Goal: Task Accomplishment & Management: Manage account settings

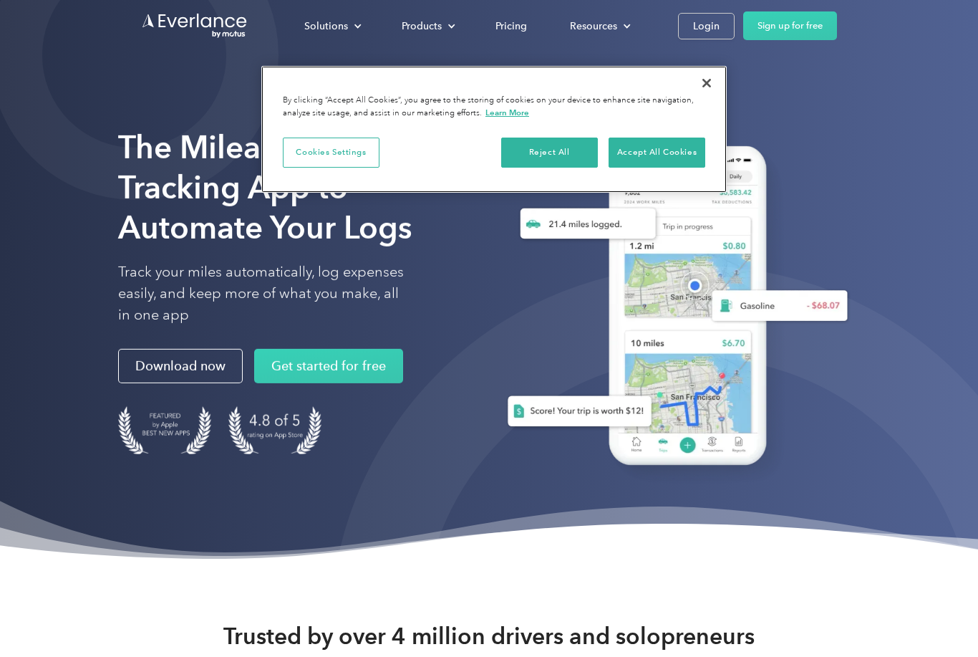
click at [657, 153] on button "Accept All Cookies" at bounding box center [657, 152] width 97 height 30
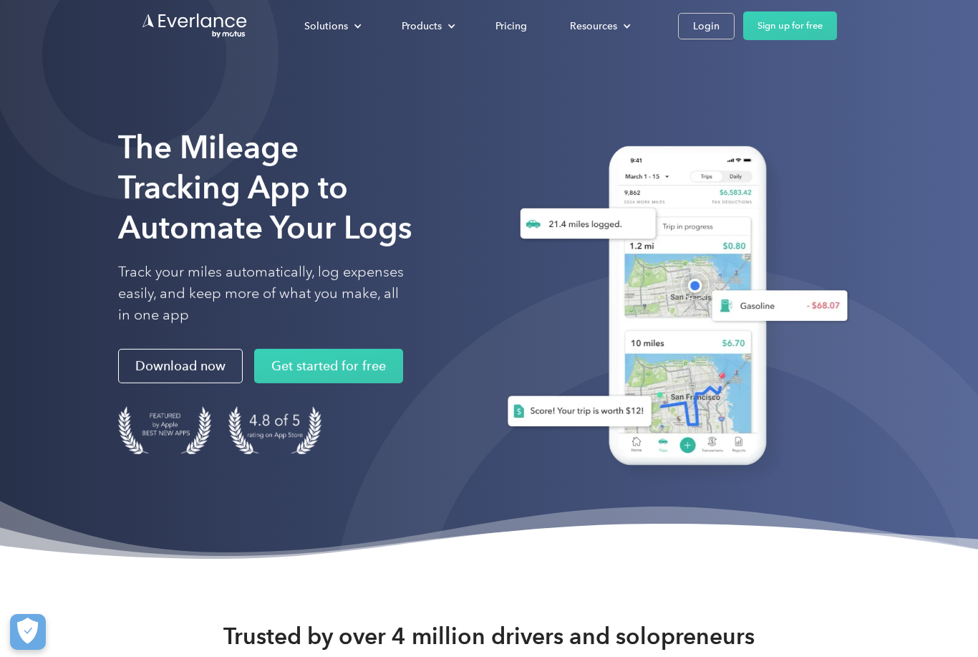
click at [723, 24] on link "Login" at bounding box center [706, 26] width 57 height 26
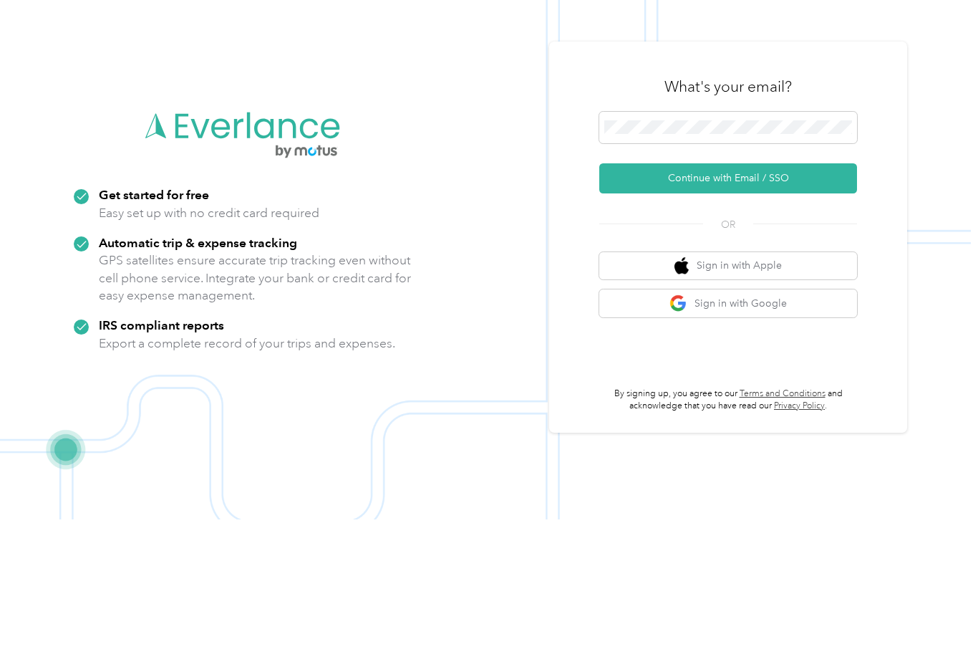
click at [752, 301] on button "Continue with Email / SSO" at bounding box center [728, 316] width 258 height 30
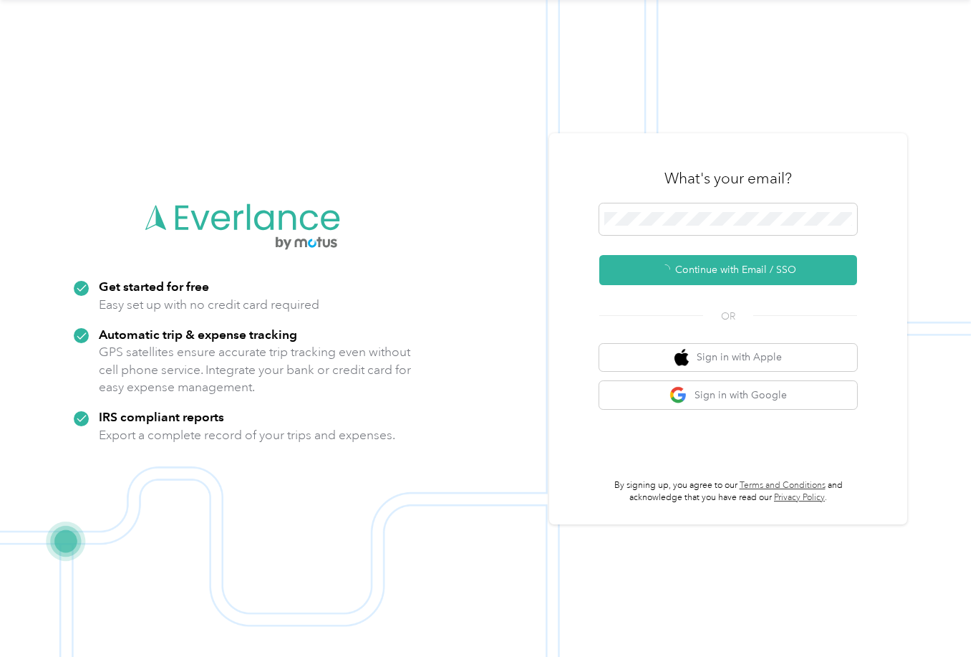
scroll to position [8, 0]
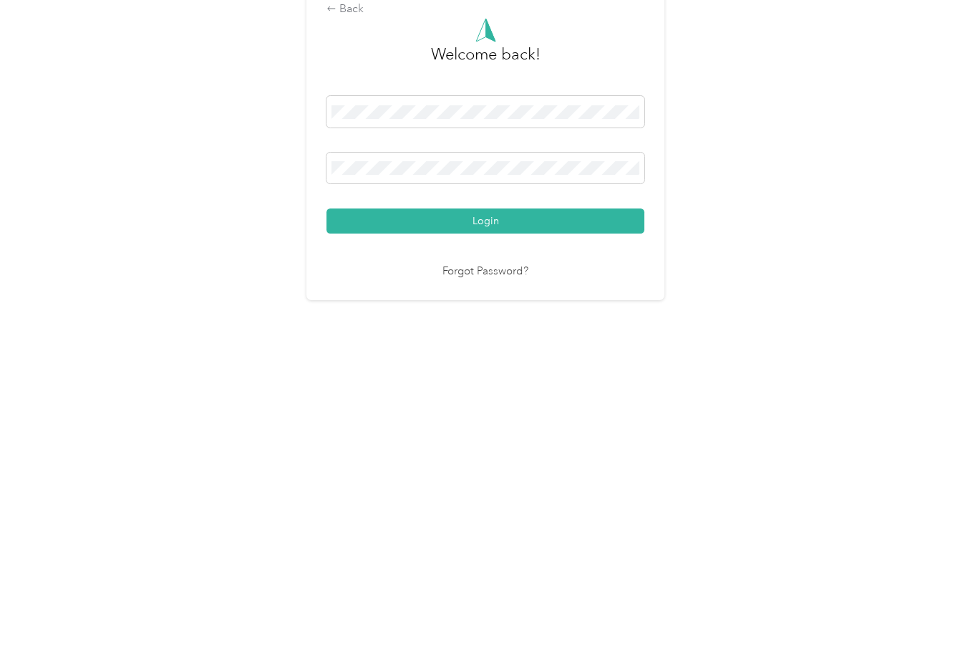
click at [583, 397] on button "Login" at bounding box center [486, 409] width 318 height 25
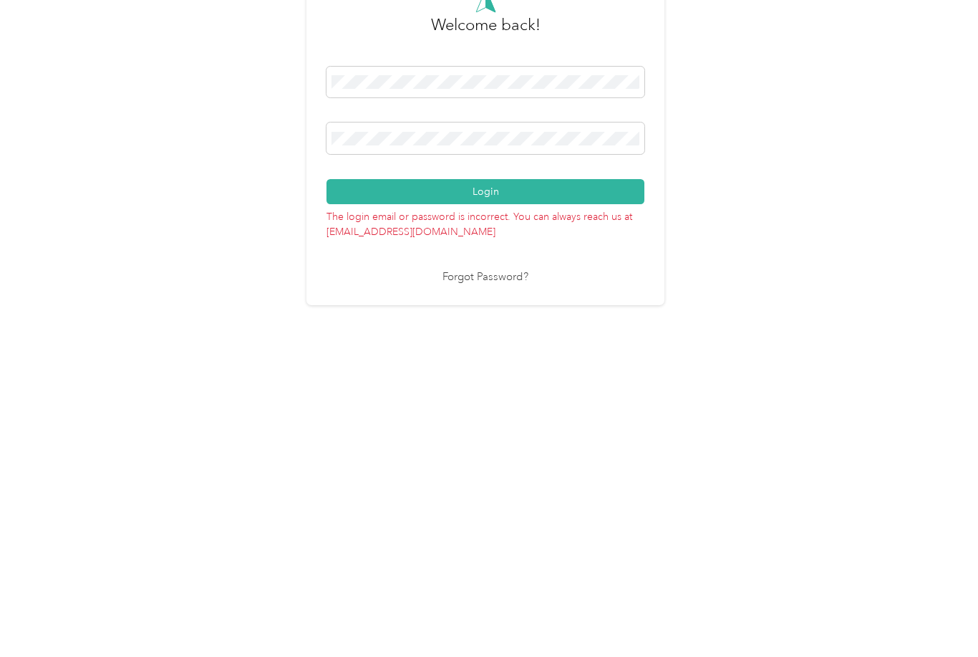
click at [518, 380] on button "Login" at bounding box center [486, 392] width 318 height 25
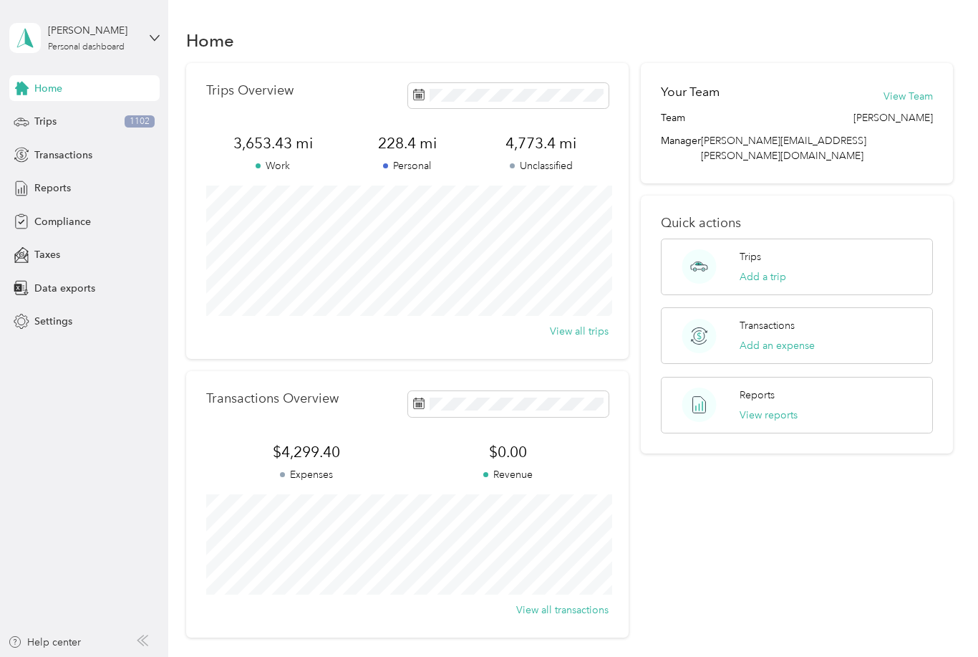
click at [62, 191] on div "Reports" at bounding box center [84, 188] width 150 height 26
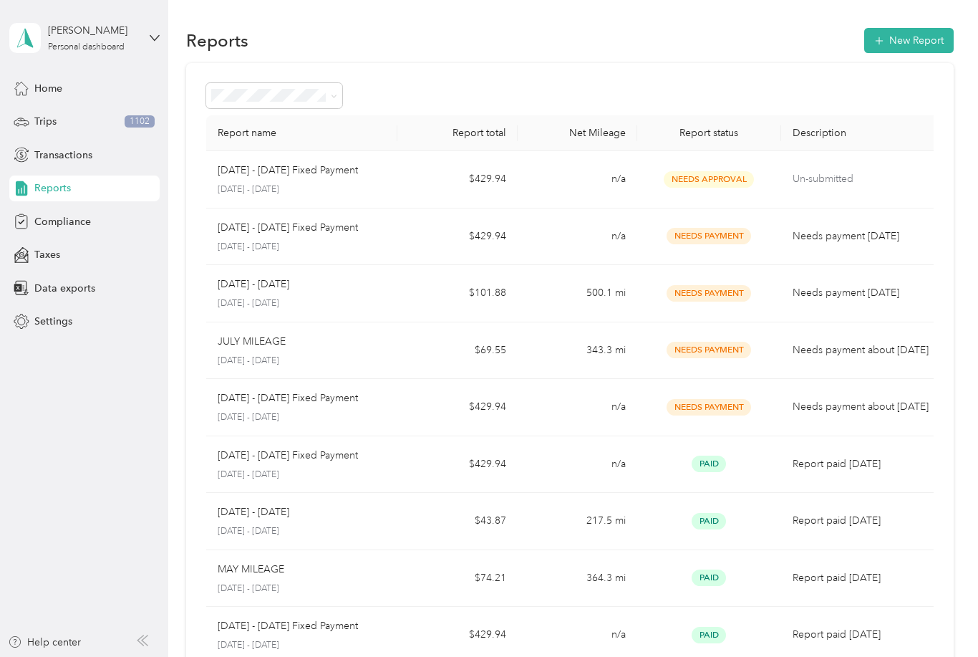
click at [919, 39] on button "New Report" at bounding box center [909, 40] width 90 height 25
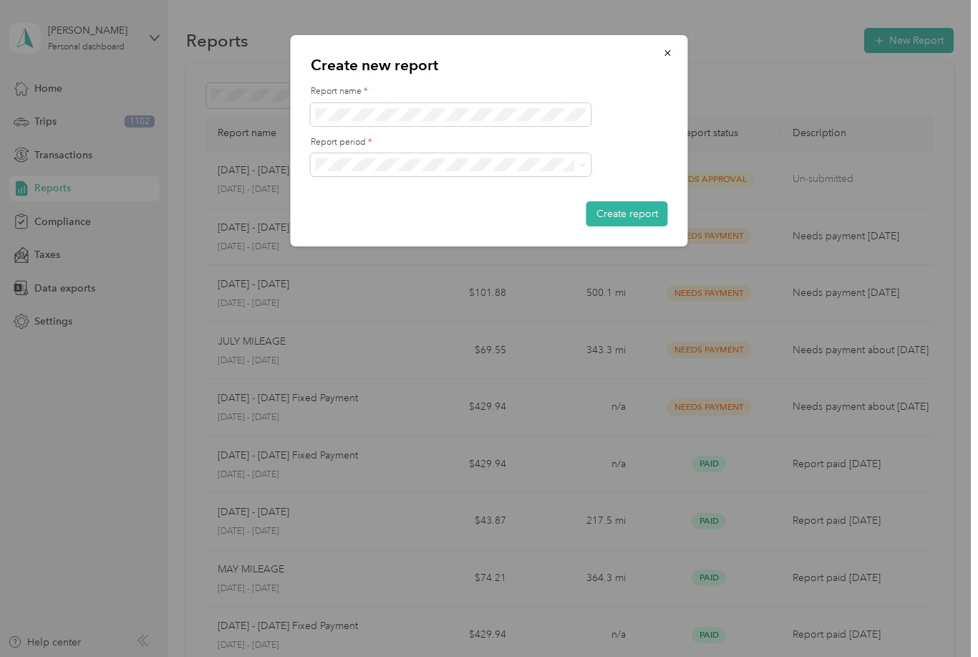
scroll to position [46, 0]
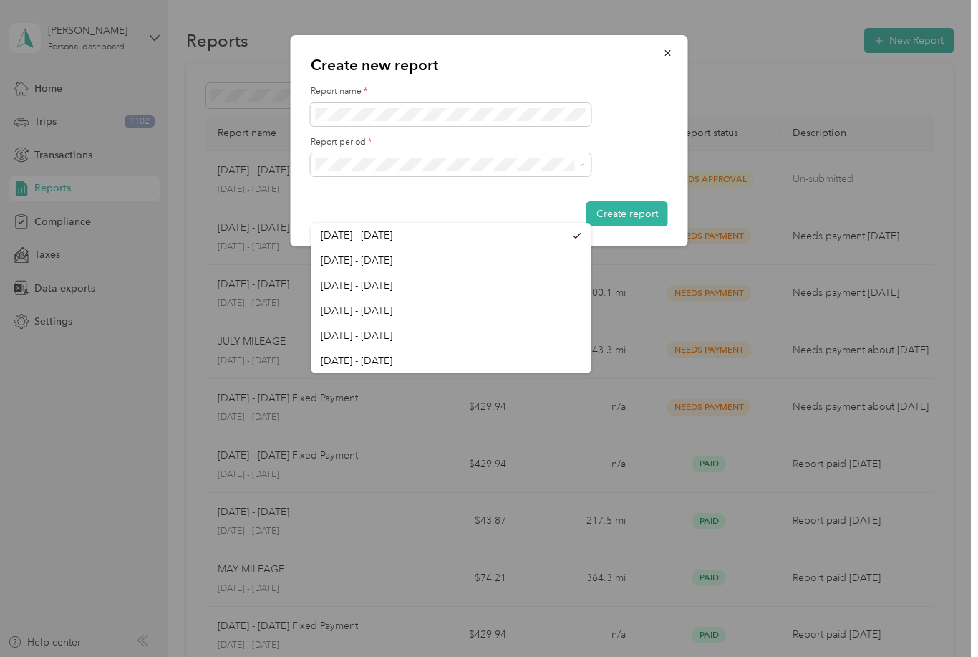
click at [373, 254] on span "[DATE] - [DATE]" at bounding box center [357, 260] width 72 height 12
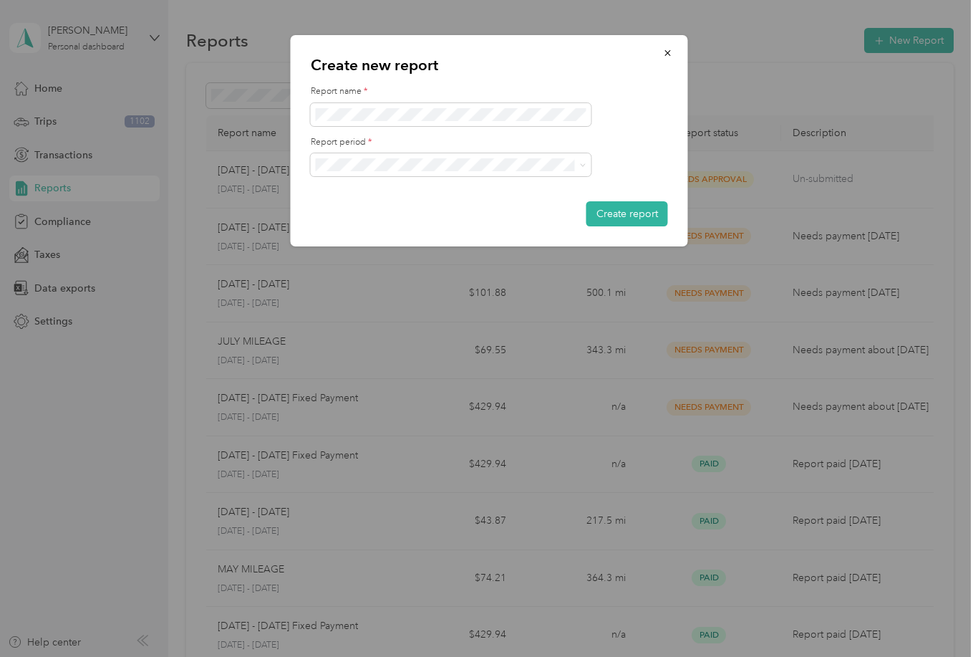
click at [420, 105] on span at bounding box center [451, 114] width 281 height 23
click at [407, 105] on span at bounding box center [451, 114] width 281 height 23
click at [407, 104] on span at bounding box center [451, 114] width 281 height 23
click at [636, 219] on button "Create report" at bounding box center [627, 213] width 82 height 25
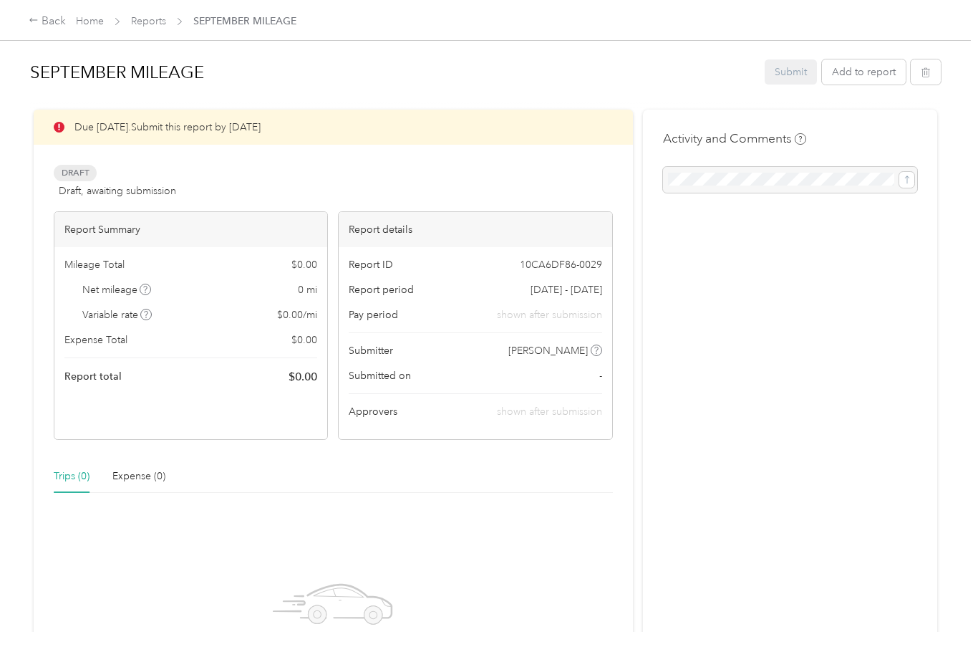
click at [78, 477] on div "Trips (0)" at bounding box center [72, 476] width 36 height 16
click at [81, 130] on div "Due [DATE]. Submit this report by [DATE]" at bounding box center [333, 127] width 599 height 35
click at [915, 182] on div at bounding box center [790, 180] width 254 height 26
click at [249, 137] on div "Due [DATE]. Submit this report by [DATE]" at bounding box center [333, 127] width 599 height 35
click at [288, 118] on div "Due [DATE]. Submit this report by [DATE]" at bounding box center [333, 127] width 599 height 35
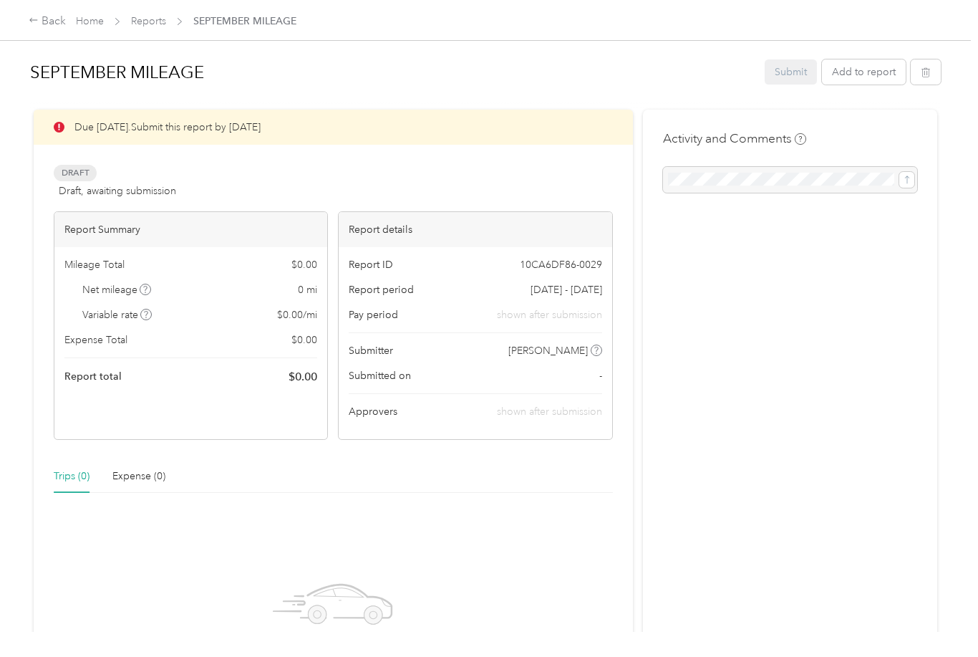
click at [285, 121] on div "Due [DATE]. Submit this report by [DATE]" at bounding box center [333, 127] width 599 height 35
click at [866, 77] on button "Add to report" at bounding box center [864, 71] width 84 height 25
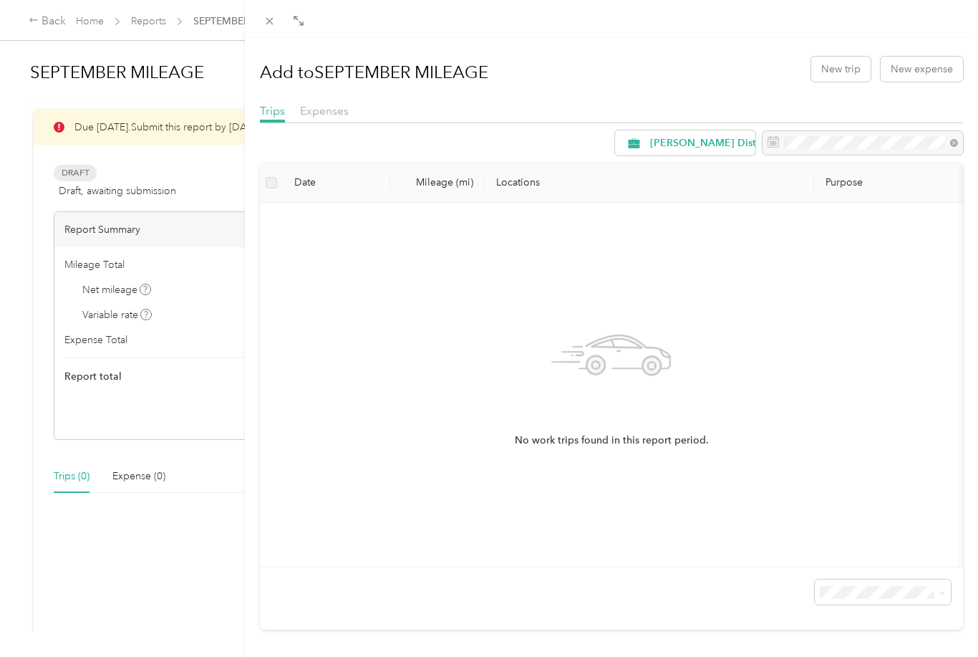
click at [706, 142] on span "[PERSON_NAME] Distributing" at bounding box center [721, 143] width 143 height 10
click at [683, 169] on span "All Purposes" at bounding box center [730, 169] width 161 height 15
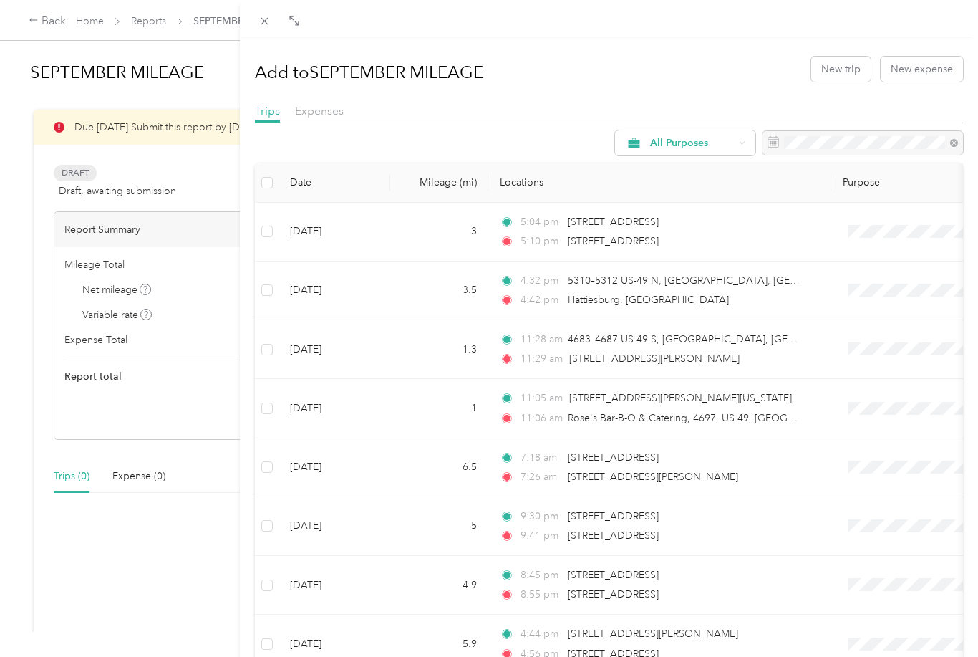
click at [868, 188] on th "Purpose" at bounding box center [935, 182] width 208 height 39
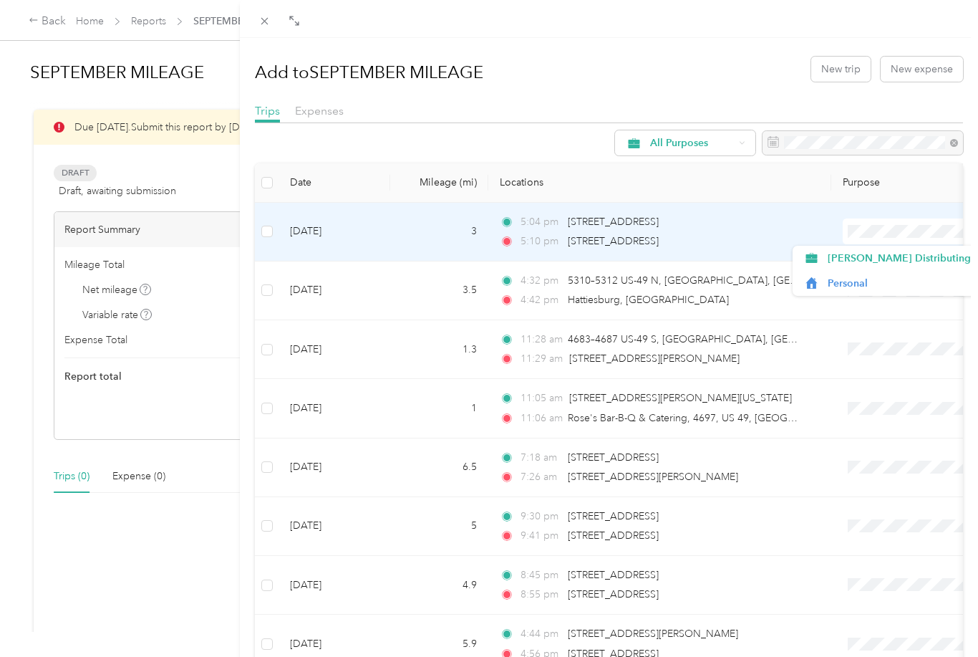
click at [891, 258] on span "[PERSON_NAME] Distributing" at bounding box center [899, 258] width 143 height 15
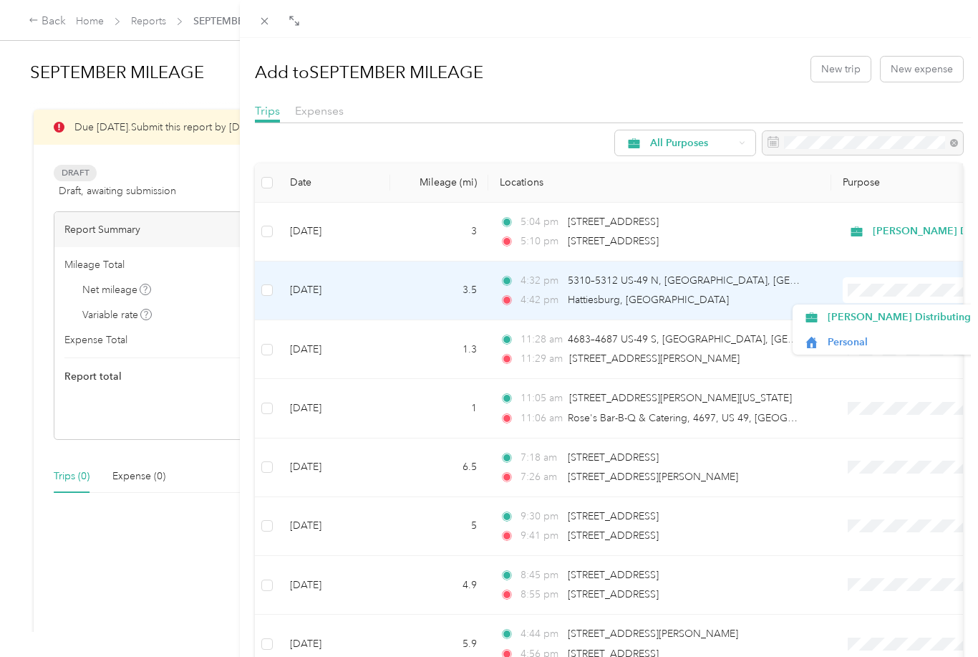
click at [913, 316] on span "[PERSON_NAME] Distributing" at bounding box center [899, 316] width 143 height 15
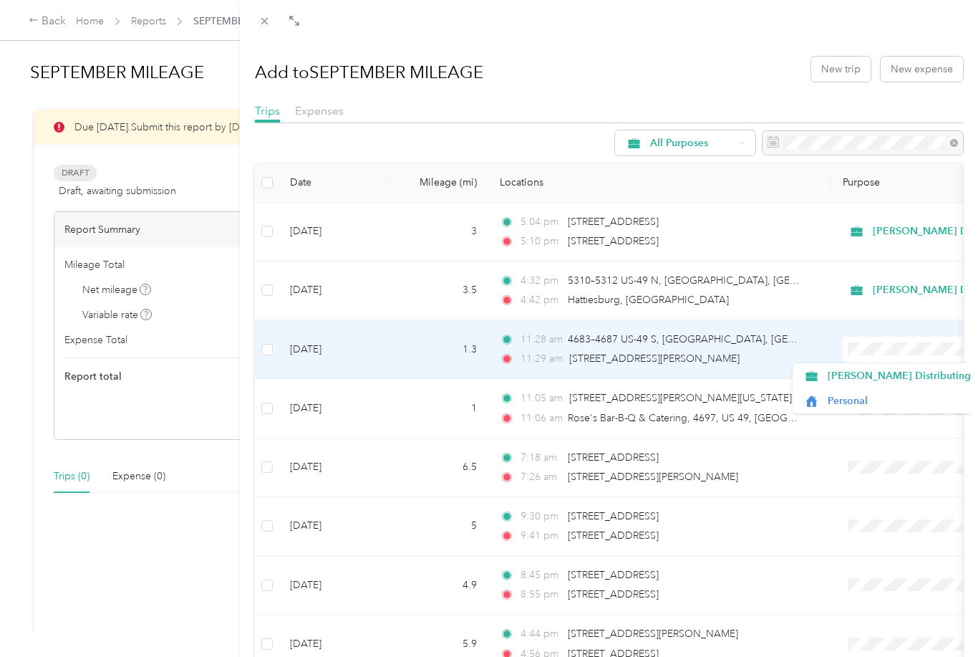
click at [890, 368] on span "[PERSON_NAME] Distributing" at bounding box center [899, 375] width 143 height 15
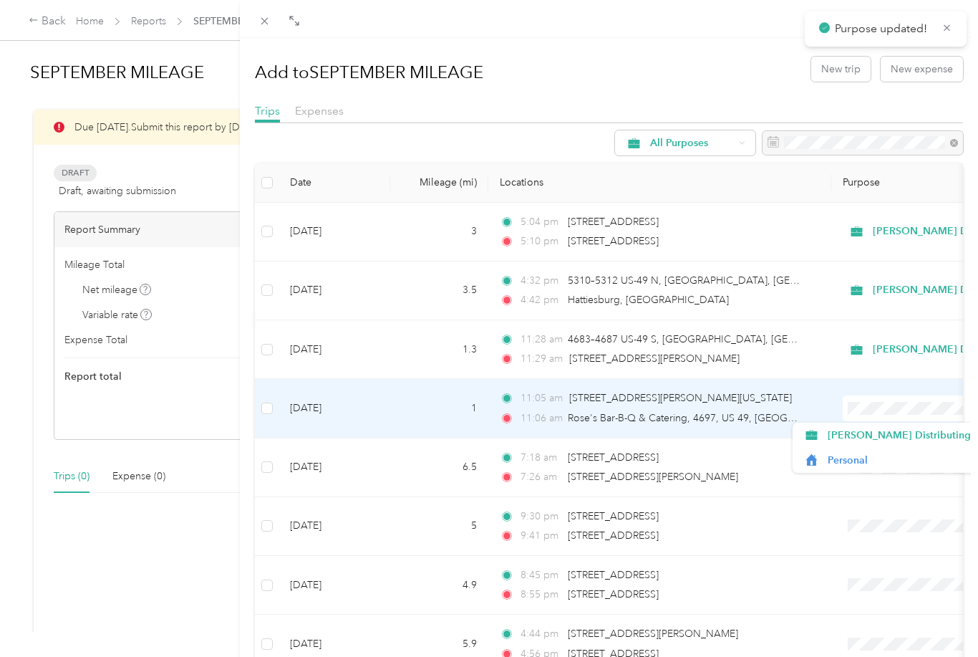
click at [901, 435] on span "[PERSON_NAME] Distributing" at bounding box center [899, 434] width 143 height 15
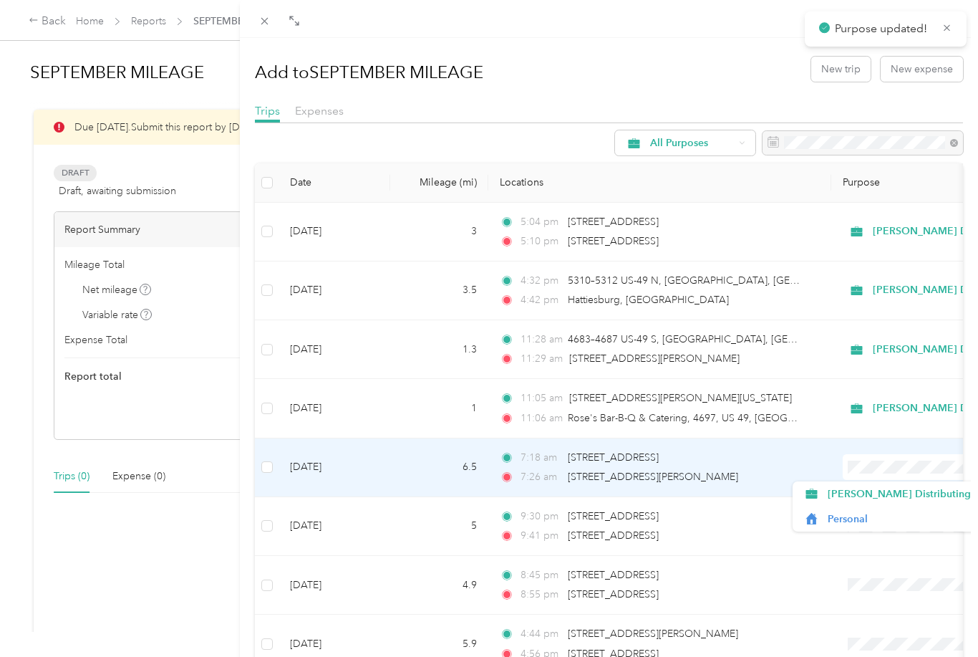
click at [898, 486] on span "[PERSON_NAME] Distributing" at bounding box center [899, 493] width 143 height 15
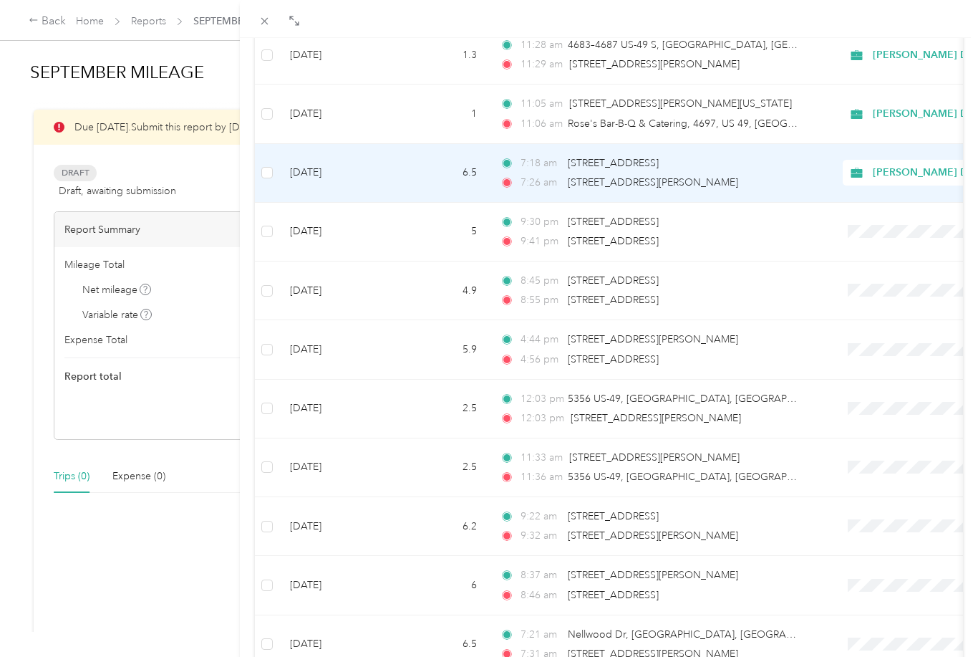
scroll to position [309, 0]
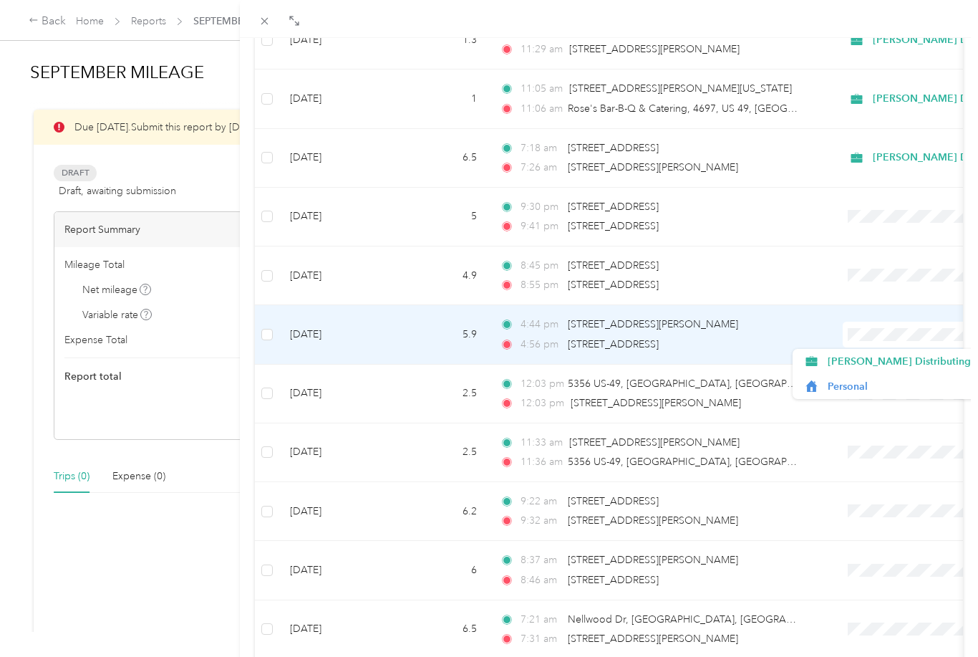
click at [886, 363] on span "[PERSON_NAME] Distributing" at bounding box center [899, 361] width 143 height 15
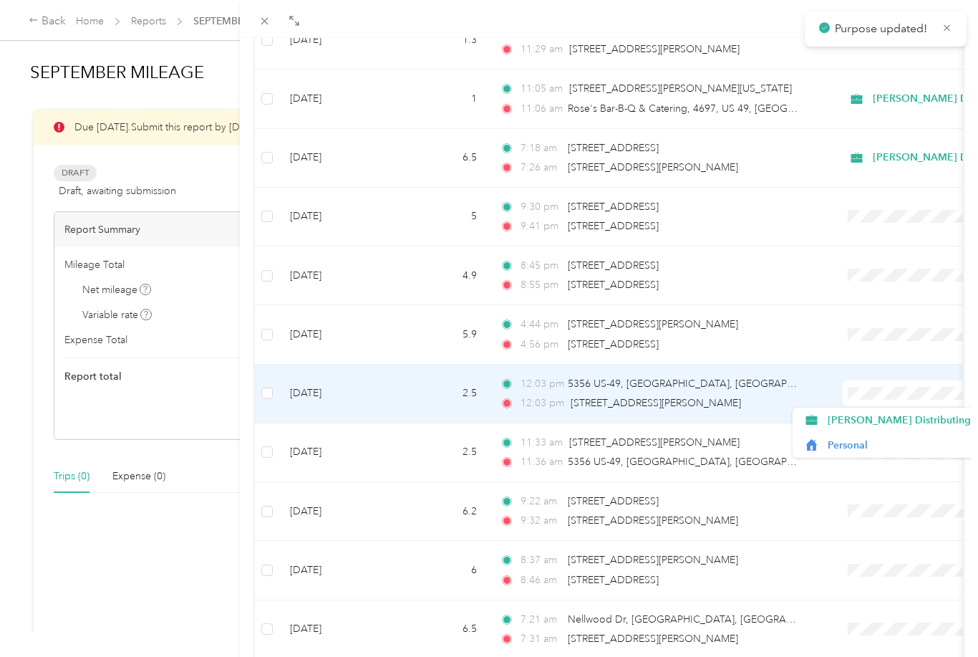
click at [890, 412] on span "[PERSON_NAME] Distributing" at bounding box center [899, 419] width 143 height 15
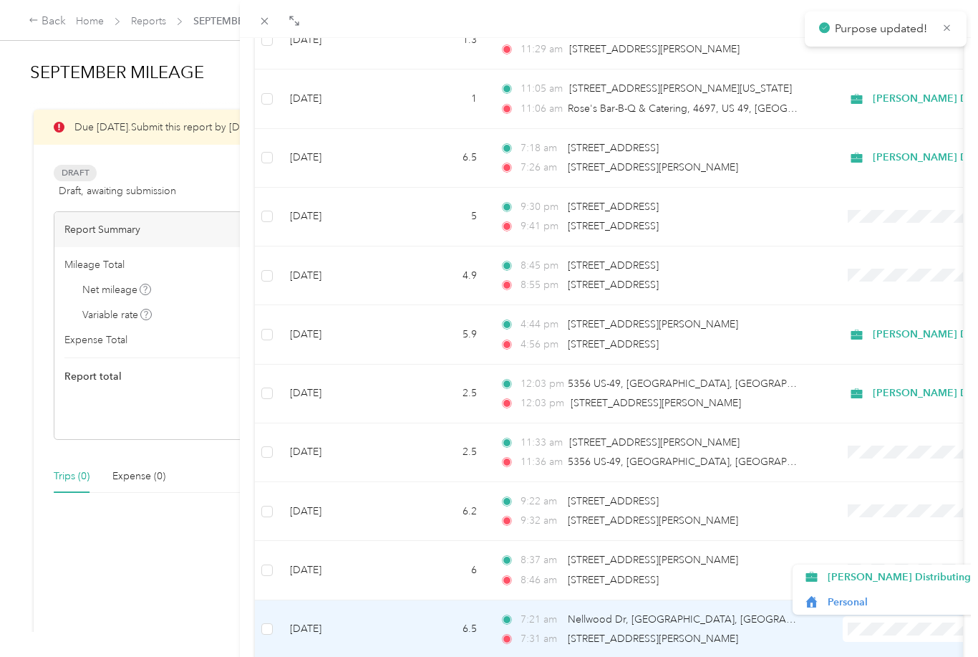
click at [900, 572] on span "[PERSON_NAME] Distributing" at bounding box center [899, 576] width 143 height 15
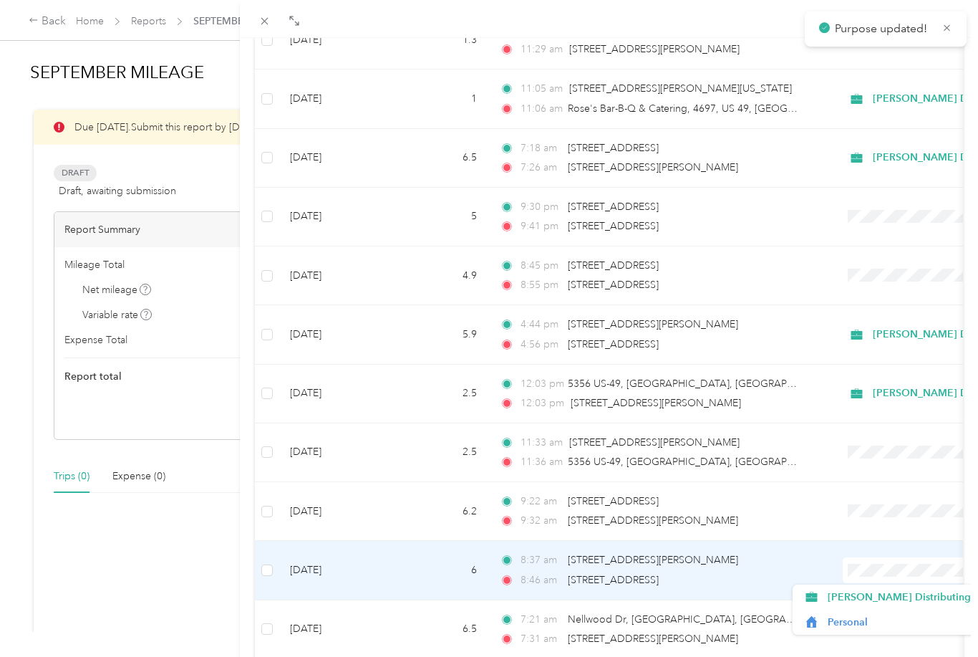
click at [888, 593] on span "[PERSON_NAME] Distributing" at bounding box center [899, 596] width 143 height 15
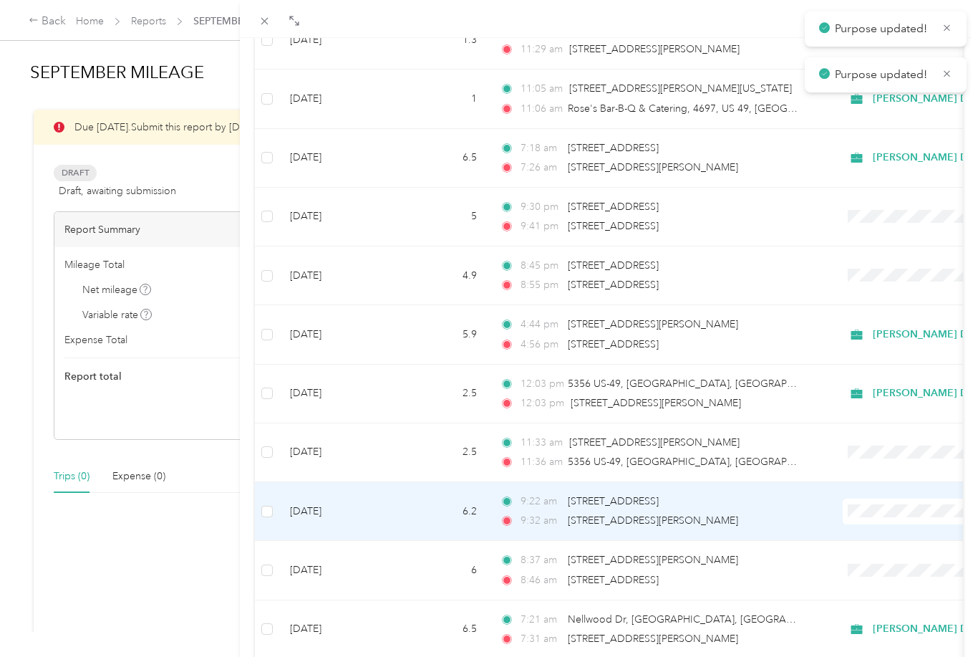
click at [895, 501] on span at bounding box center [935, 511] width 185 height 26
click at [902, 543] on span "[PERSON_NAME] Distributing" at bounding box center [899, 537] width 143 height 15
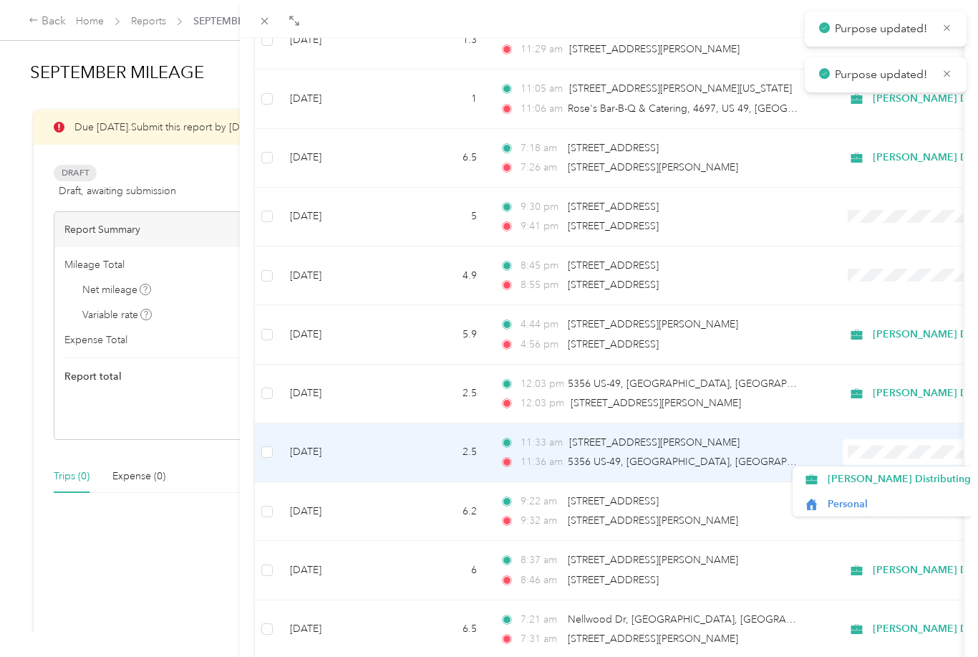
click at [911, 486] on span "[PERSON_NAME] Distributing" at bounding box center [899, 478] width 143 height 15
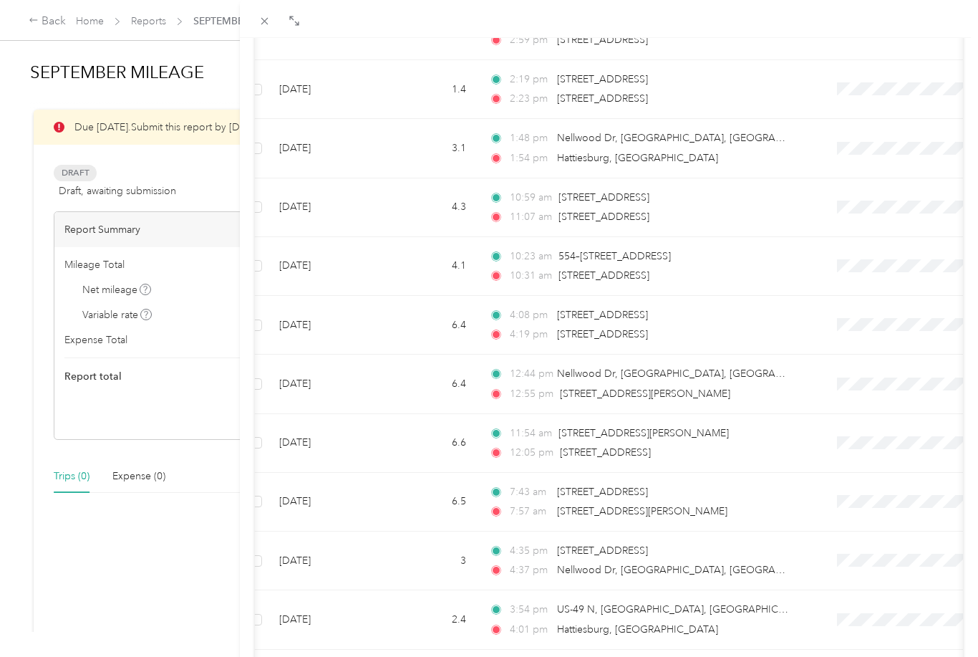
scroll to position [970, 0]
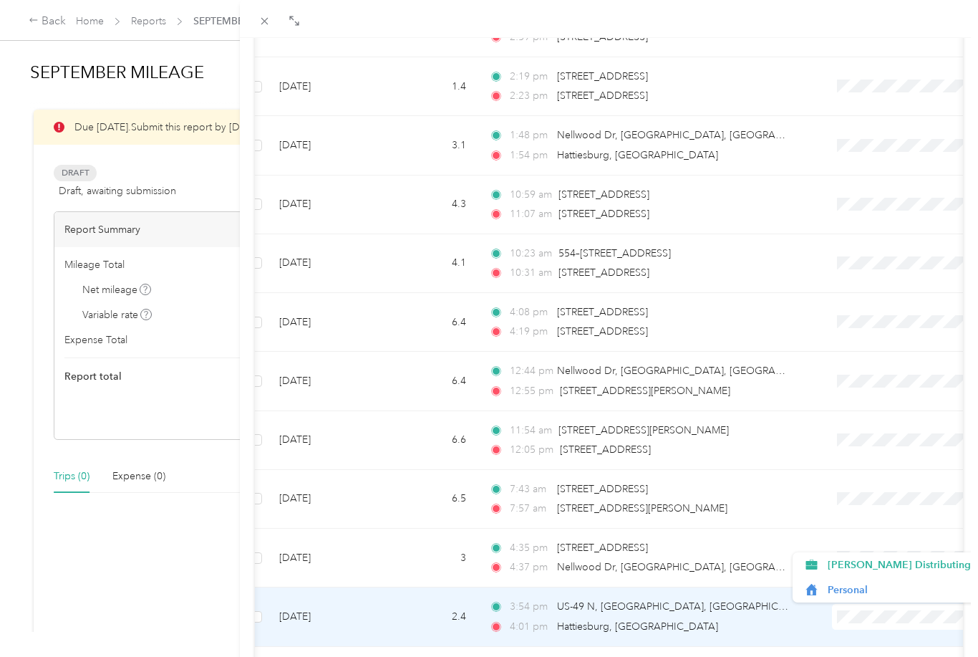
click at [880, 561] on span "[PERSON_NAME] Distributing" at bounding box center [899, 564] width 143 height 15
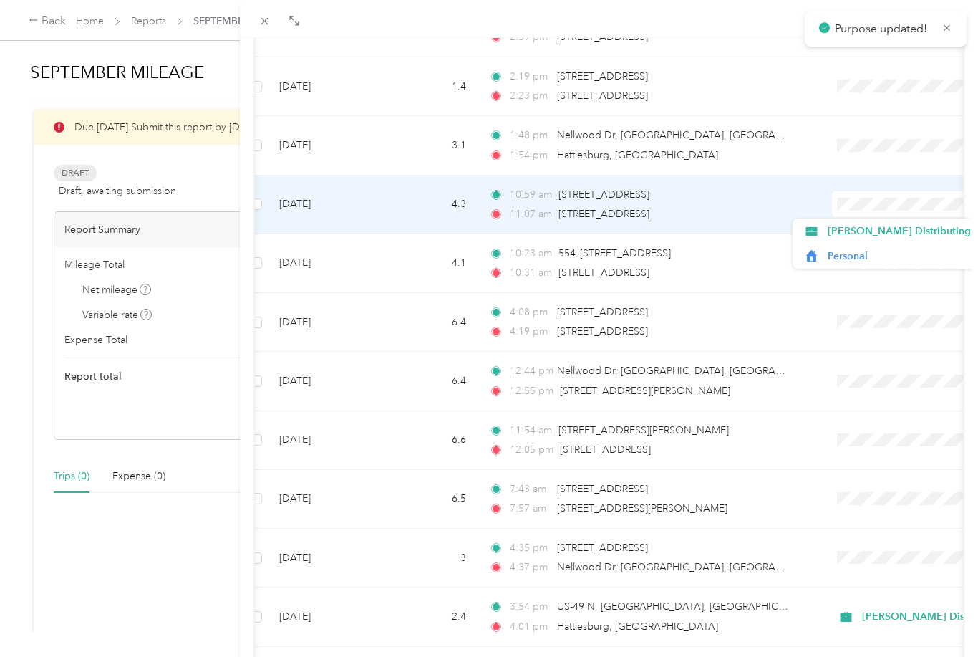
click at [889, 226] on span "[PERSON_NAME] Distributing" at bounding box center [899, 230] width 143 height 15
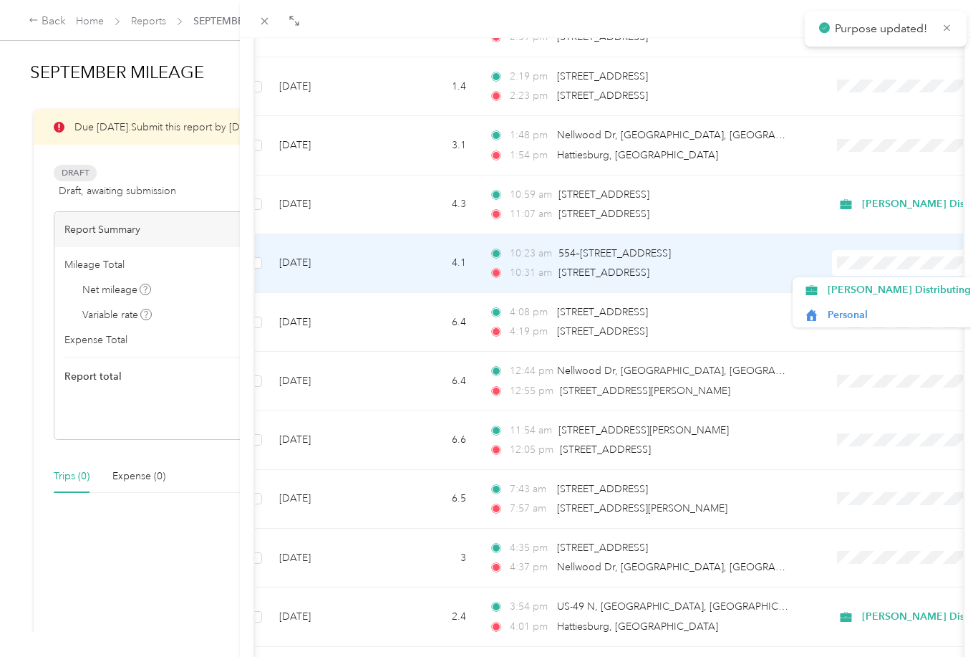
click at [900, 288] on span "[PERSON_NAME] Distributing" at bounding box center [899, 289] width 143 height 15
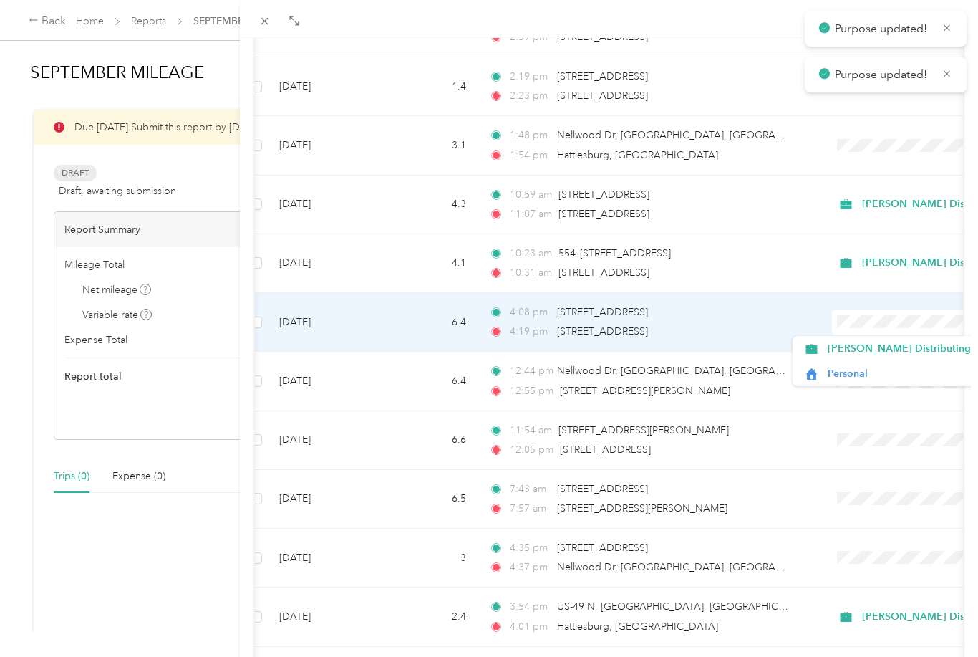
click at [904, 349] on span "[PERSON_NAME] Distributing" at bounding box center [899, 348] width 143 height 15
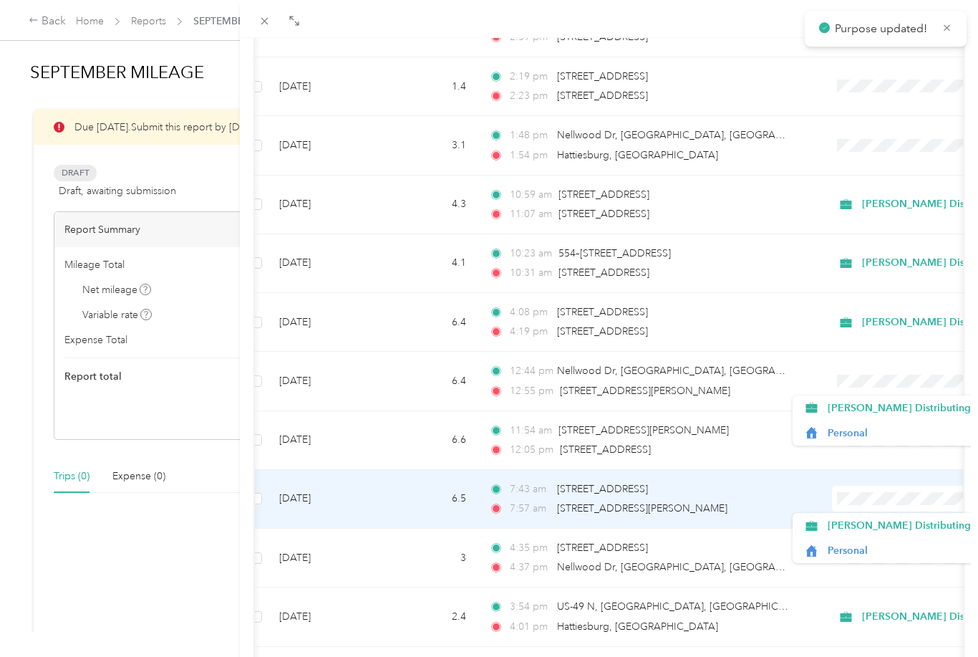
click at [899, 521] on span "[PERSON_NAME] Distributing" at bounding box center [899, 525] width 143 height 15
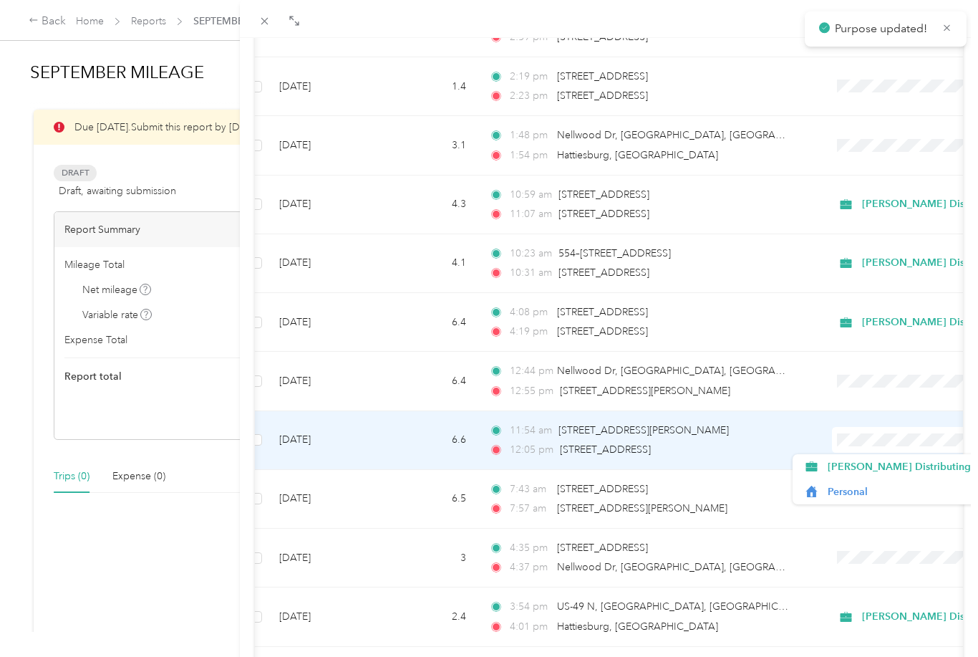
click at [892, 467] on span "[PERSON_NAME] Distributing" at bounding box center [899, 466] width 143 height 15
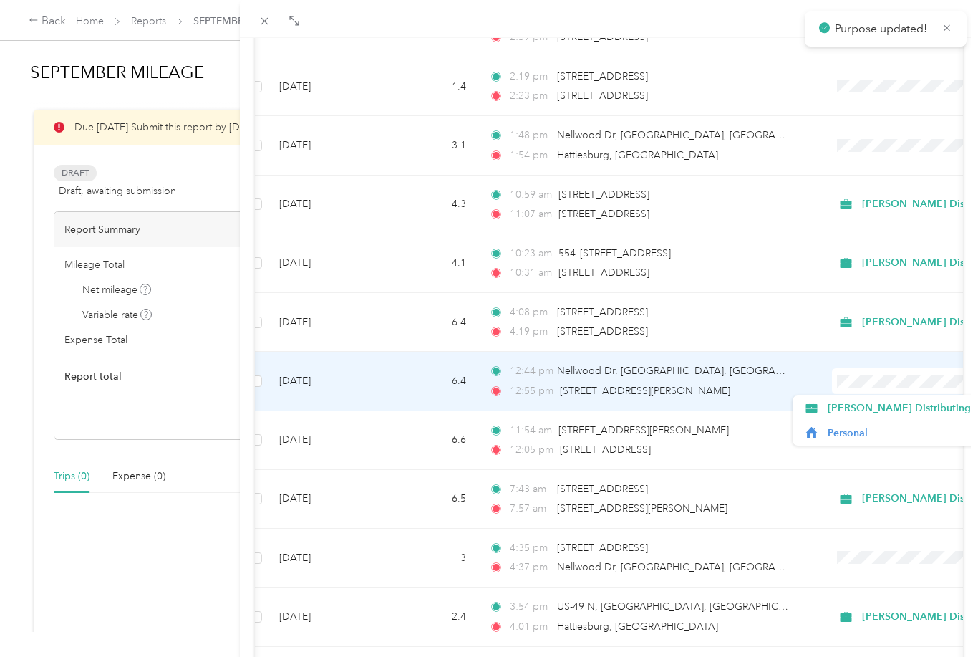
click at [896, 410] on span "[PERSON_NAME] Distributing" at bounding box center [899, 407] width 143 height 15
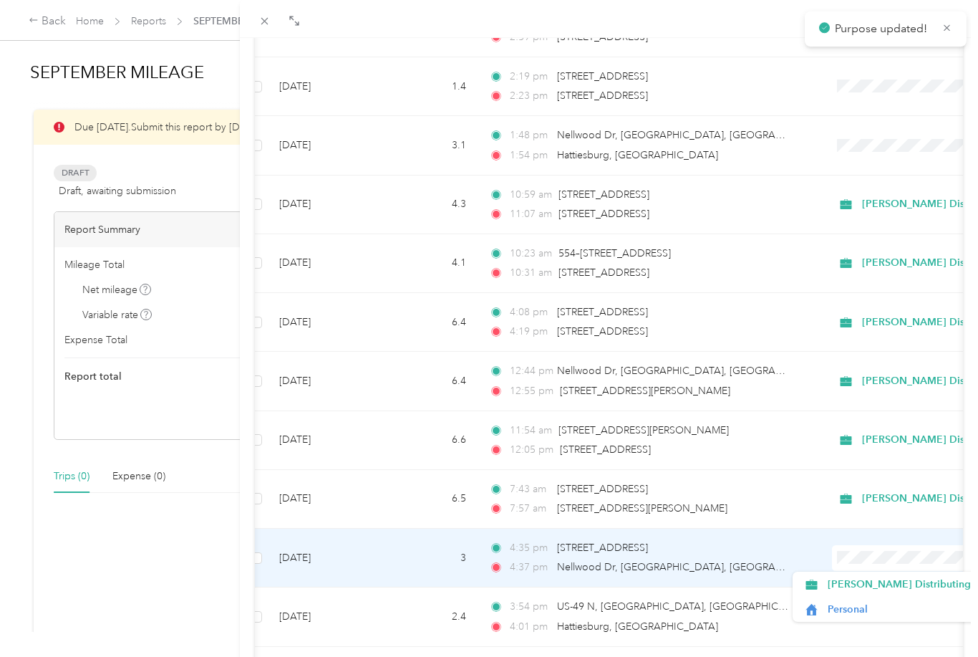
click at [889, 579] on span "[PERSON_NAME] Distributing" at bounding box center [899, 583] width 143 height 15
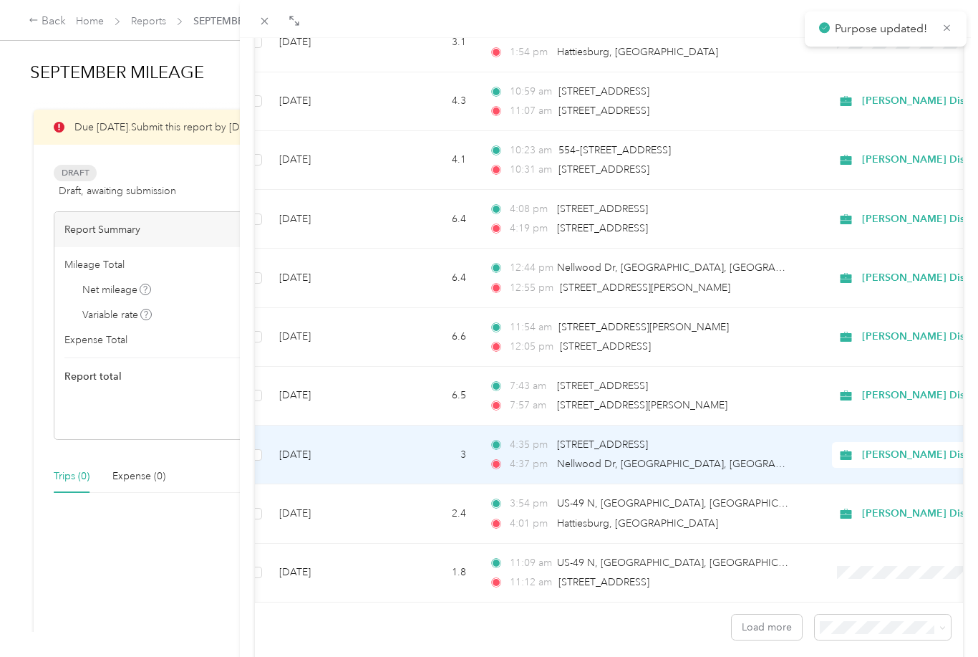
scroll to position [1072, 0]
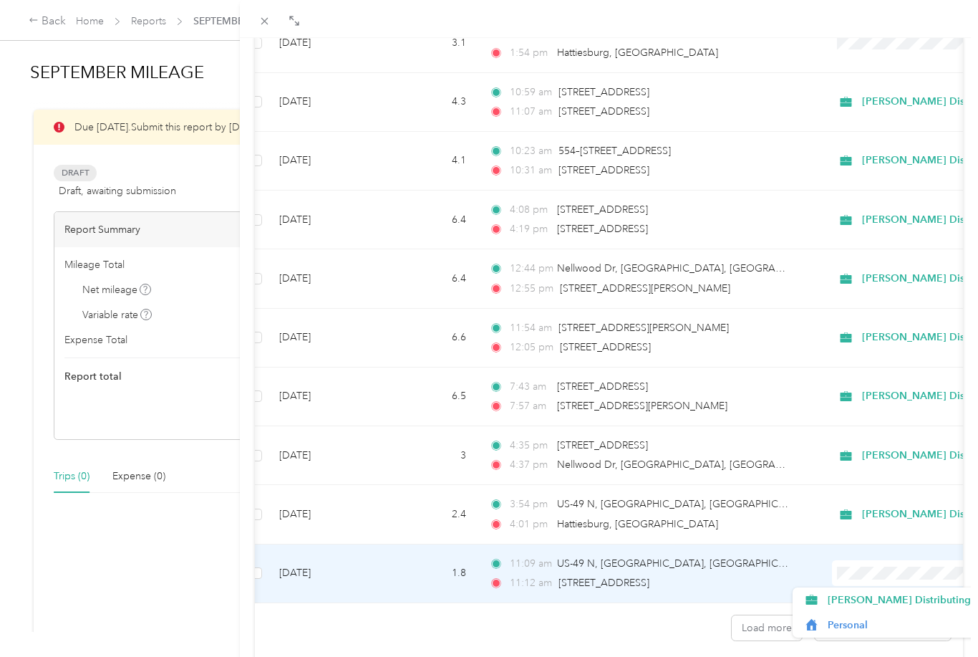
click at [854, 596] on span "[PERSON_NAME] Distributing" at bounding box center [899, 599] width 143 height 15
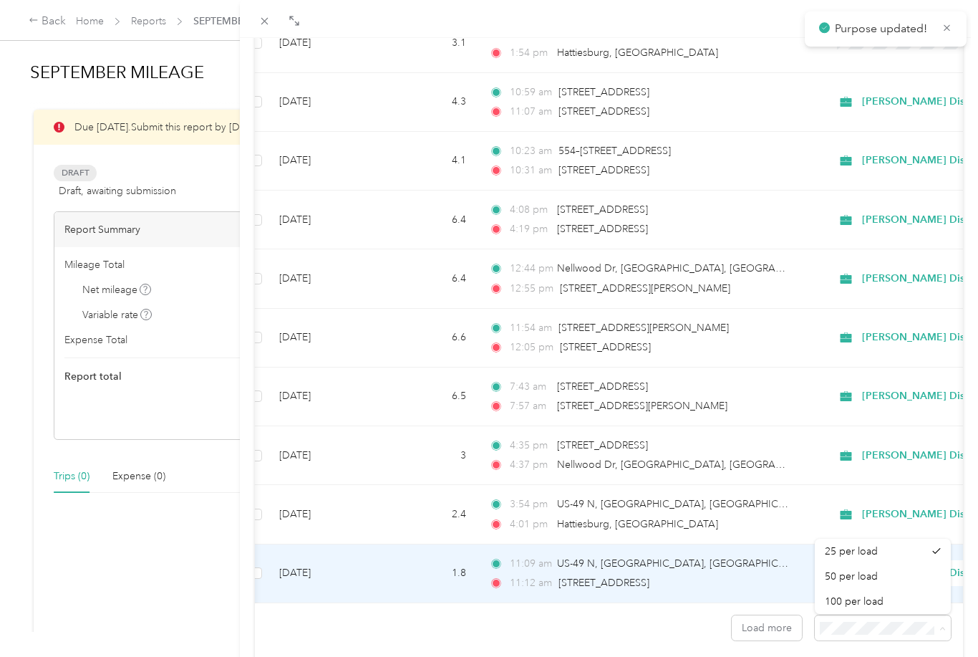
click at [867, 607] on span "100 per load" at bounding box center [854, 601] width 59 height 12
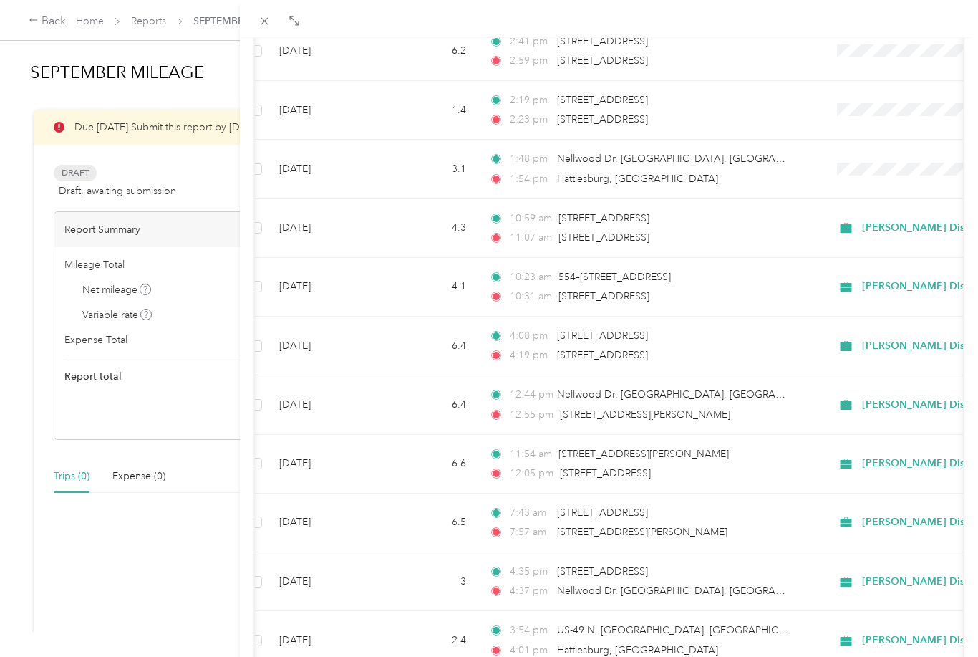
scroll to position [947, 0]
click at [902, 288] on span "[PERSON_NAME] Distributing" at bounding box center [933, 286] width 143 height 16
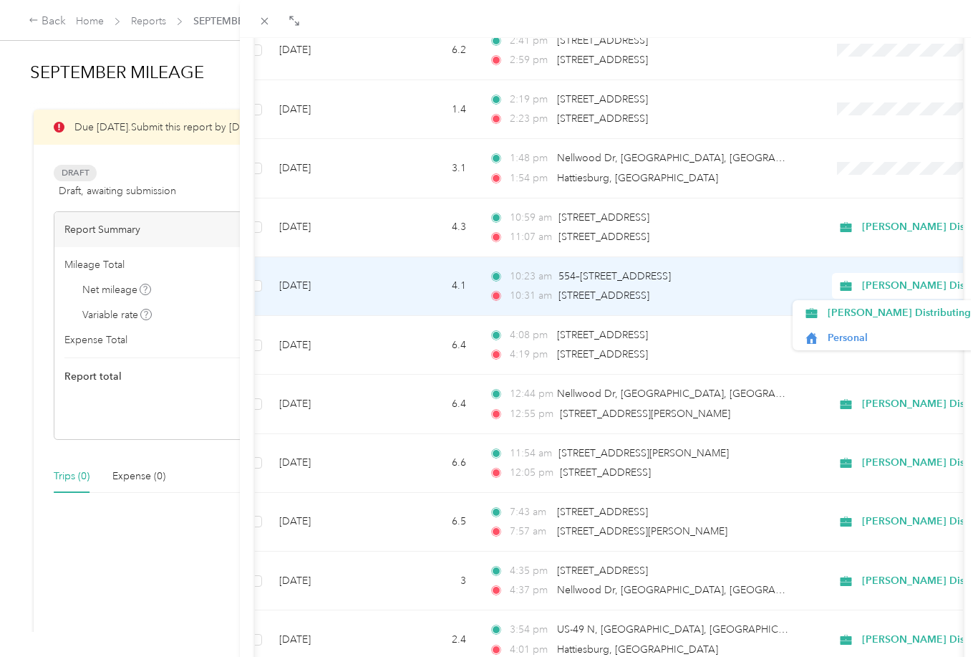
click at [861, 337] on span "Personal" at bounding box center [908, 337] width 161 height 15
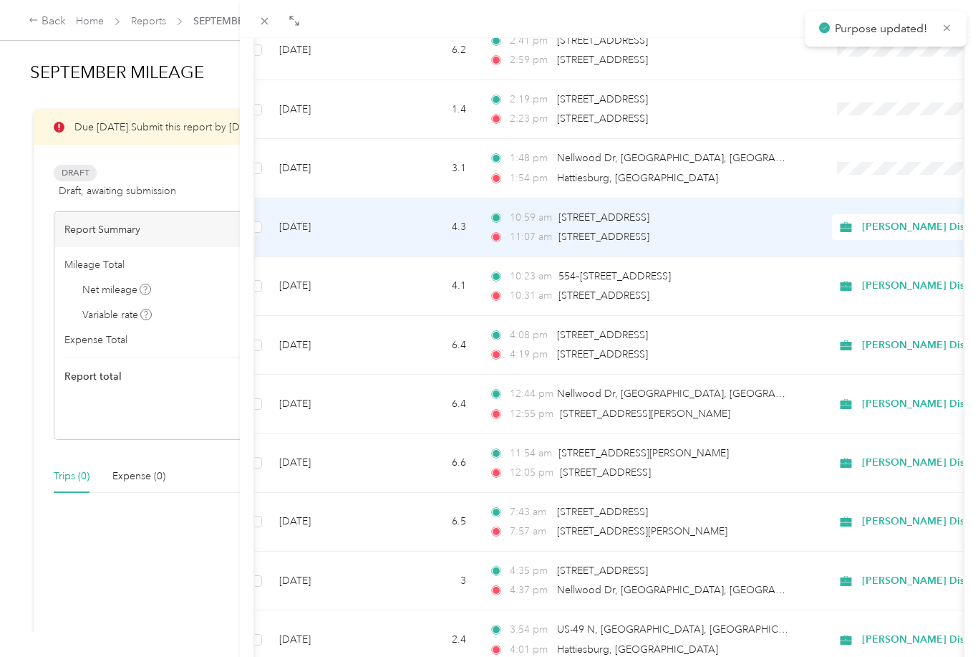
click at [923, 221] on span "[PERSON_NAME] Distributing" at bounding box center [933, 227] width 143 height 16
click at [859, 281] on span "Personal" at bounding box center [908, 278] width 161 height 15
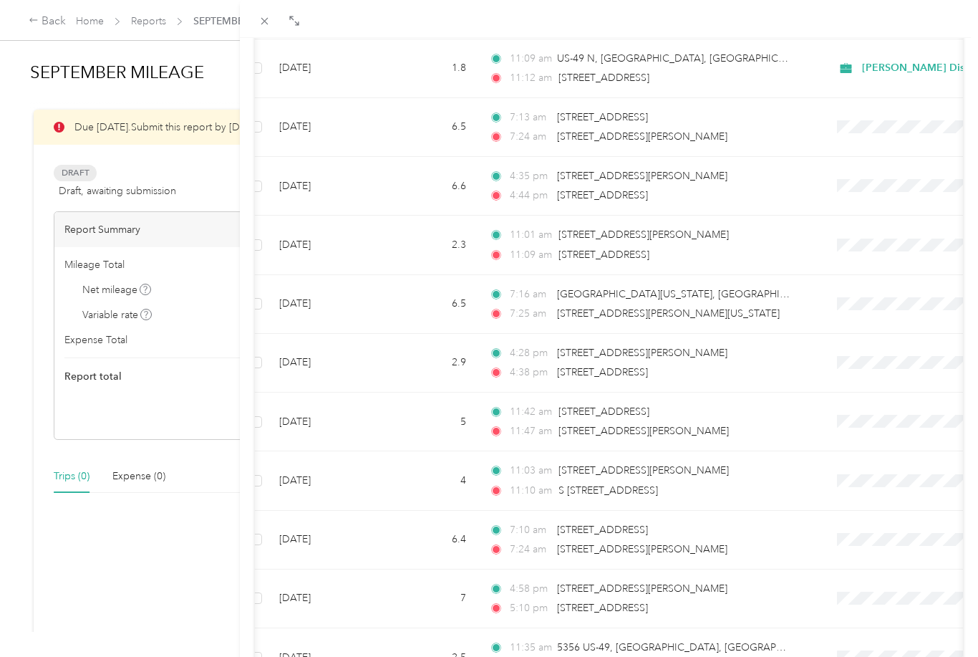
scroll to position [1578, 0]
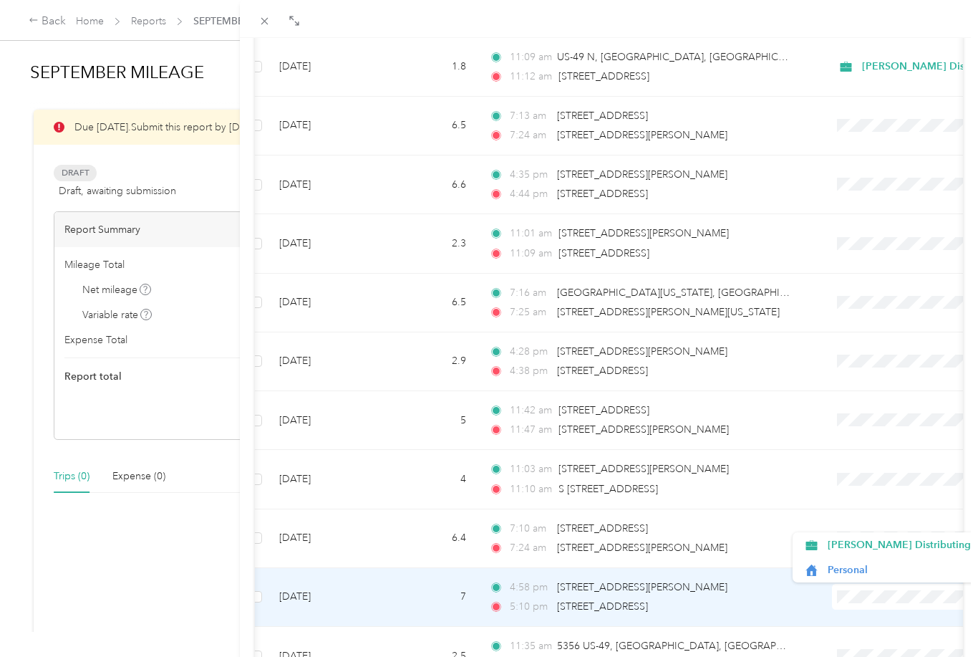
click at [885, 546] on span "[PERSON_NAME] Distributing" at bounding box center [899, 544] width 143 height 15
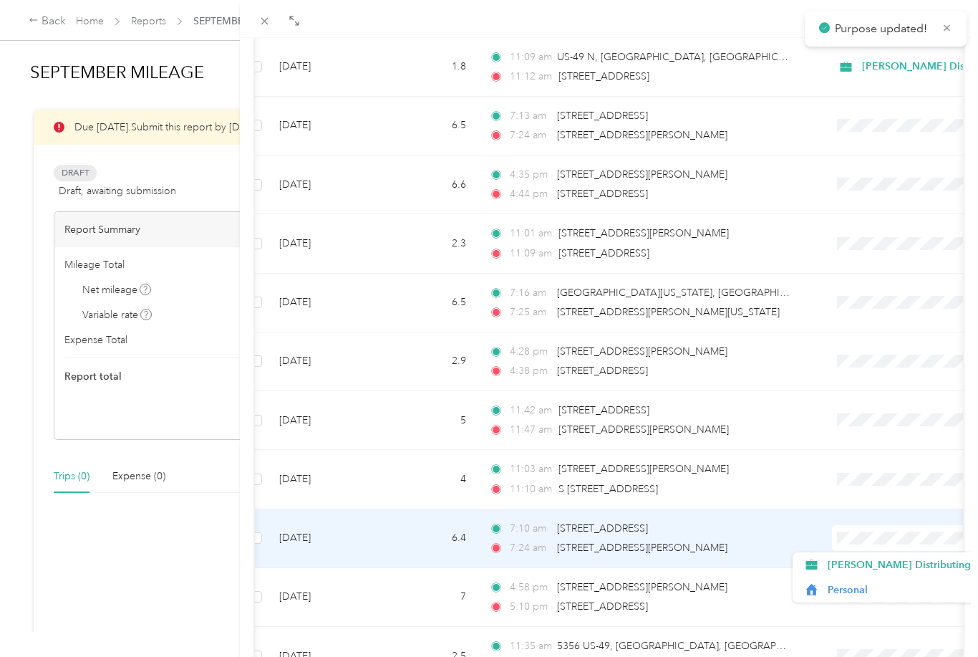
click at [883, 561] on span "[PERSON_NAME] Distributing" at bounding box center [899, 564] width 143 height 15
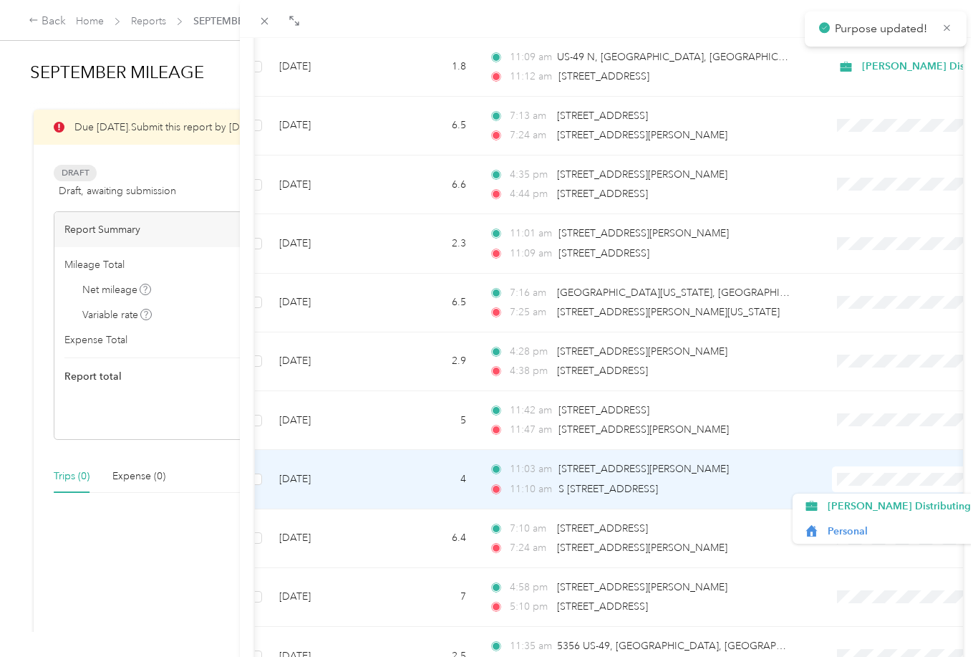
click at [883, 507] on span "[PERSON_NAME] Distributing" at bounding box center [899, 505] width 143 height 15
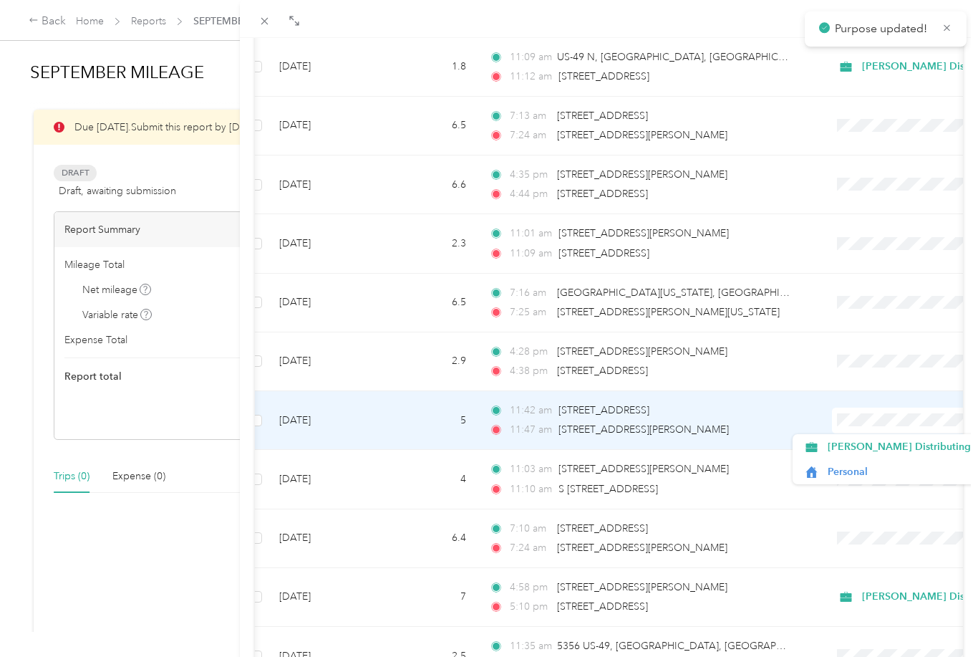
click at [883, 444] on span "[PERSON_NAME] Distributing" at bounding box center [899, 446] width 143 height 15
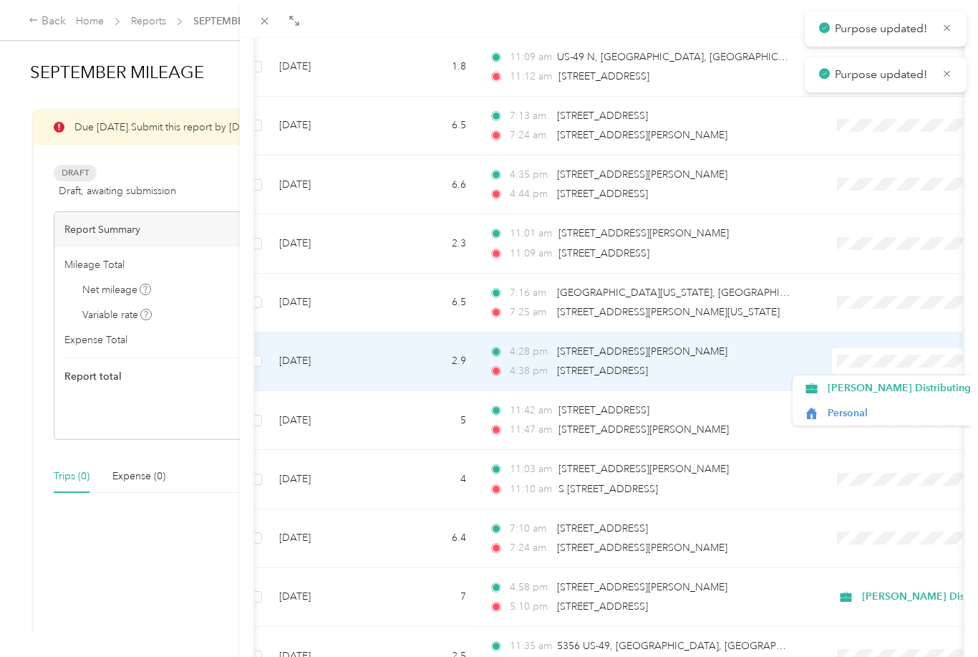
click at [880, 389] on span "[PERSON_NAME] Distributing" at bounding box center [899, 387] width 143 height 15
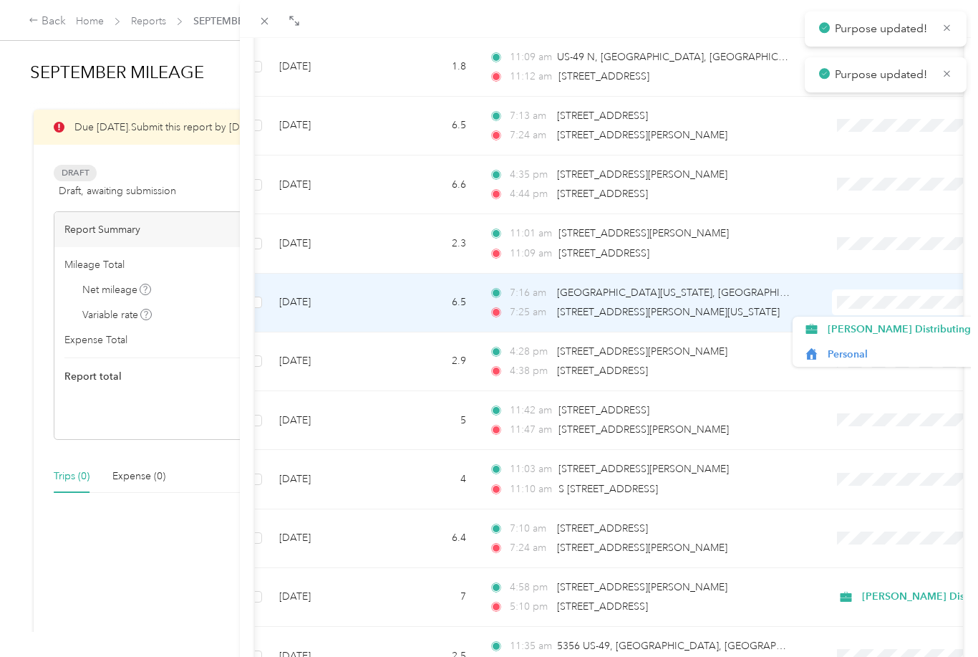
click at [881, 324] on span "[PERSON_NAME] Distributing" at bounding box center [899, 329] width 143 height 15
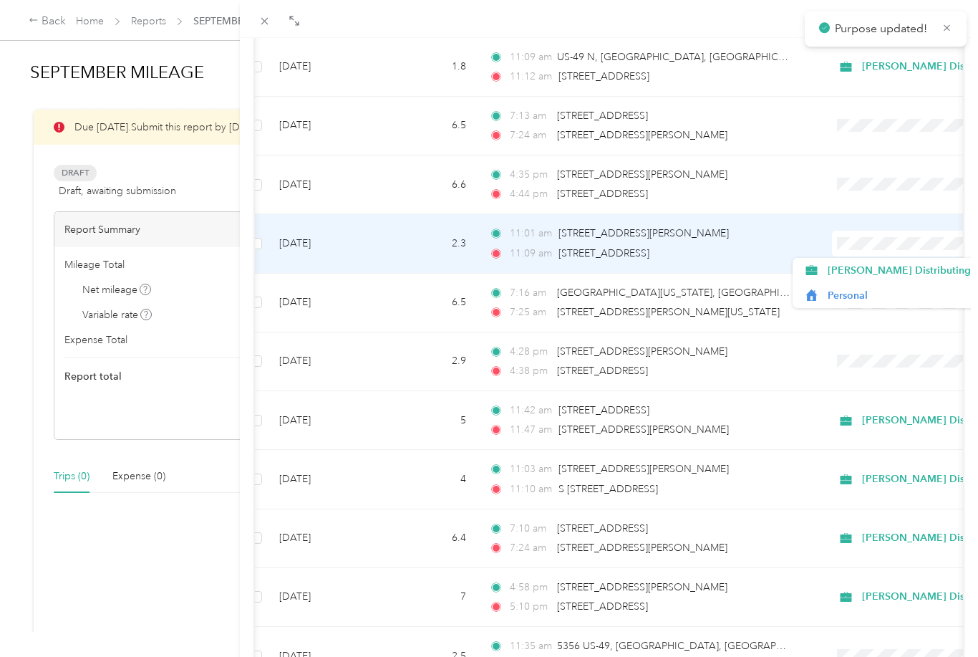
click at [888, 269] on span "[PERSON_NAME] Distributing" at bounding box center [899, 270] width 143 height 15
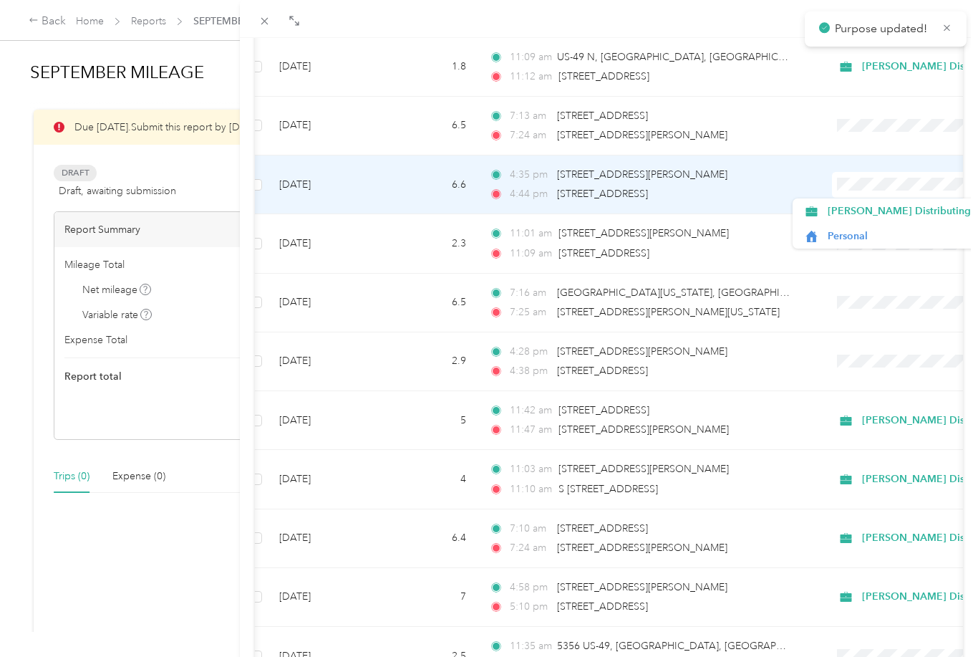
click at [886, 212] on span "[PERSON_NAME] Distributing" at bounding box center [899, 210] width 143 height 15
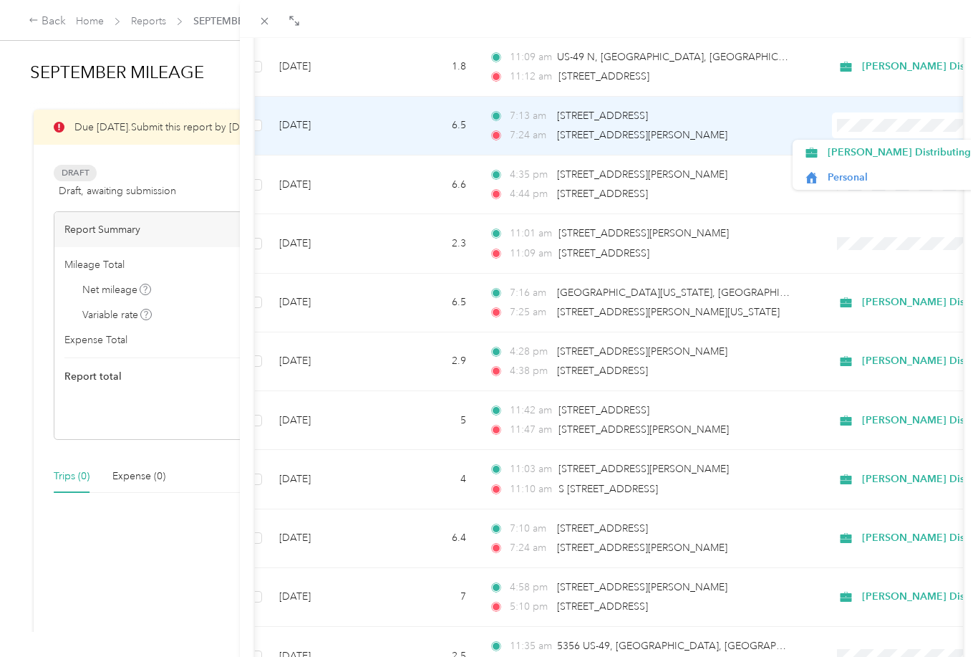
click at [907, 150] on span "[PERSON_NAME] Distributing" at bounding box center [899, 152] width 143 height 15
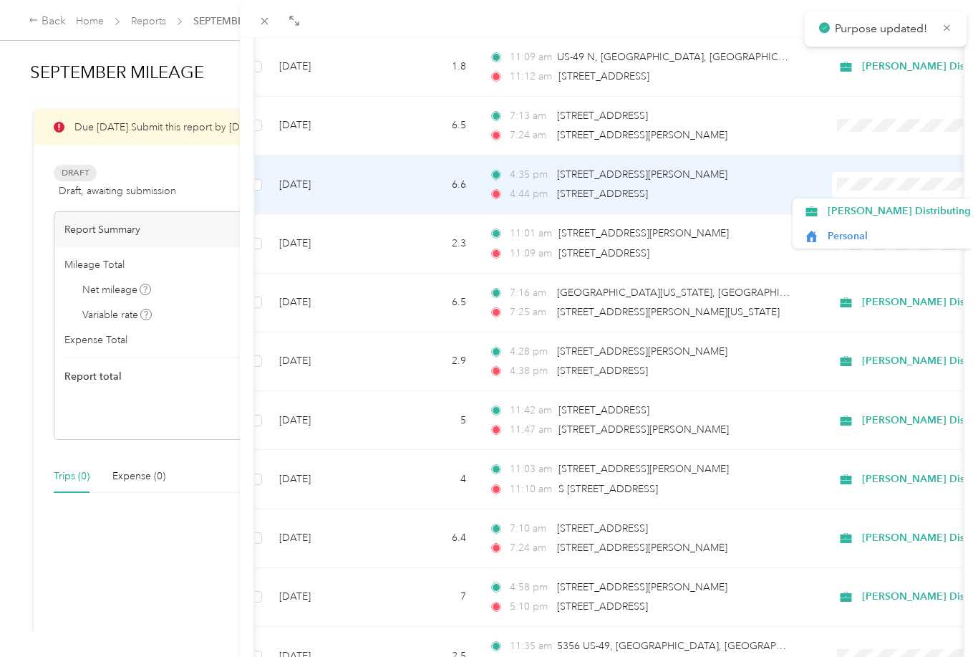
click at [904, 213] on span "[PERSON_NAME] Distributing" at bounding box center [899, 210] width 143 height 15
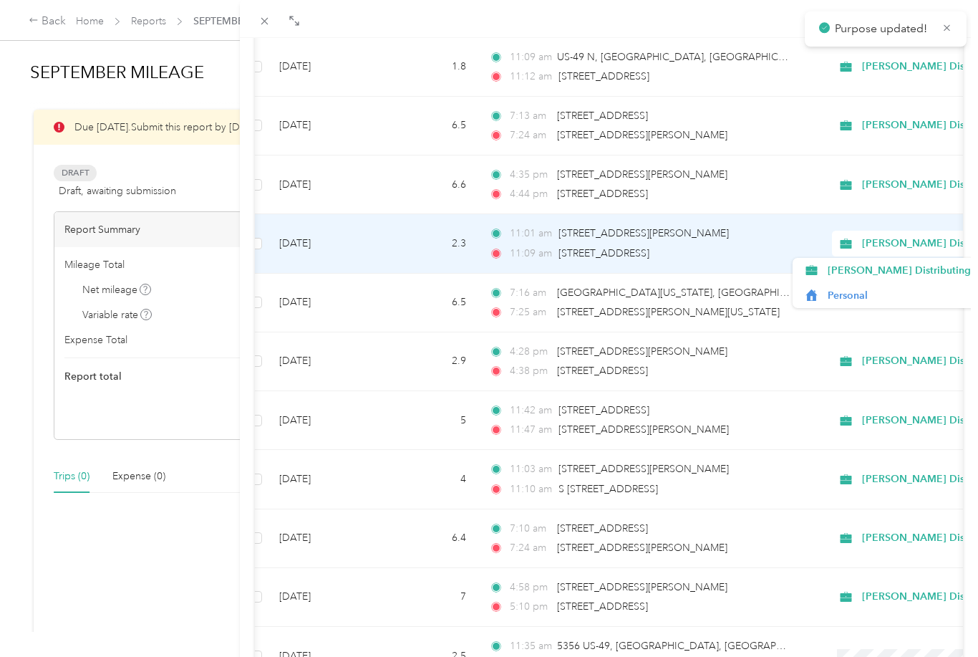
click at [907, 267] on span "[PERSON_NAME] Distributing" at bounding box center [900, 270] width 145 height 15
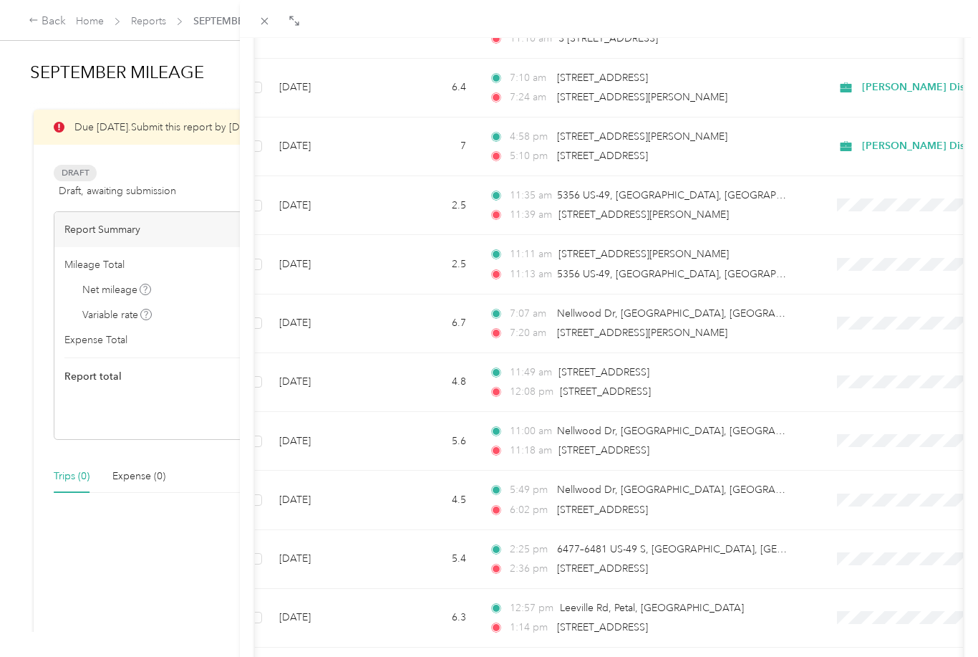
click at [939, 413] on td at bounding box center [925, 441] width 208 height 59
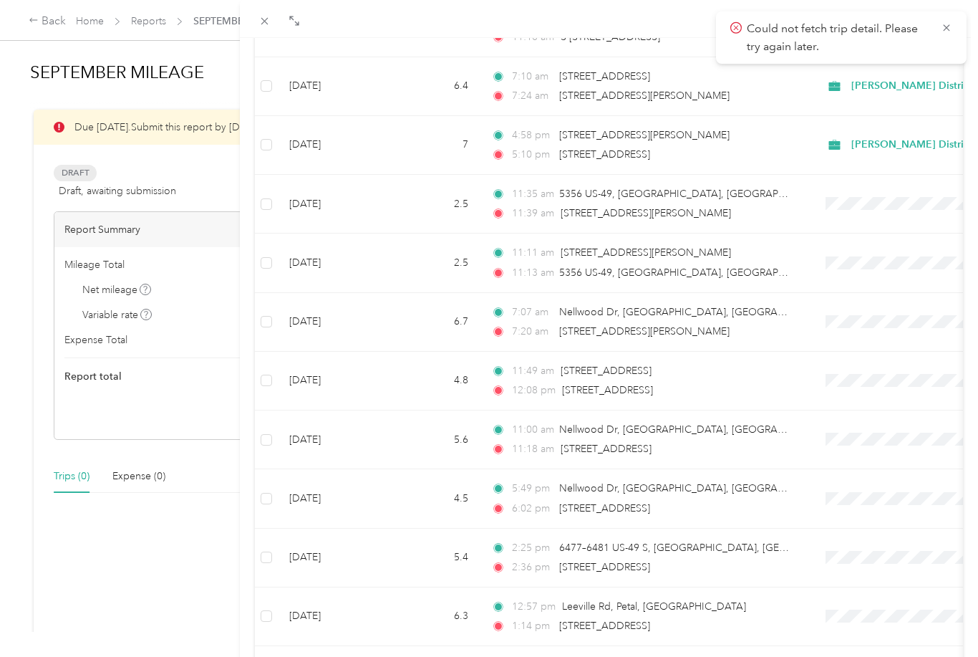
scroll to position [2022, 0]
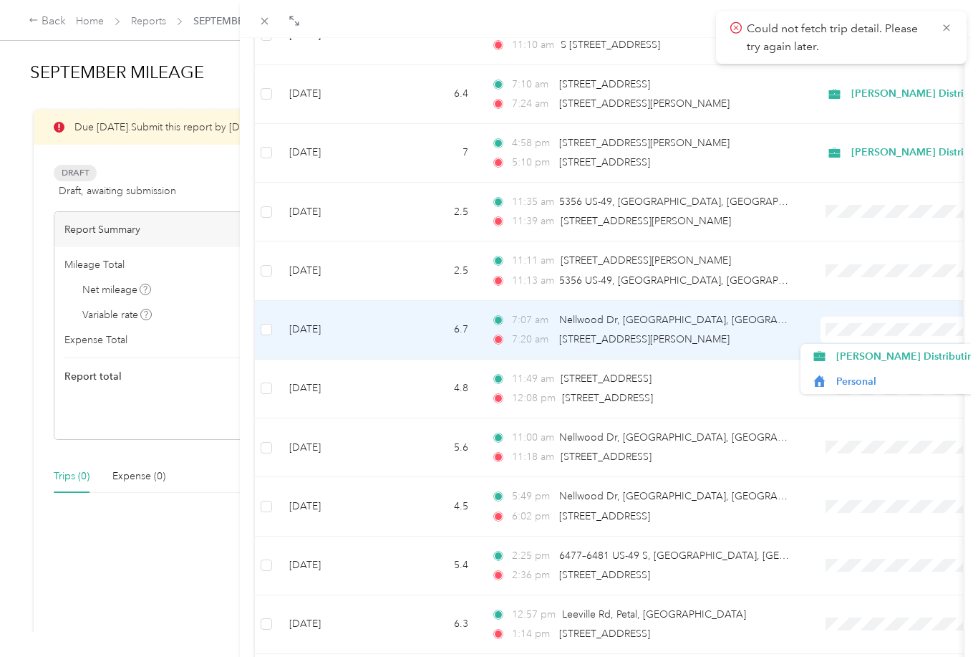
click at [895, 355] on span "[PERSON_NAME] Distributing" at bounding box center [907, 356] width 143 height 15
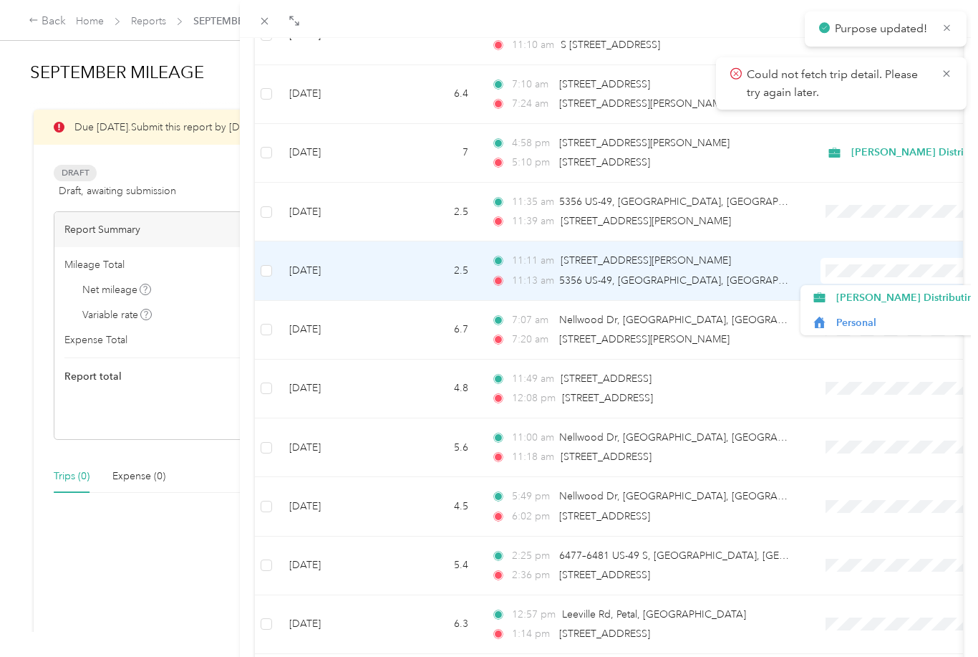
click at [871, 290] on span "[PERSON_NAME] Distributing" at bounding box center [907, 297] width 143 height 15
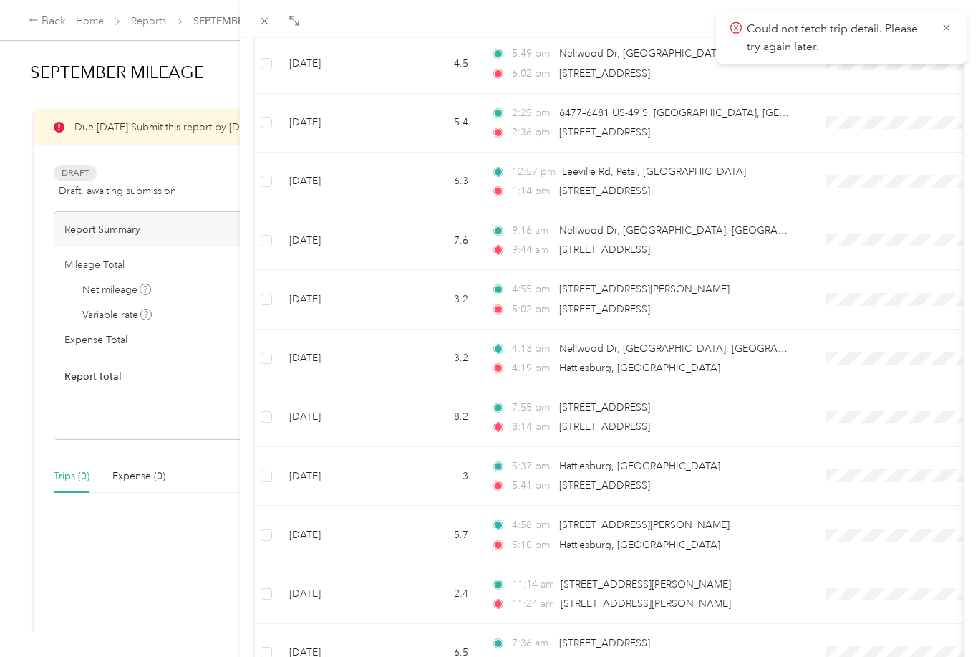
scroll to position [2463, 0]
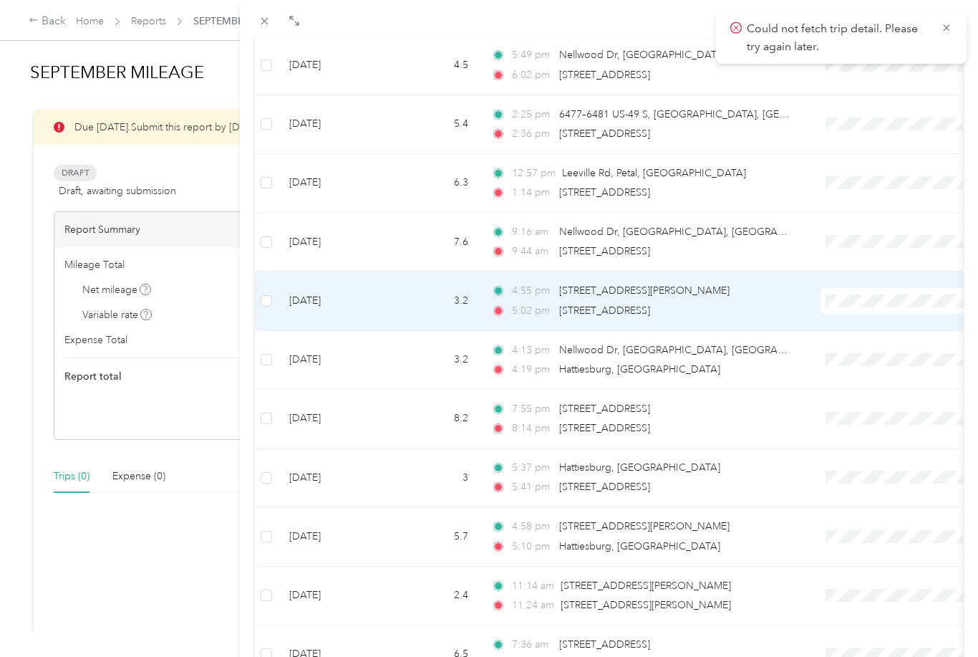
click at [874, 289] on span at bounding box center [910, 301] width 178 height 26
click at [887, 325] on span "[PERSON_NAME] Distributing" at bounding box center [907, 327] width 143 height 15
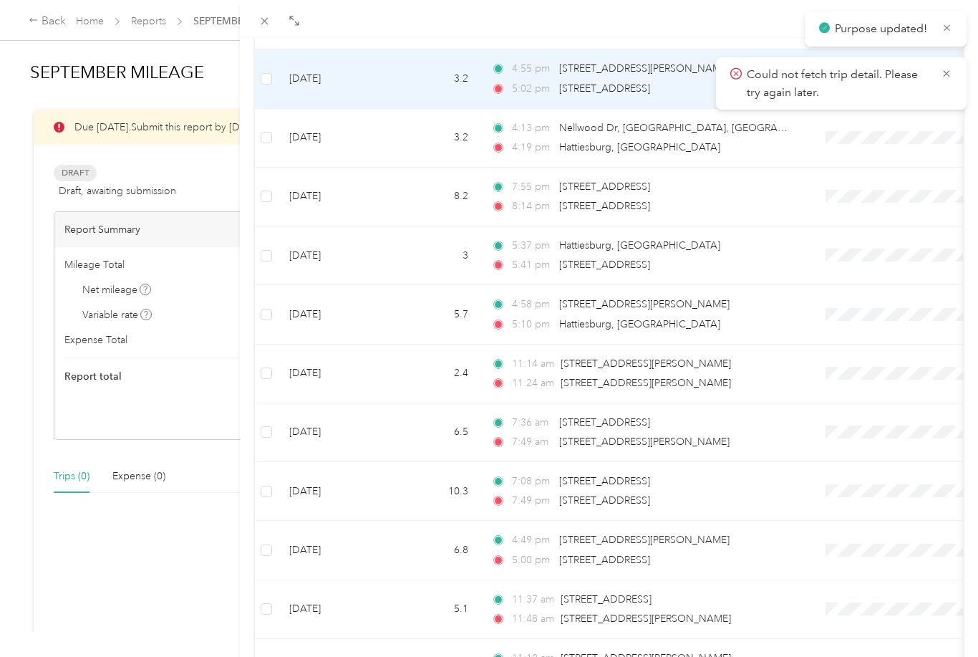
scroll to position [2683, 0]
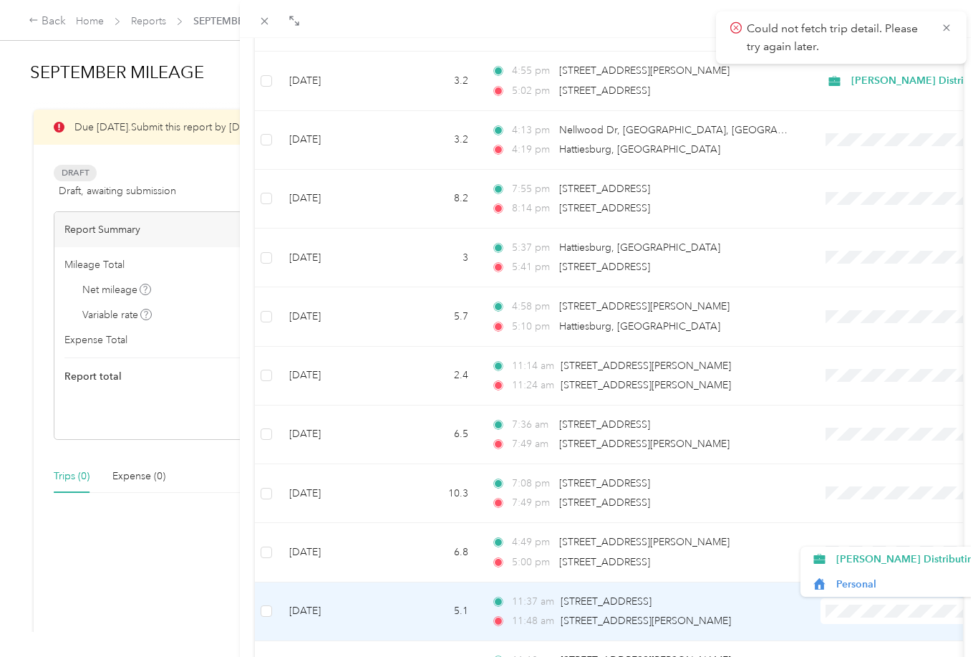
click at [890, 555] on span "[PERSON_NAME] Distributing" at bounding box center [907, 558] width 143 height 15
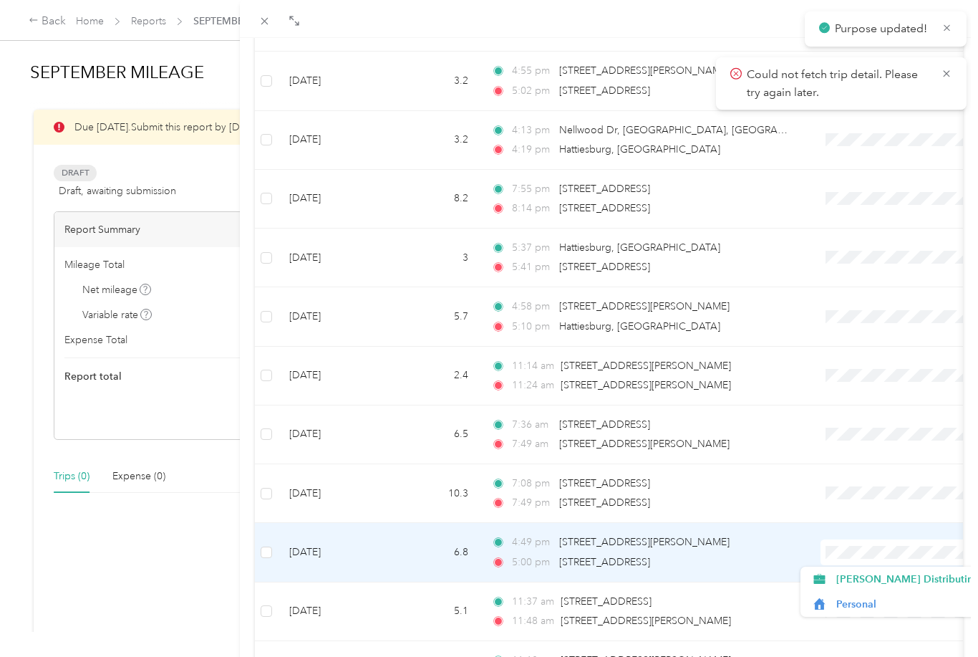
click at [877, 574] on span "[PERSON_NAME] Distributing" at bounding box center [907, 578] width 143 height 15
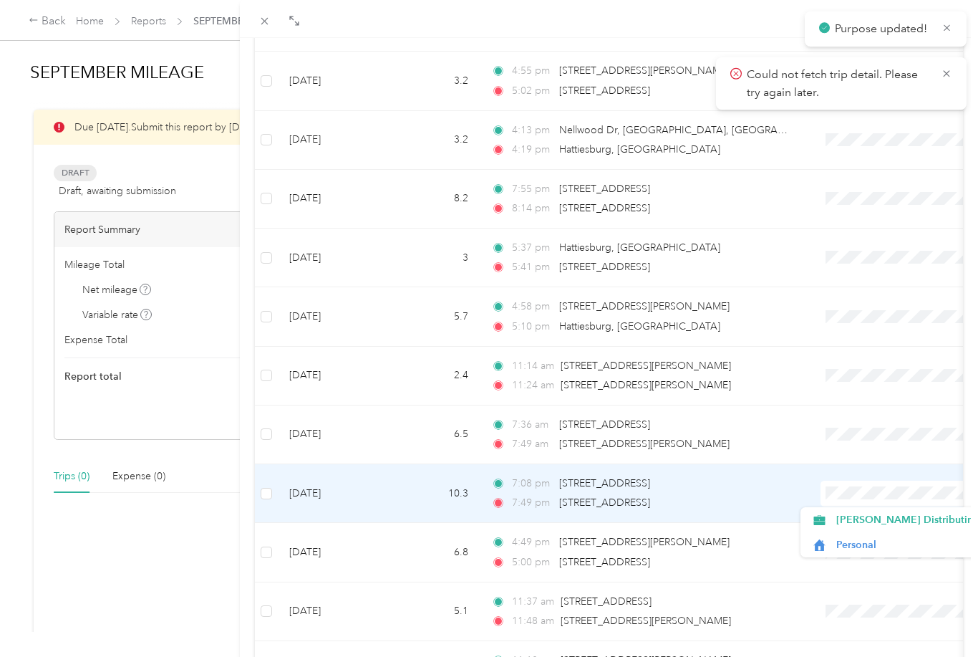
click at [881, 519] on span "[PERSON_NAME] Distributing" at bounding box center [907, 519] width 143 height 15
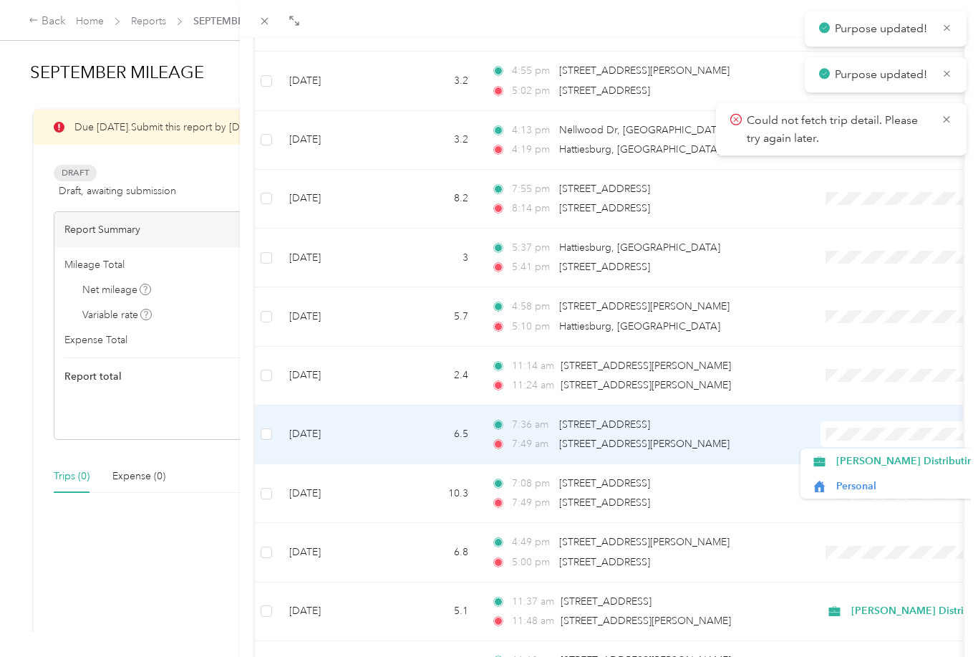
click at [872, 457] on span "[PERSON_NAME] Distributing" at bounding box center [907, 460] width 143 height 15
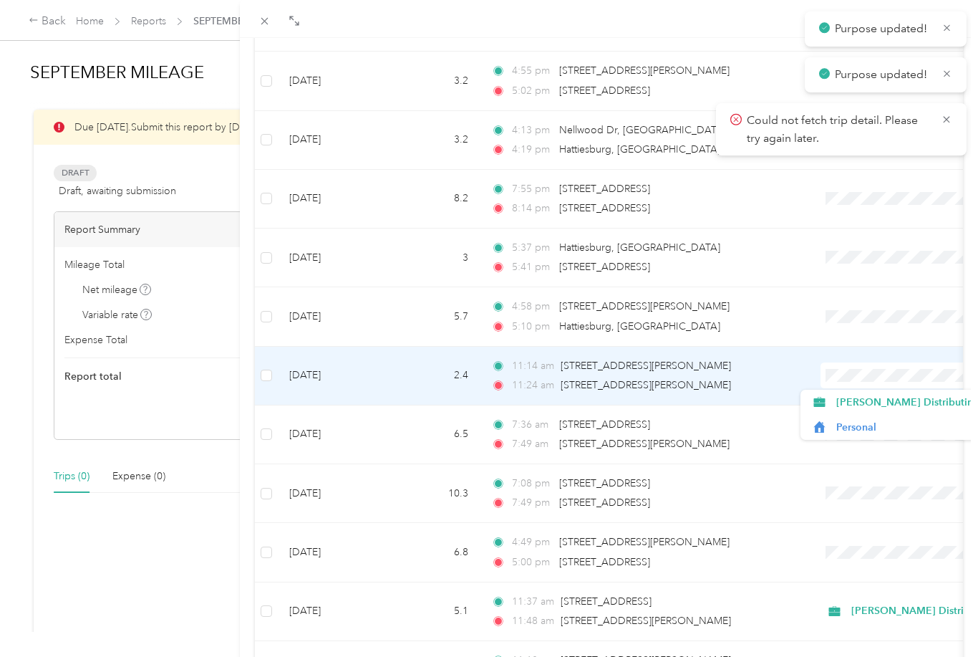
click at [884, 403] on span "[PERSON_NAME] Distributing" at bounding box center [907, 402] width 143 height 15
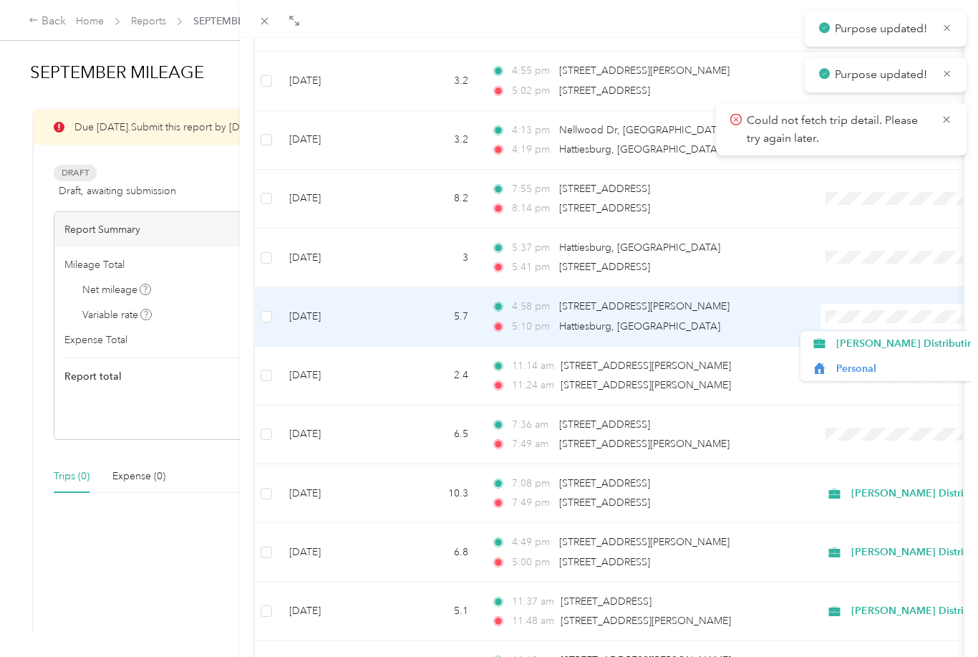
click at [881, 342] on span "[PERSON_NAME] Distributing" at bounding box center [907, 343] width 143 height 15
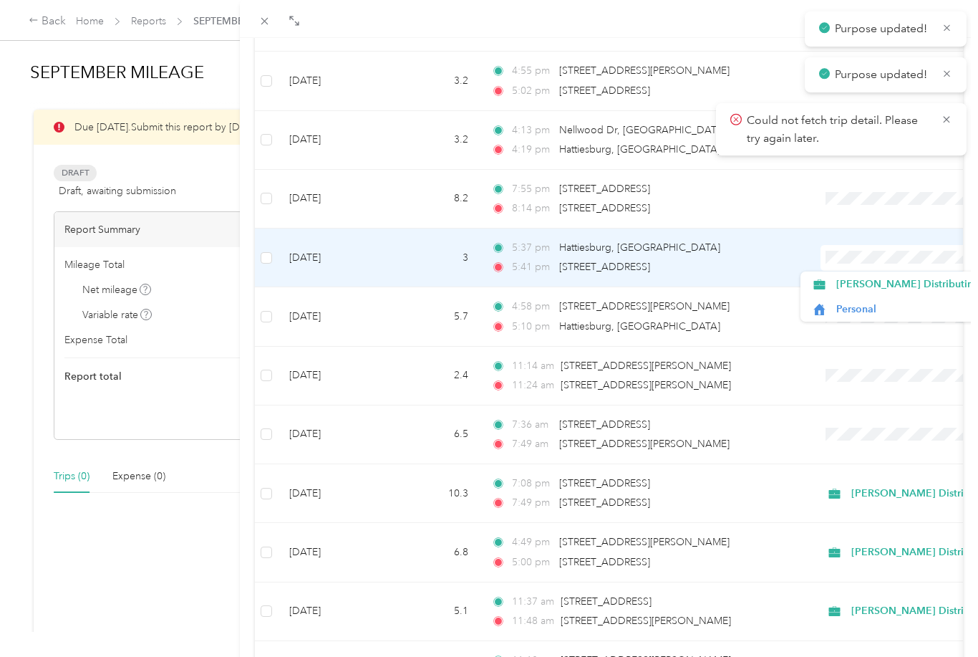
click at [886, 290] on span "[PERSON_NAME] Distributing" at bounding box center [907, 283] width 143 height 15
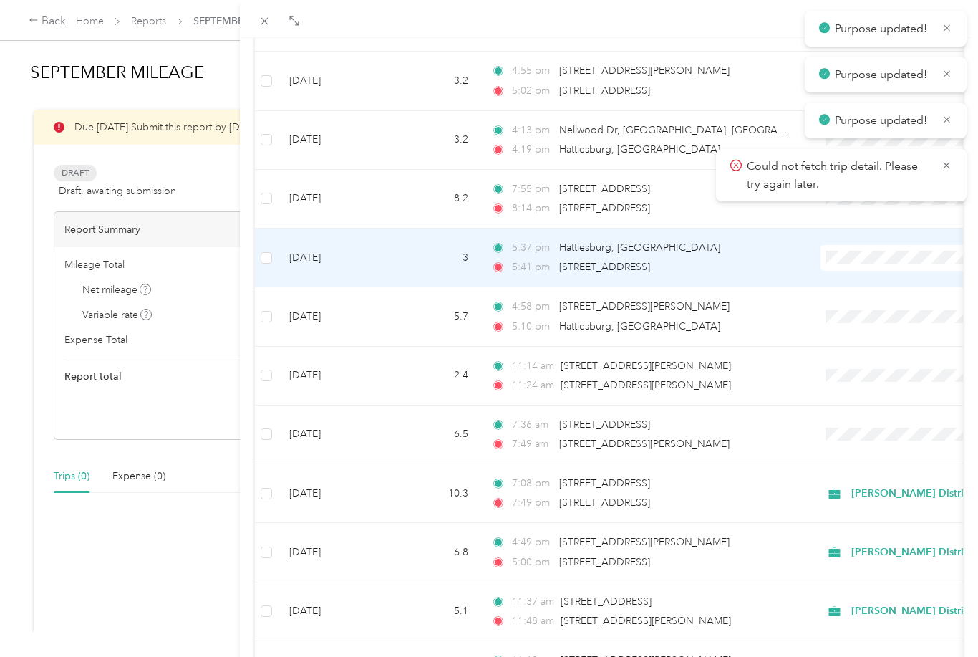
click at [860, 199] on div "Could not fetch trip detail. Please try again later." at bounding box center [841, 175] width 251 height 52
click at [951, 170] on icon at bounding box center [946, 165] width 11 height 13
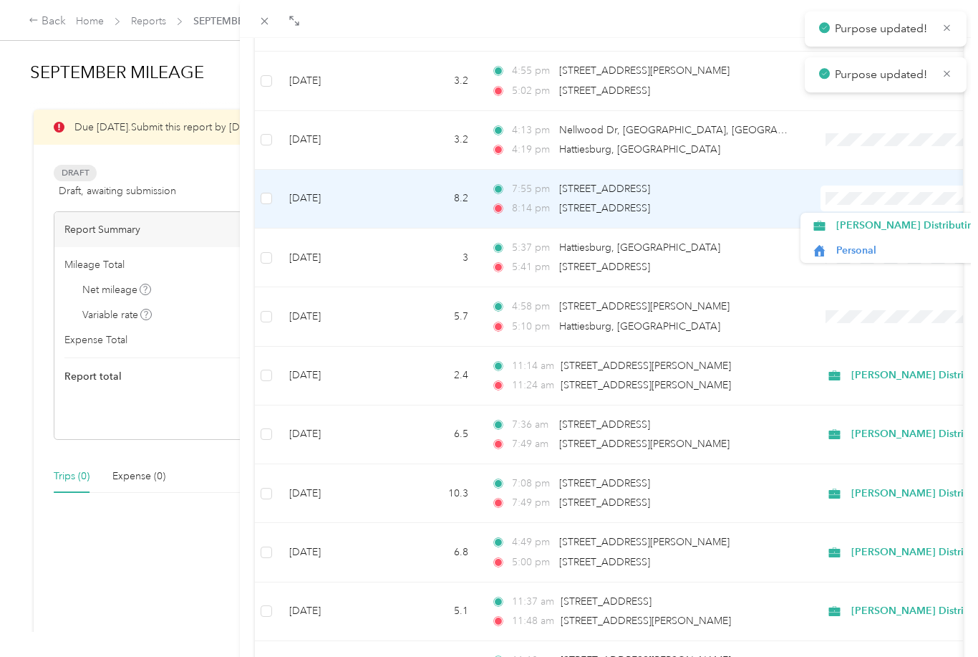
click at [910, 226] on span "[PERSON_NAME] Distributing" at bounding box center [907, 225] width 143 height 15
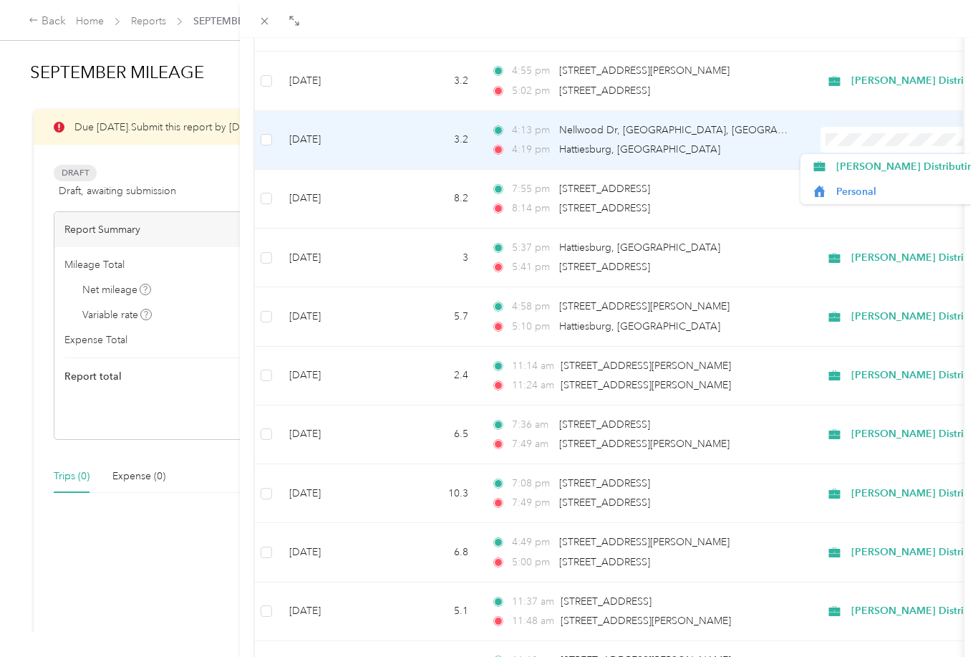
click at [899, 163] on span "[PERSON_NAME] Distributing" at bounding box center [907, 166] width 143 height 15
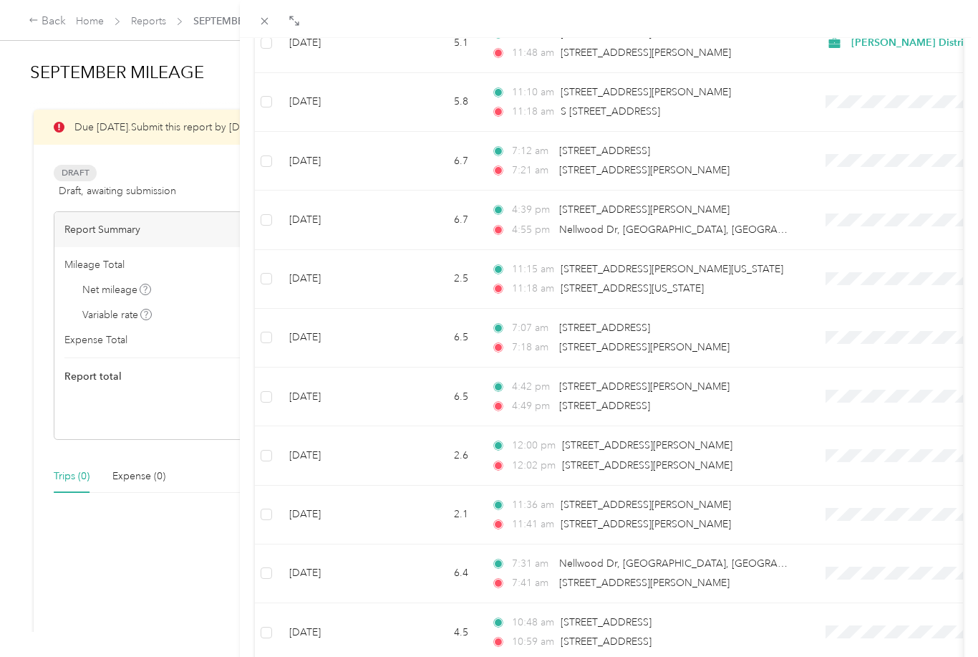
scroll to position [3250, 0]
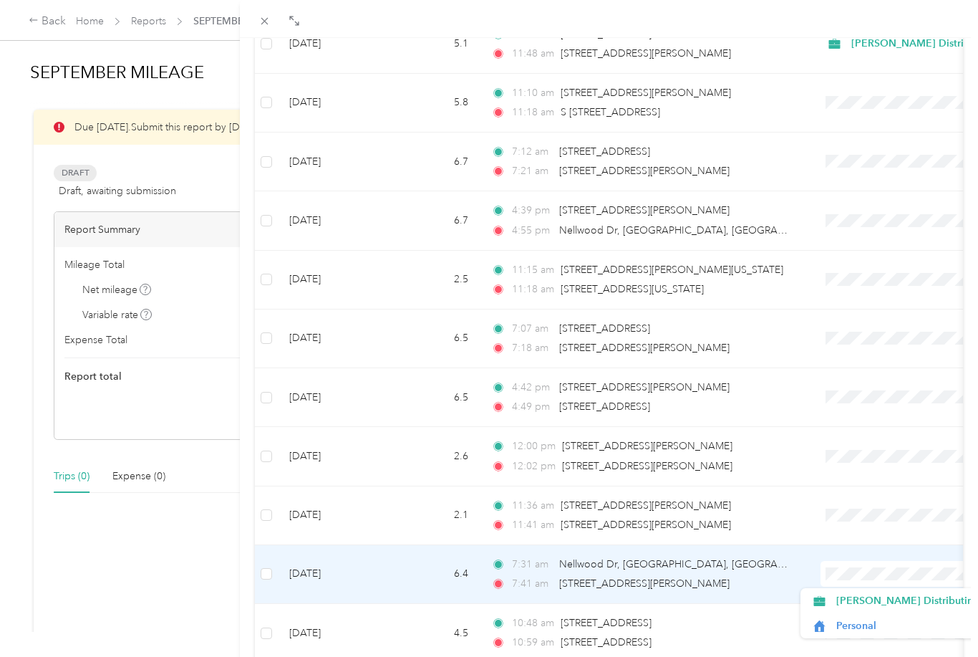
click at [865, 596] on span "[PERSON_NAME] Distributing" at bounding box center [907, 600] width 143 height 15
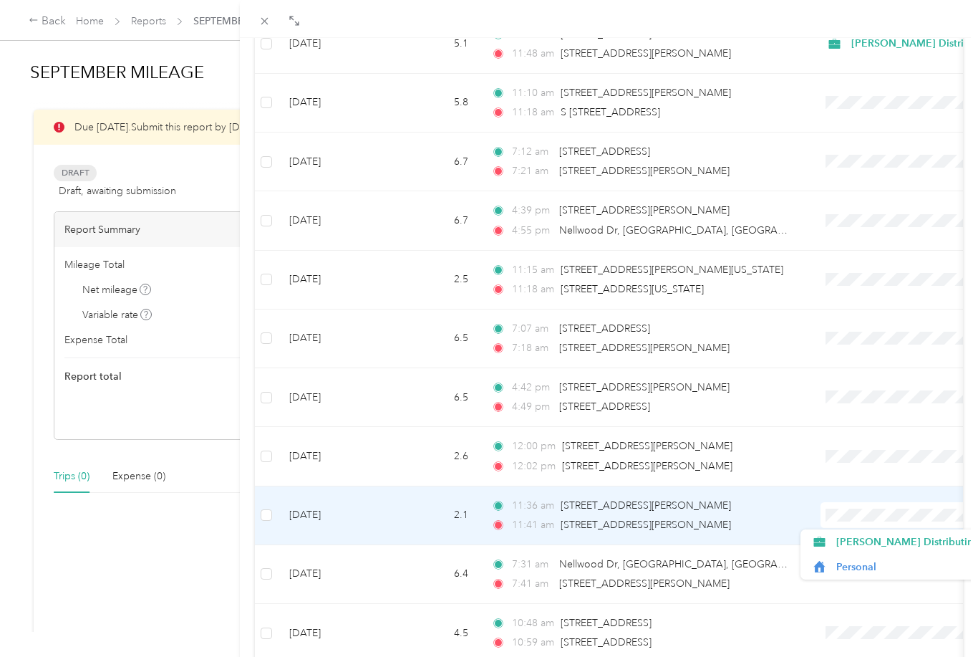
click at [879, 534] on span "[PERSON_NAME] Distributing" at bounding box center [907, 541] width 143 height 15
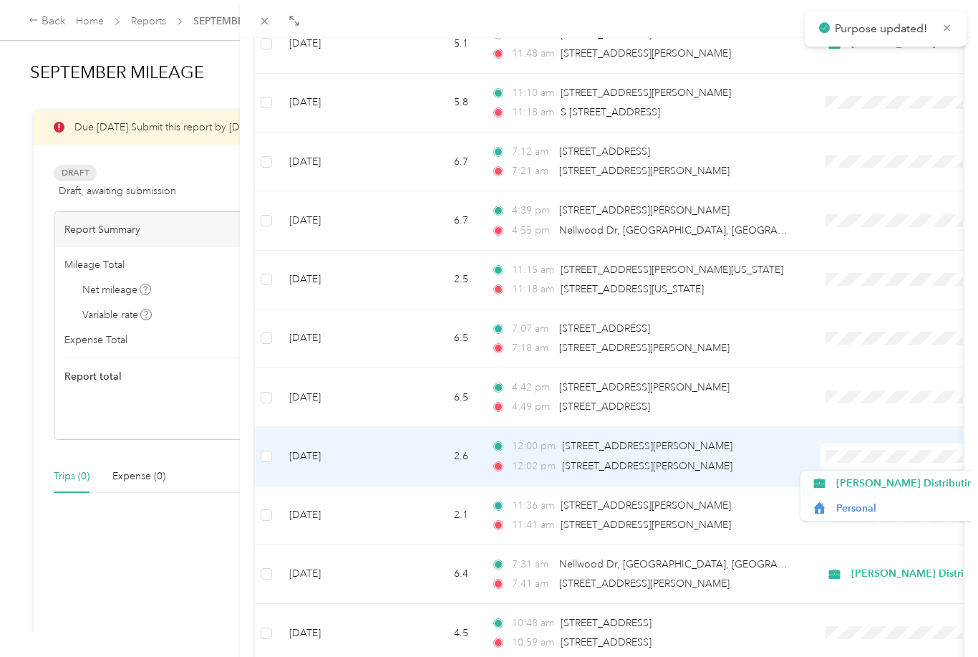
click at [873, 482] on span "[PERSON_NAME] Distributing" at bounding box center [907, 482] width 143 height 15
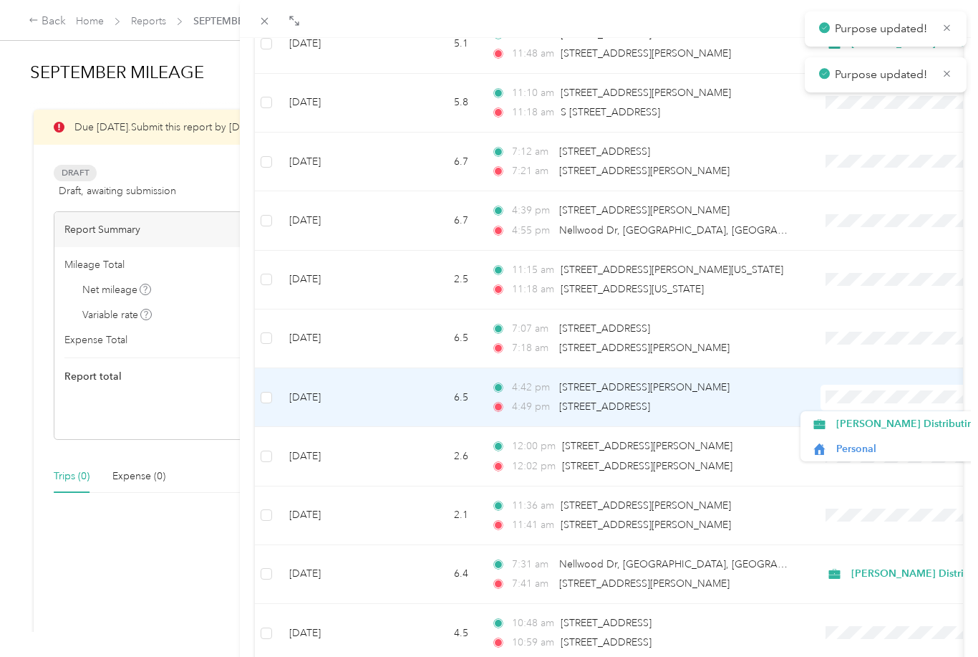
click at [869, 426] on span "[PERSON_NAME] Distributing" at bounding box center [907, 423] width 143 height 15
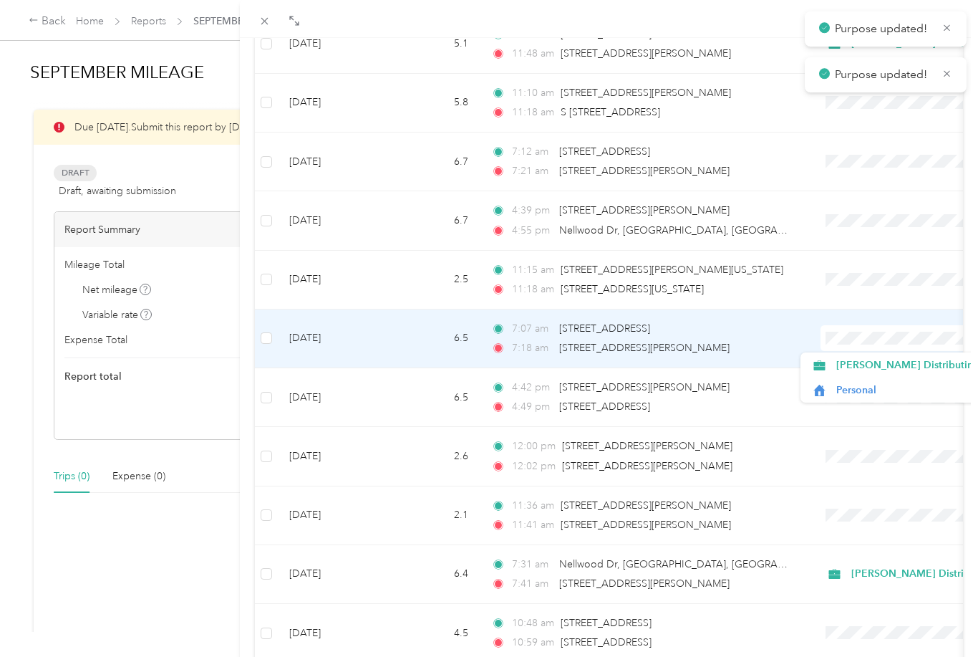
click at [868, 362] on span "[PERSON_NAME] Distributing" at bounding box center [907, 364] width 143 height 15
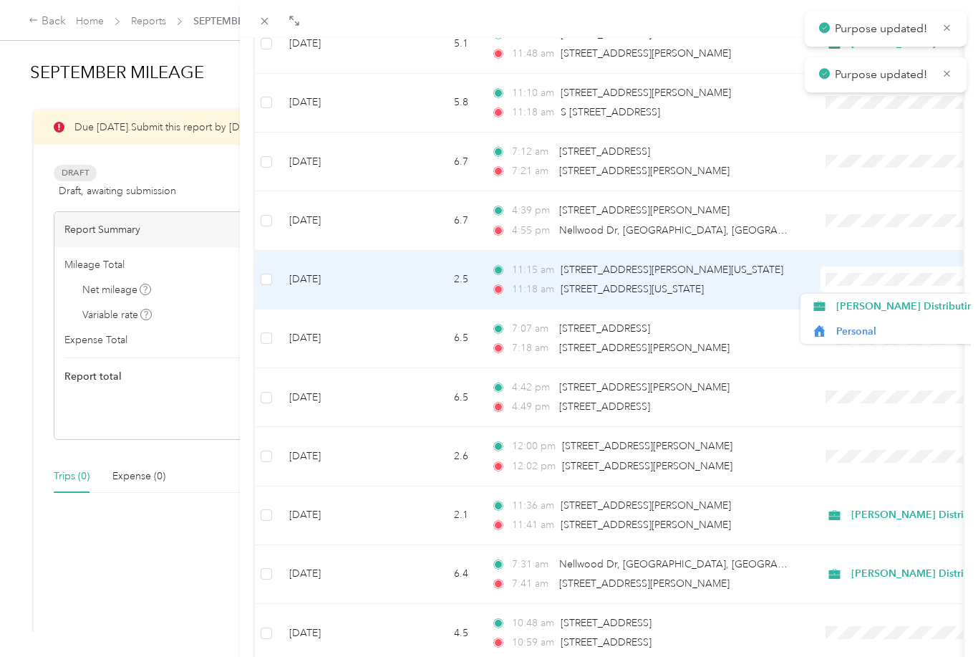
click at [865, 310] on span "[PERSON_NAME] Distributing" at bounding box center [907, 306] width 143 height 15
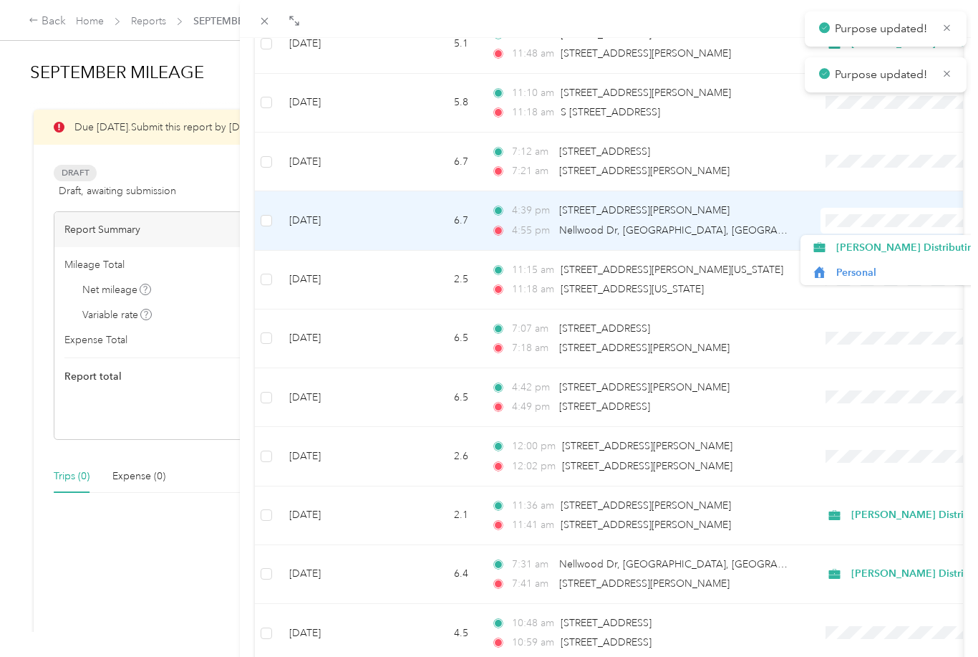
click at [875, 243] on span "[PERSON_NAME] Distributing" at bounding box center [907, 247] width 143 height 15
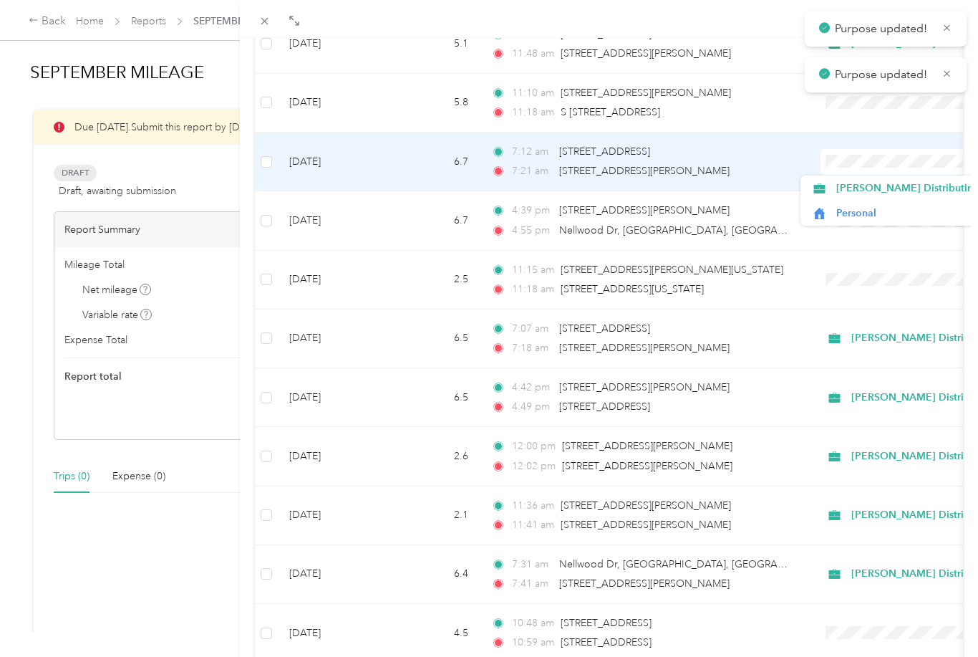
click at [887, 184] on span "[PERSON_NAME] Distributing" at bounding box center [907, 187] width 143 height 15
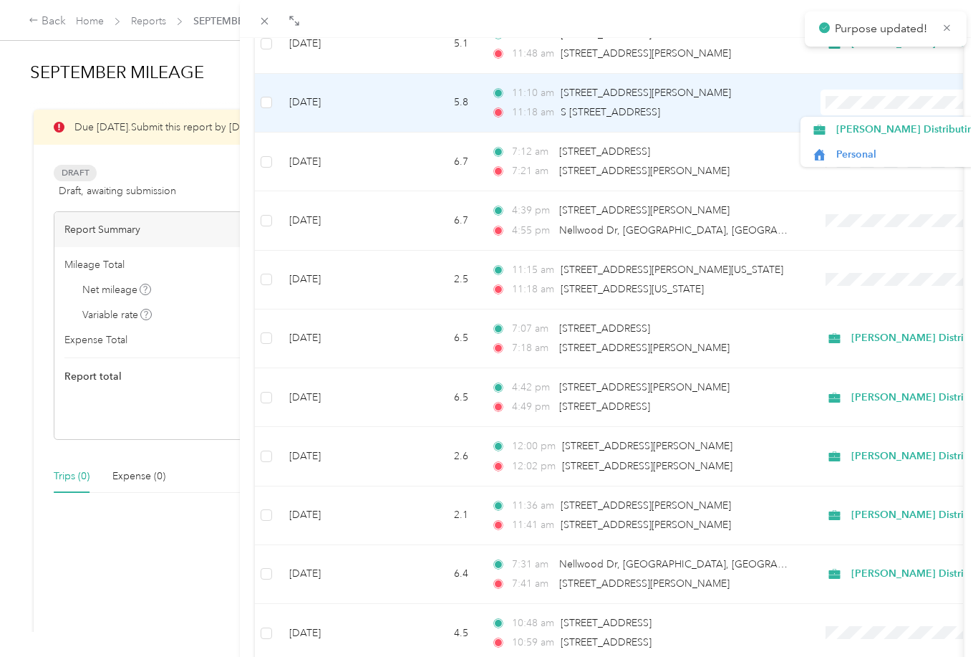
click at [899, 120] on li "[PERSON_NAME] Distributing" at bounding box center [895, 129] width 189 height 25
click at [899, 127] on span "[PERSON_NAME] Distributing" at bounding box center [907, 129] width 143 height 15
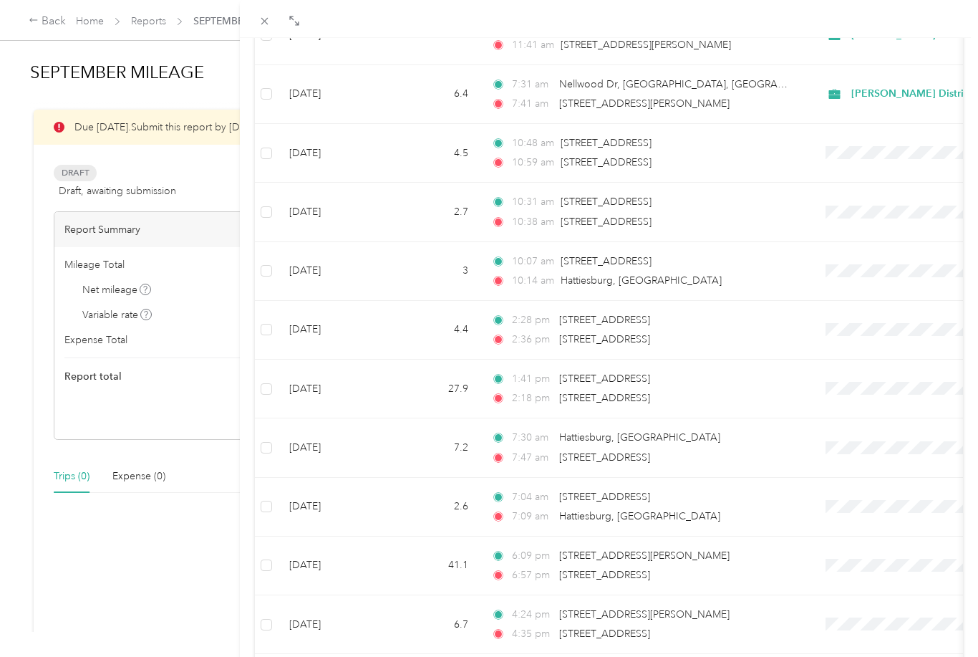
click at [897, 423] on td at bounding box center [909, 447] width 200 height 59
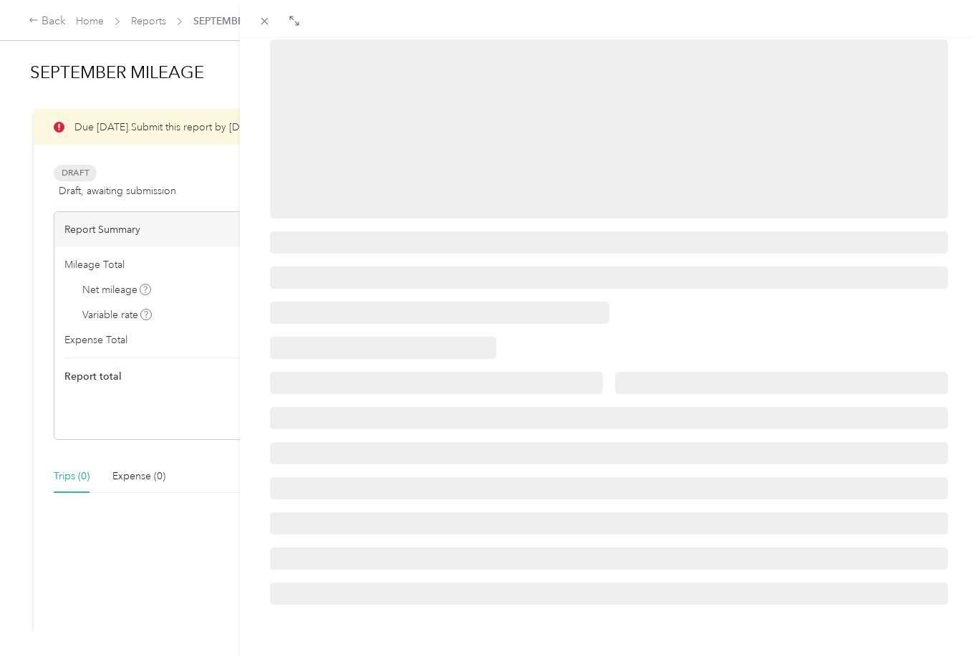
scroll to position [98, 0]
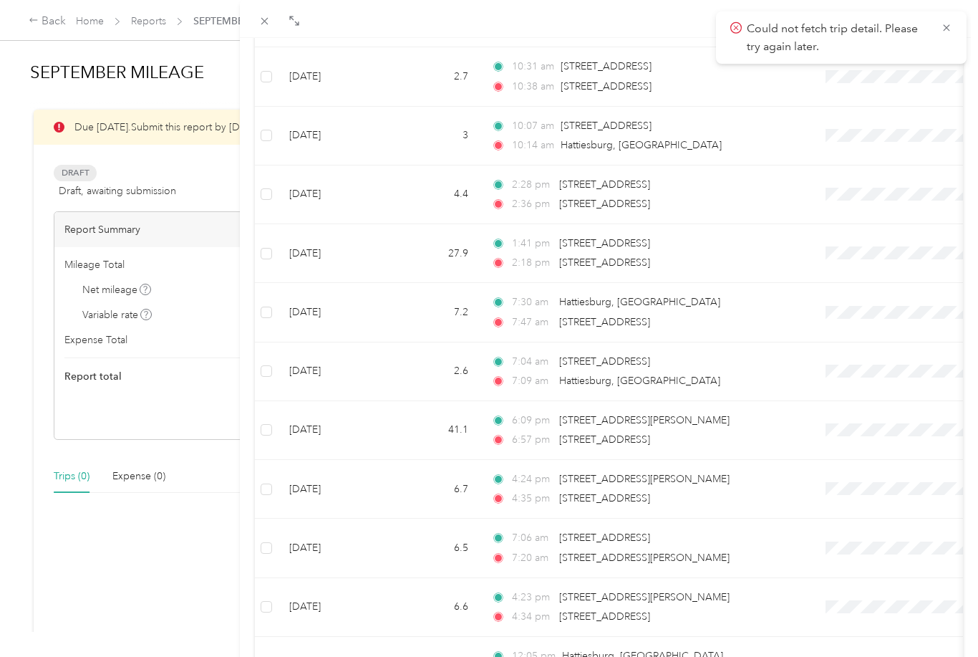
scroll to position [3866, 0]
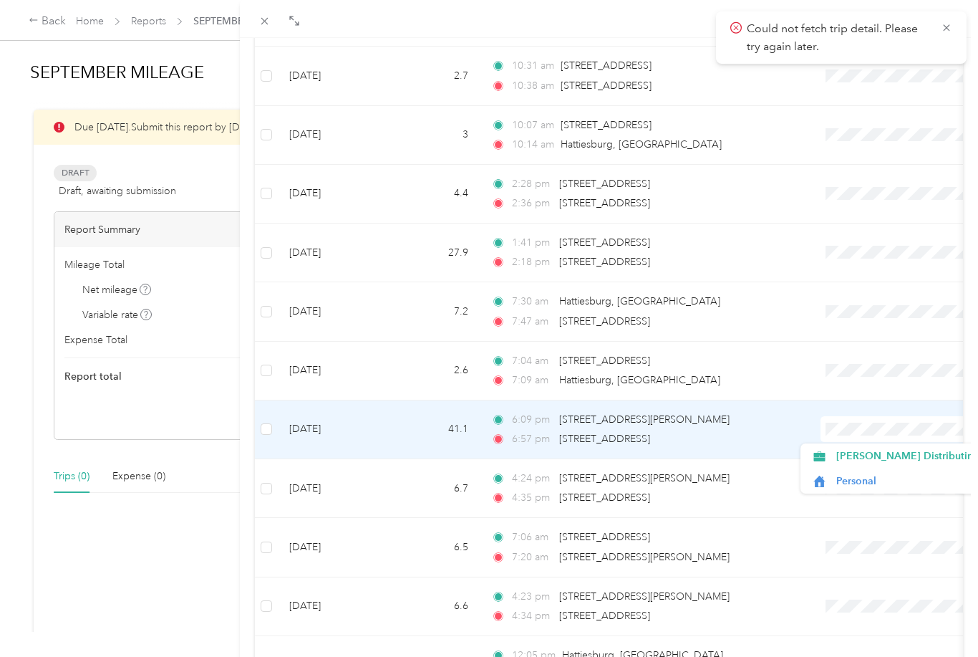
click at [878, 457] on span "[PERSON_NAME] Distributing" at bounding box center [907, 455] width 143 height 15
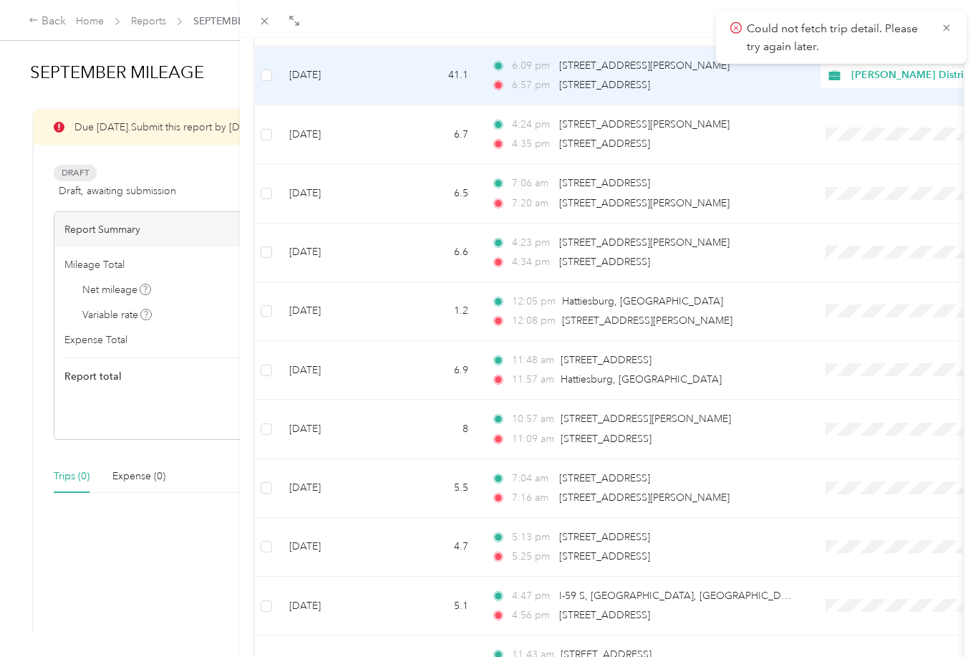
scroll to position [4220, 0]
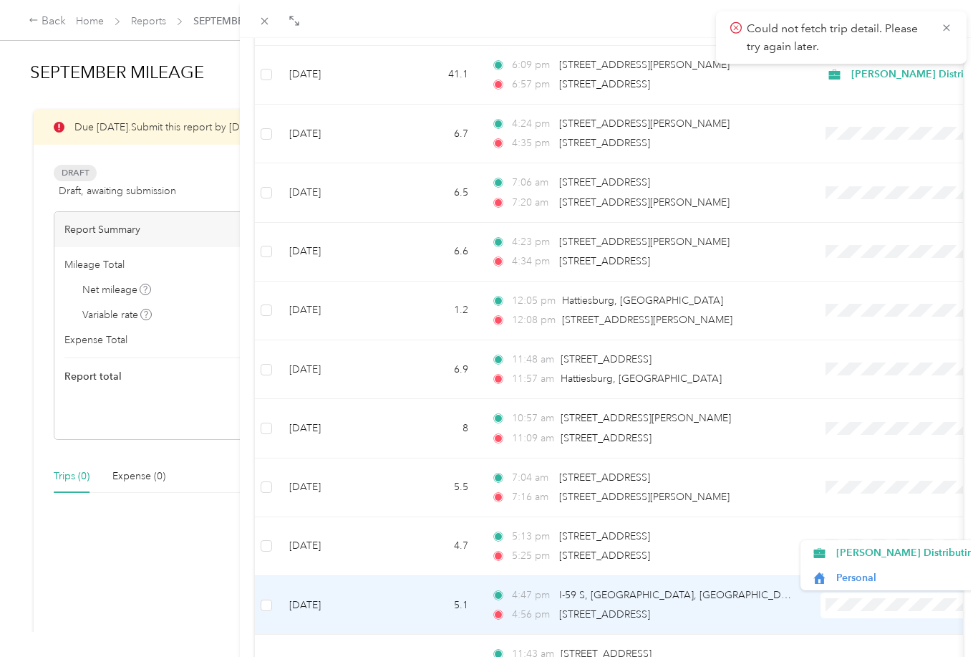
click at [869, 551] on span "[PERSON_NAME] Distributing" at bounding box center [907, 552] width 143 height 15
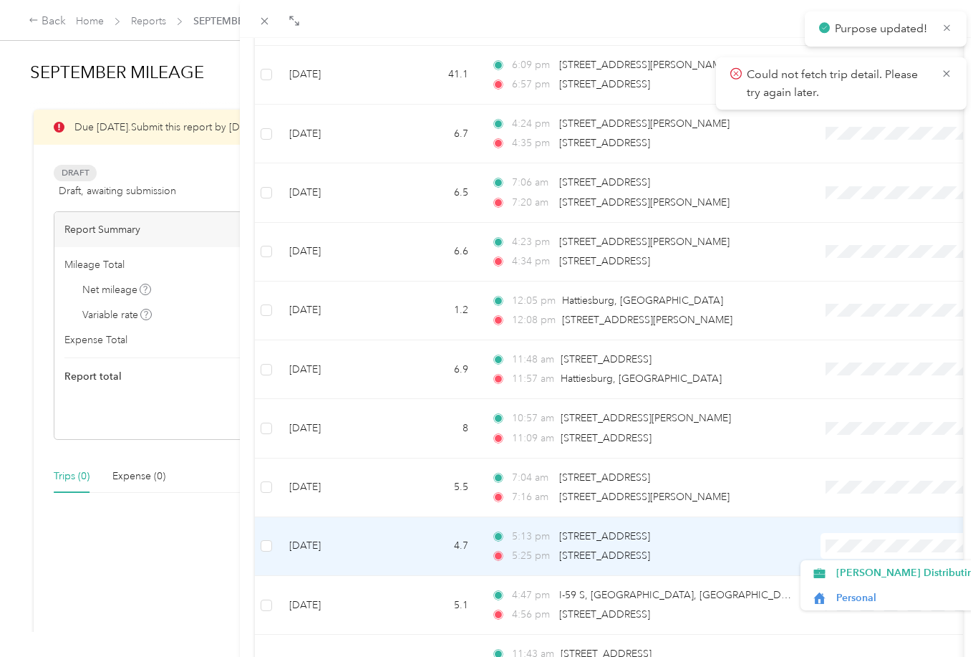
click at [868, 567] on span "[PERSON_NAME] Distributing" at bounding box center [907, 572] width 143 height 15
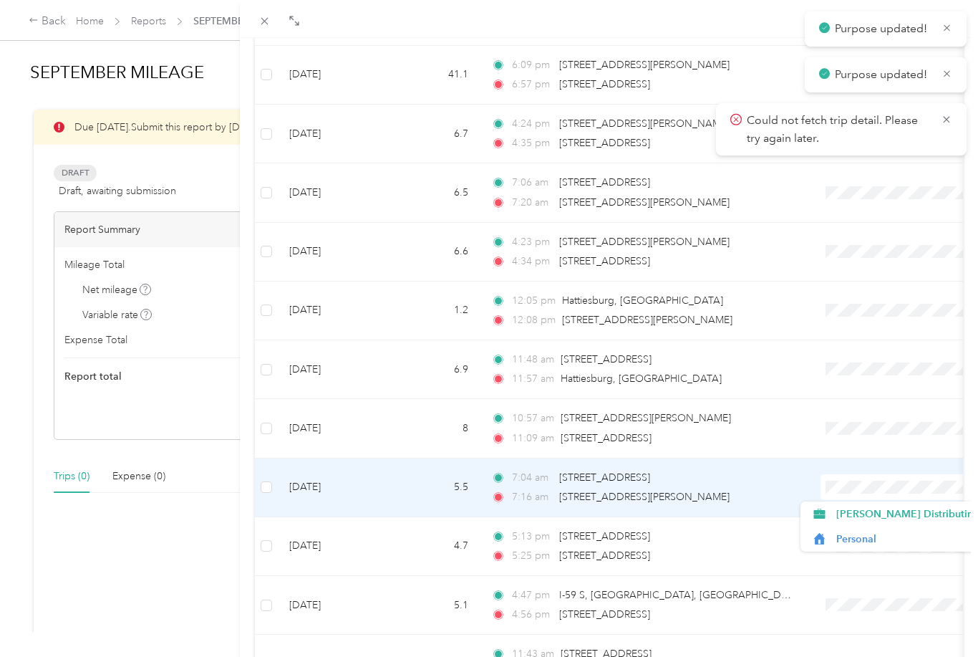
click at [861, 510] on span "[PERSON_NAME] Distributing" at bounding box center [907, 513] width 143 height 15
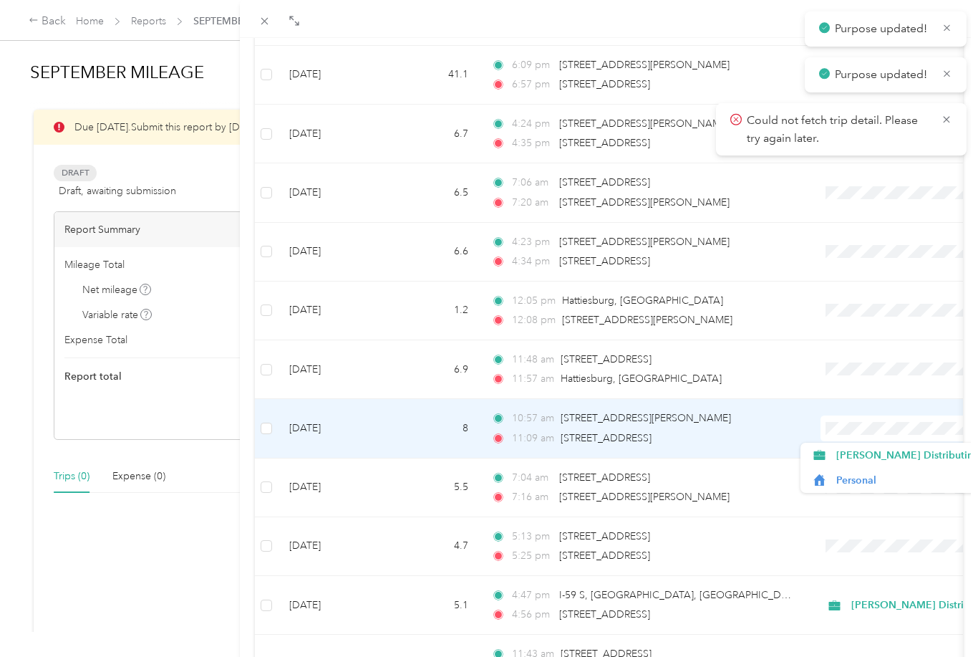
click at [872, 450] on span "[PERSON_NAME] Distributing" at bounding box center [907, 455] width 143 height 15
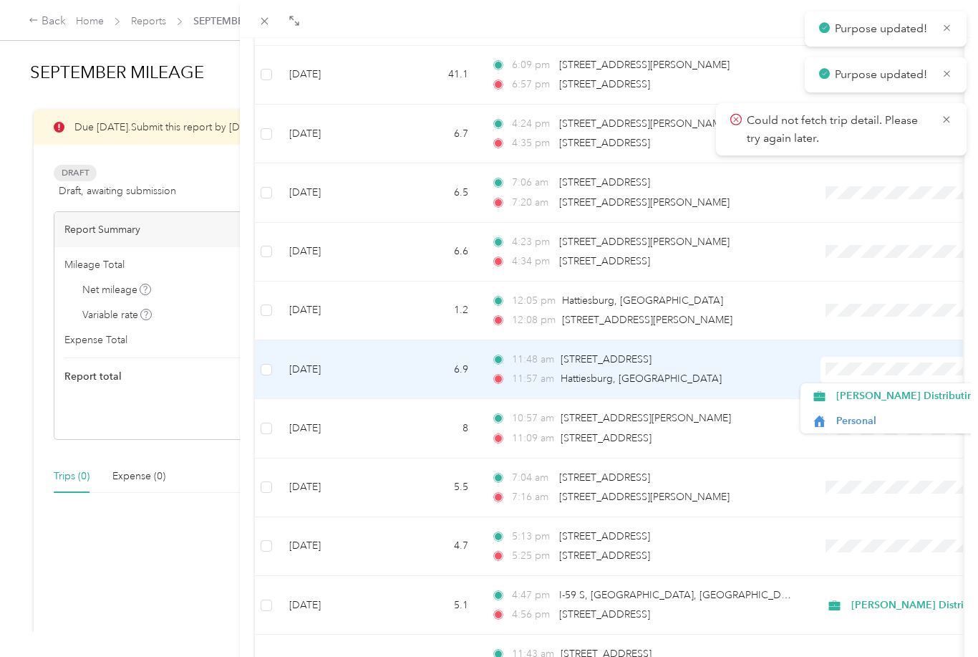
click at [866, 396] on span "[PERSON_NAME] Distributing" at bounding box center [907, 395] width 143 height 15
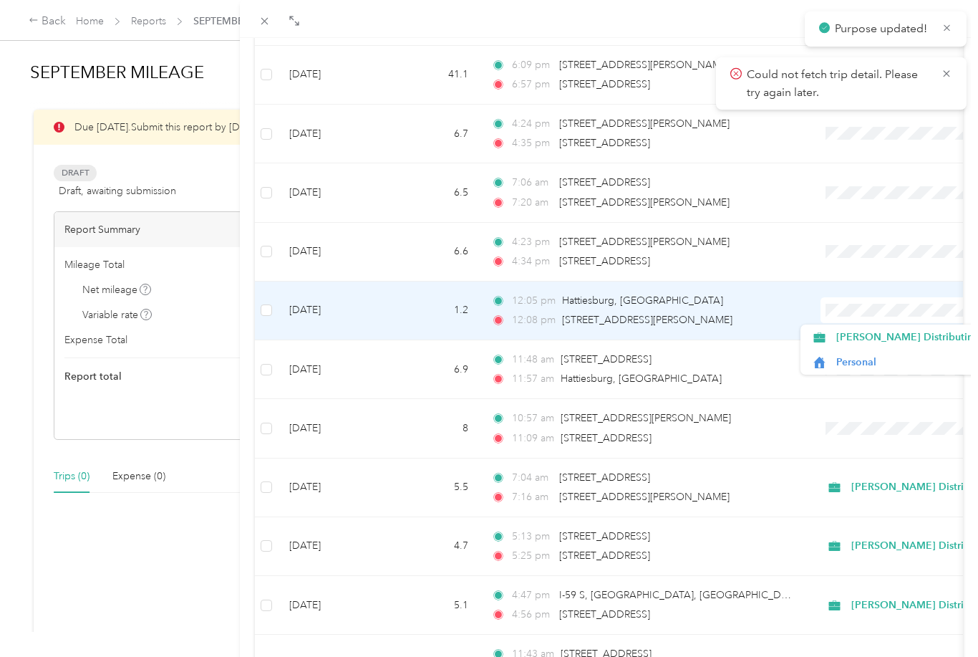
click at [871, 339] on span "[PERSON_NAME] Distributing" at bounding box center [907, 336] width 143 height 15
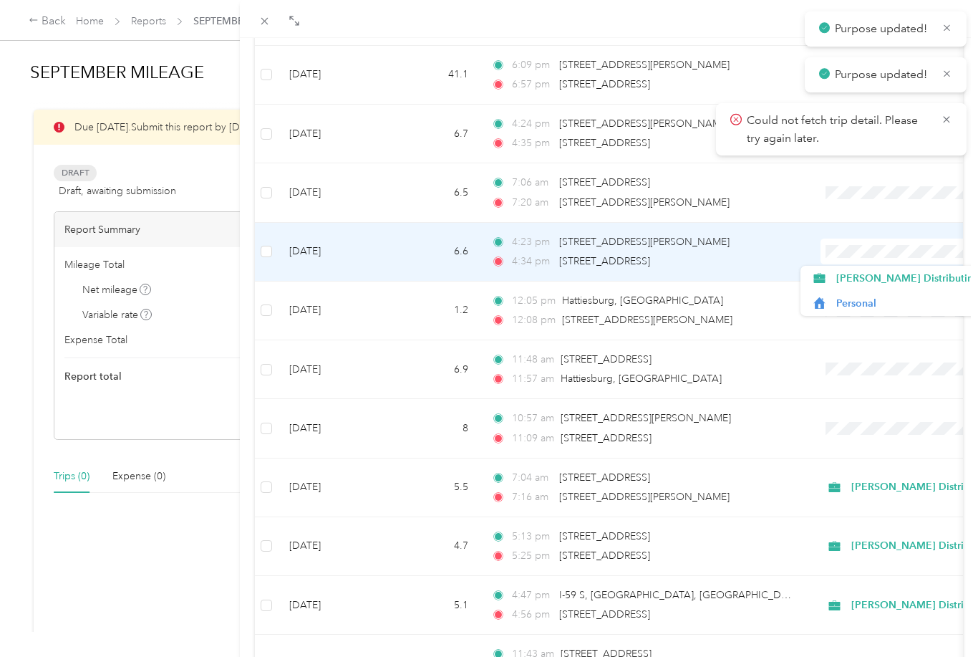
click at [873, 274] on span "[PERSON_NAME] Distributing" at bounding box center [907, 278] width 143 height 15
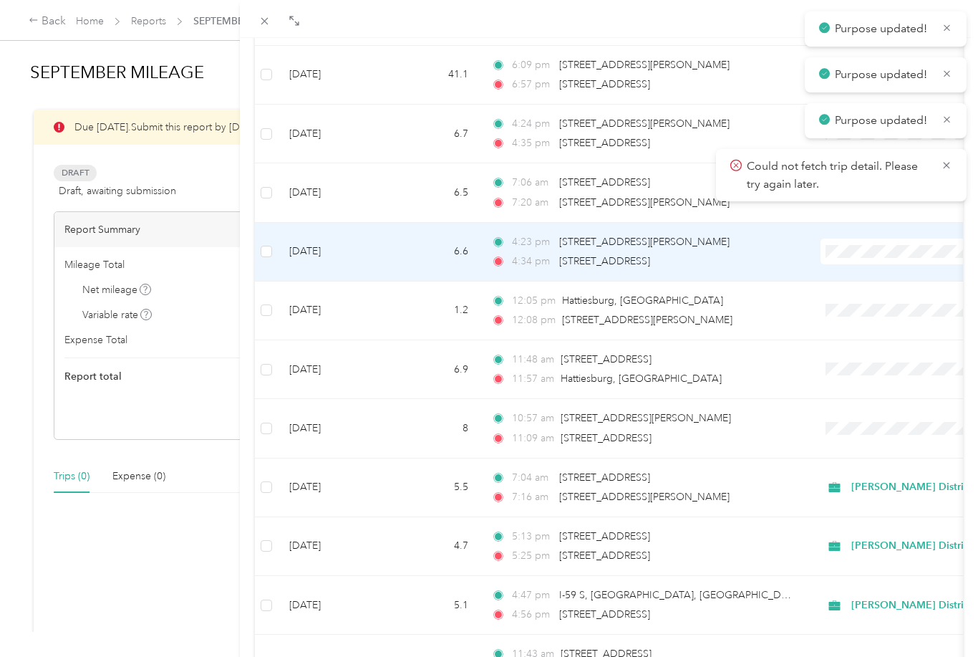
click at [859, 197] on div "Could not fetch trip detail. Please try again later." at bounding box center [841, 175] width 251 height 52
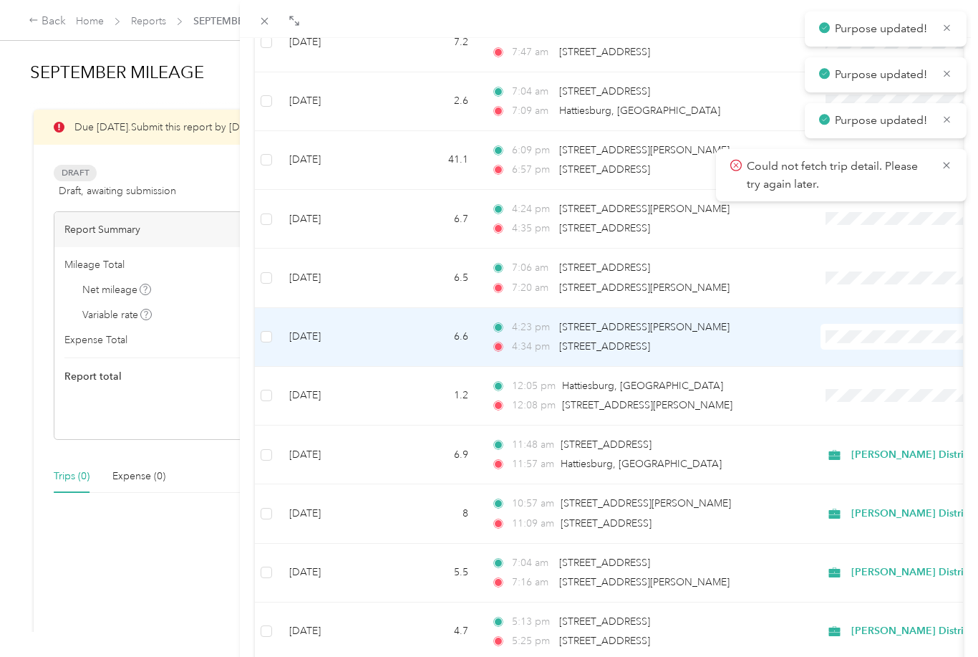
scroll to position [4116, 0]
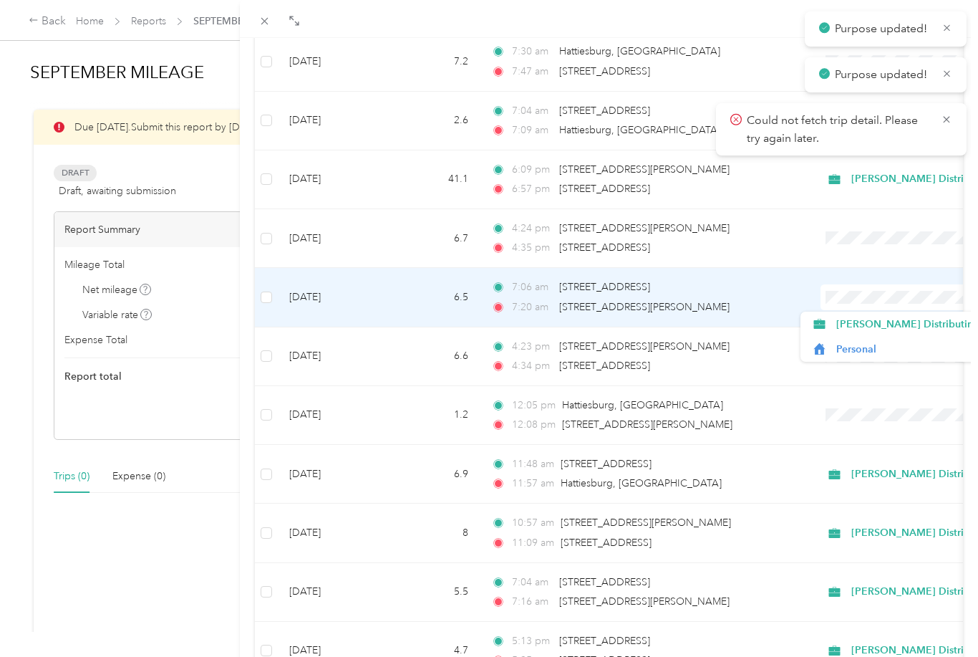
click at [866, 320] on span "[PERSON_NAME] Distributing" at bounding box center [907, 324] width 143 height 15
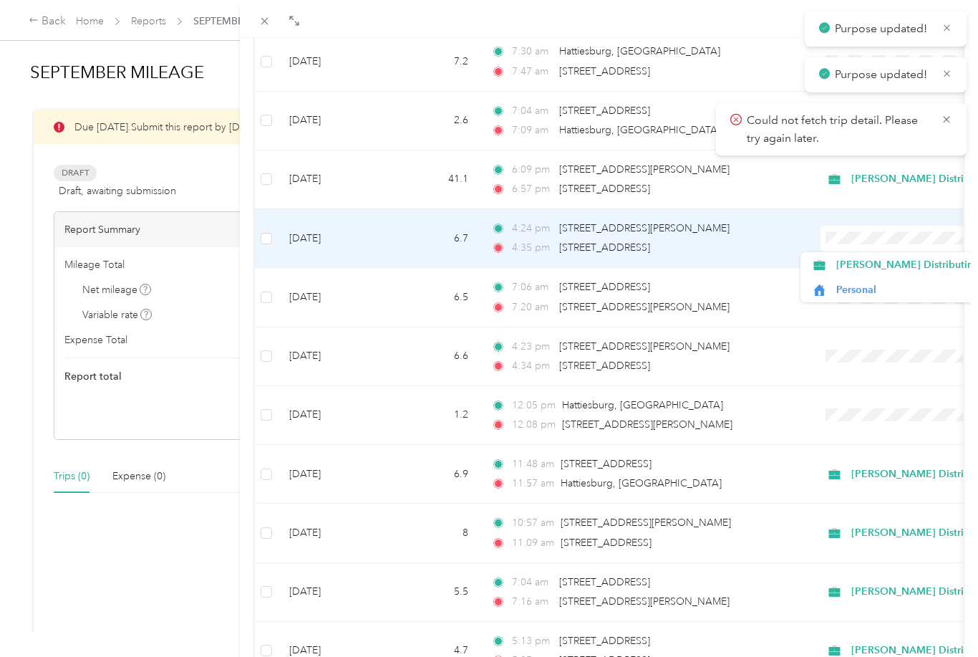
click at [874, 260] on span "[PERSON_NAME] Distributing" at bounding box center [907, 264] width 143 height 15
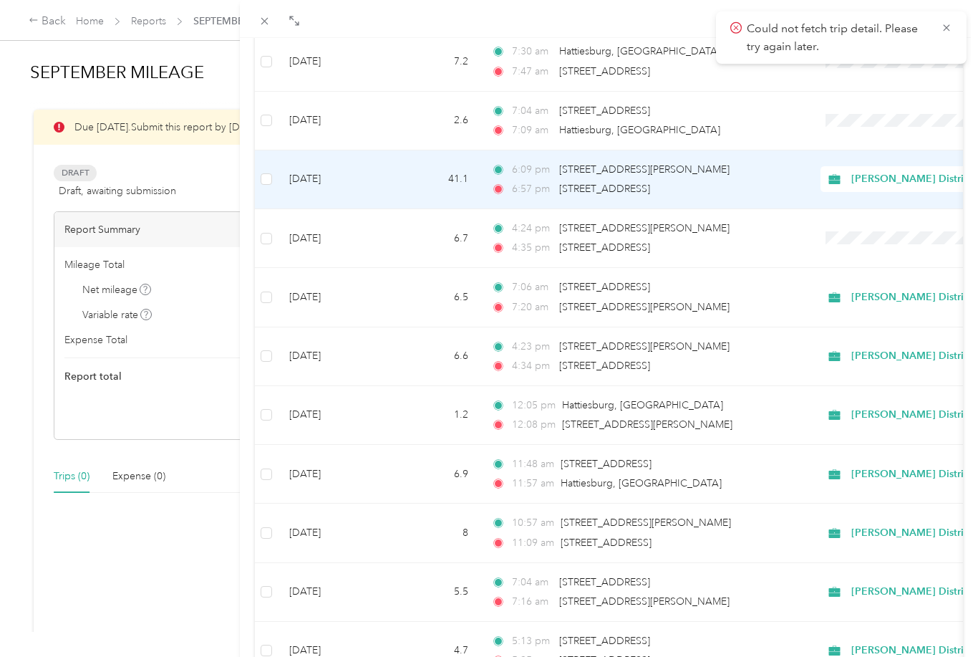
click at [872, 180] on span "[PERSON_NAME] Distributing" at bounding box center [922, 179] width 143 height 16
click at [866, 228] on span "Personal" at bounding box center [916, 230] width 161 height 15
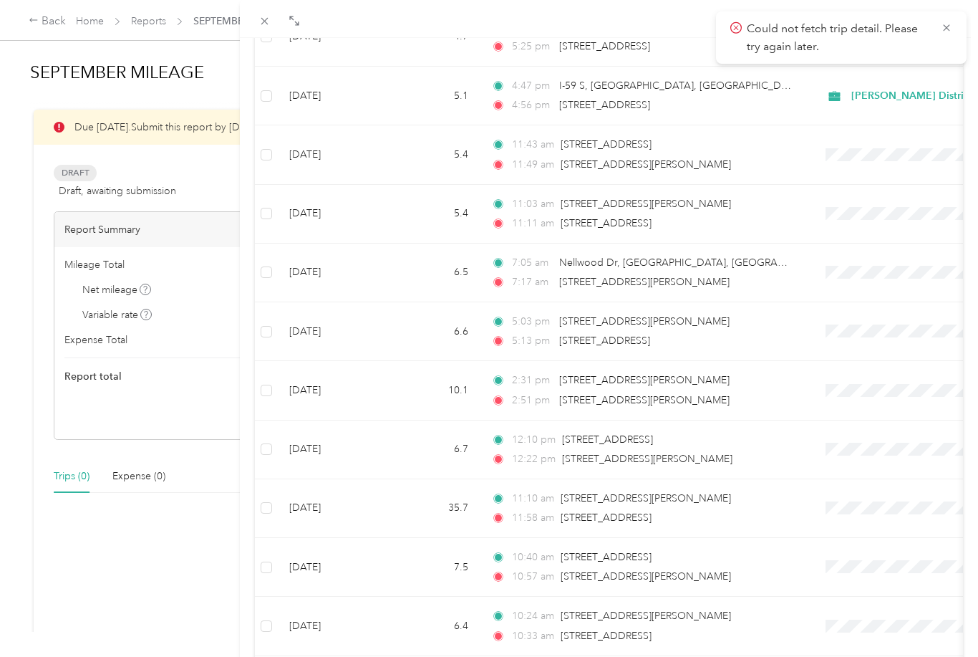
scroll to position [4729, 0]
click at [591, 465] on span "[STREET_ADDRESS][PERSON_NAME]" at bounding box center [647, 459] width 170 height 12
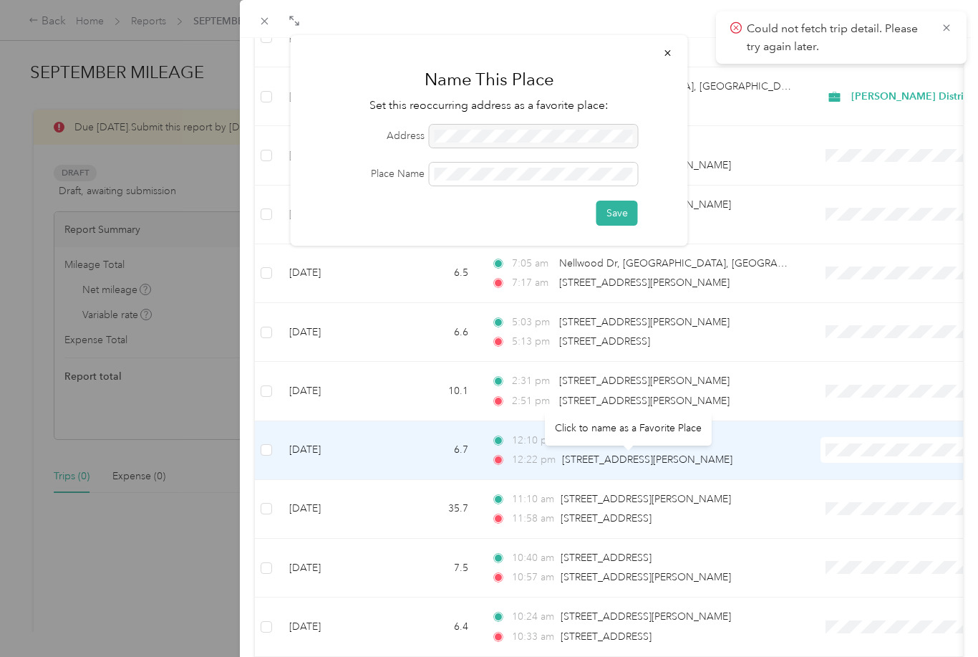
click at [660, 52] on button "button" at bounding box center [668, 52] width 30 height 25
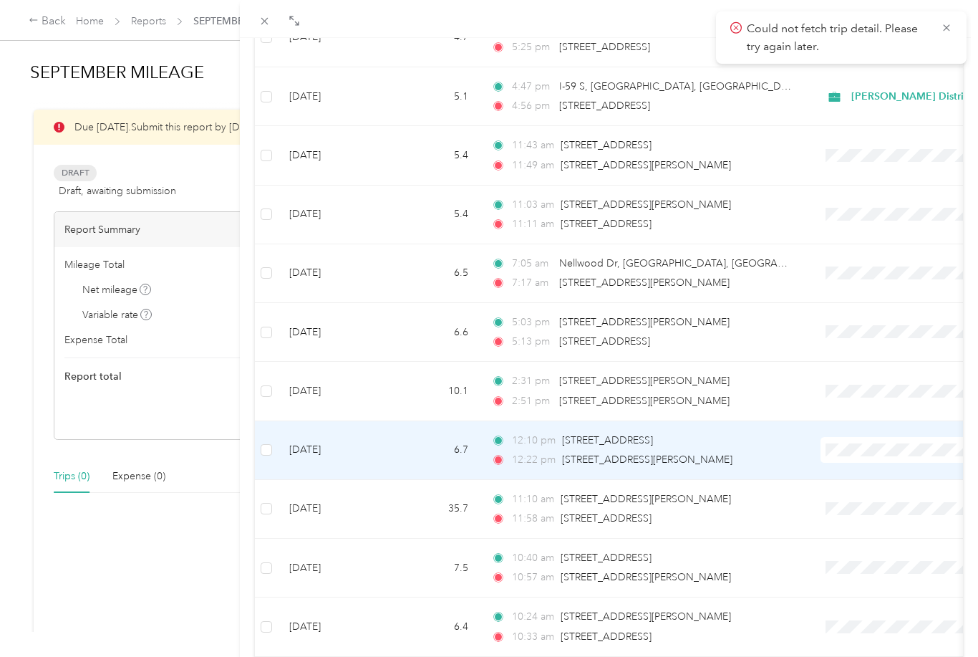
click at [944, 37] on span "Could not fetch trip detail. Please try again later." at bounding box center [841, 37] width 222 height 35
click at [951, 28] on icon at bounding box center [946, 27] width 11 height 13
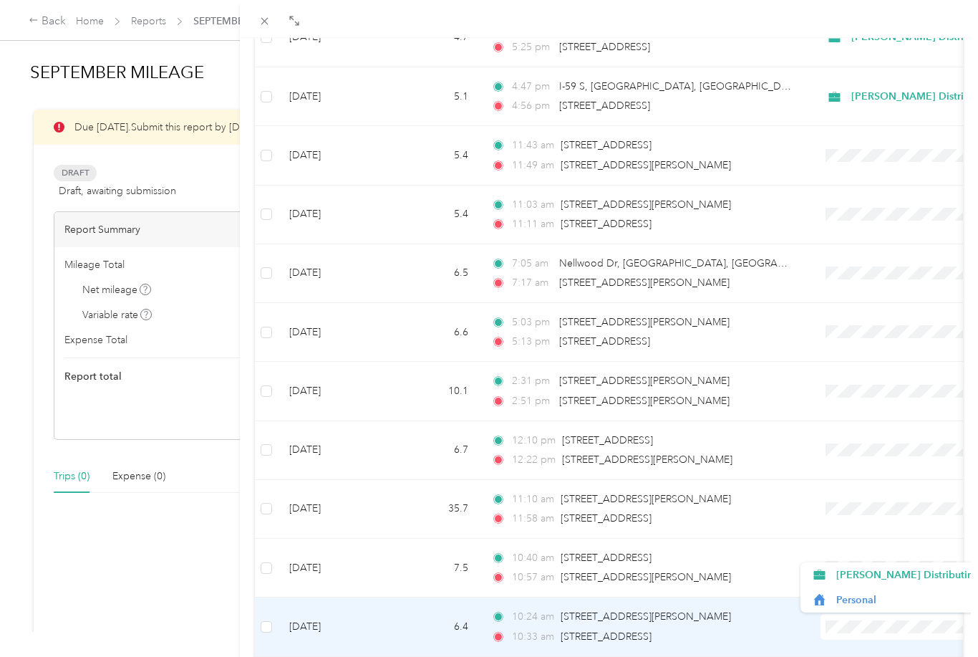
click at [875, 569] on span "[PERSON_NAME] Distributing" at bounding box center [907, 574] width 143 height 15
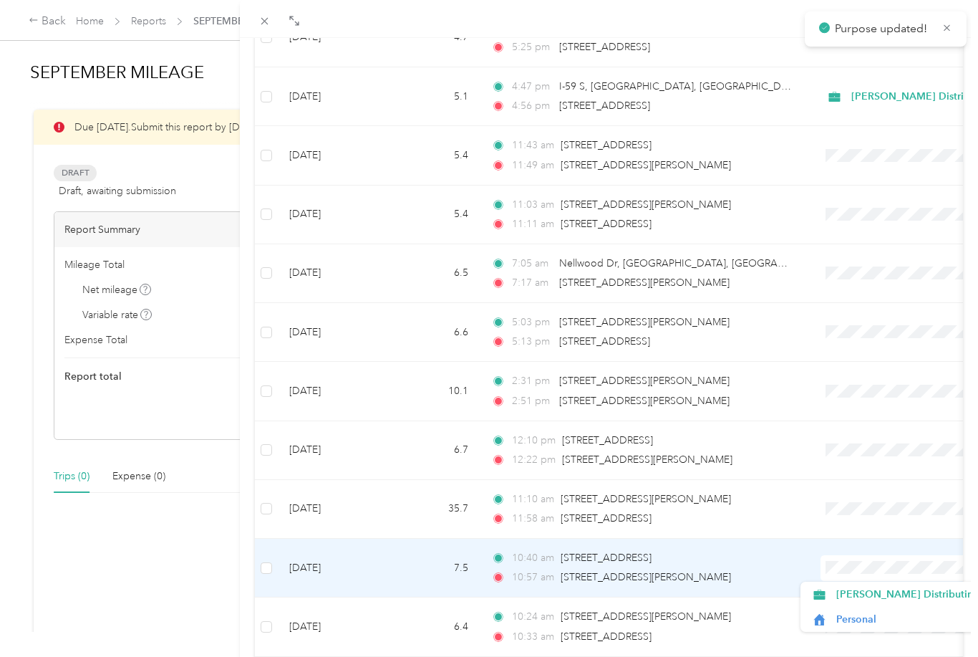
click at [870, 592] on span "[PERSON_NAME] Distributing" at bounding box center [907, 593] width 143 height 15
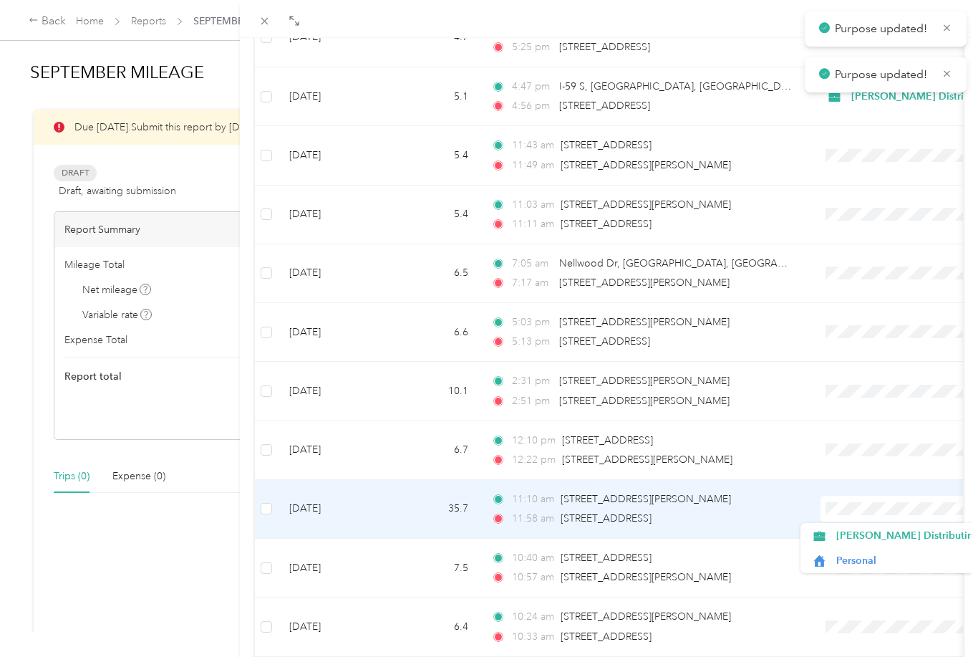
click at [869, 526] on li "[PERSON_NAME] Distributing" at bounding box center [895, 535] width 189 height 25
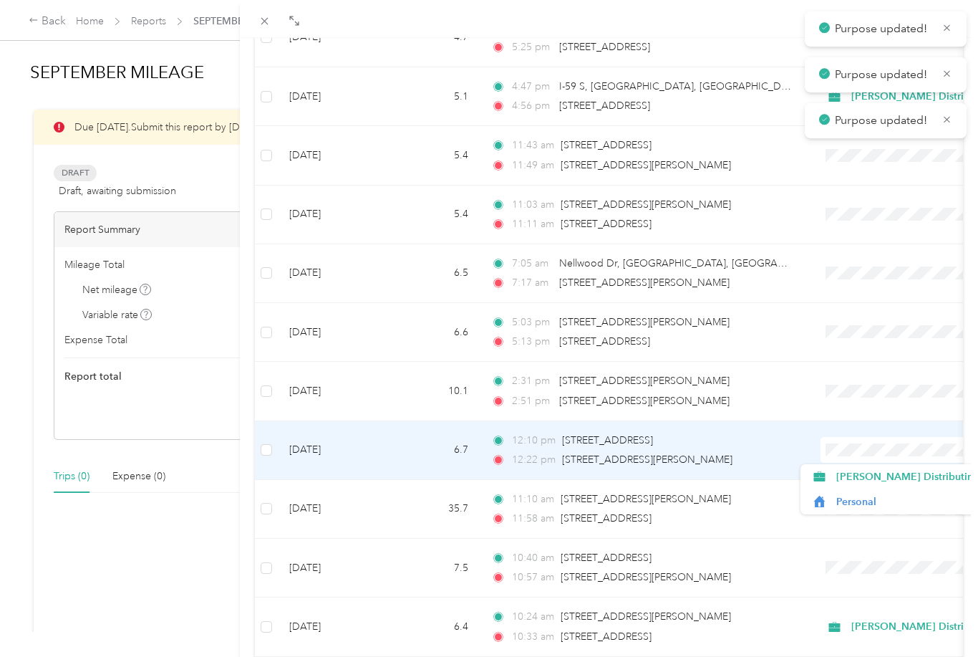
click at [868, 475] on span "[PERSON_NAME] Distributing" at bounding box center [907, 476] width 143 height 15
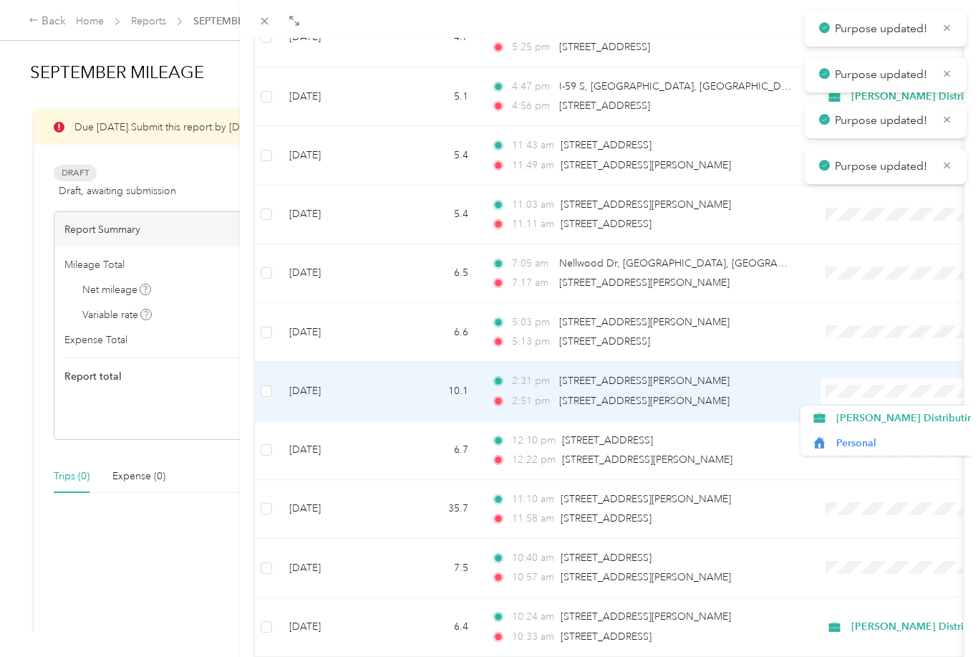
click at [865, 417] on span "[PERSON_NAME] Distributing" at bounding box center [907, 417] width 143 height 15
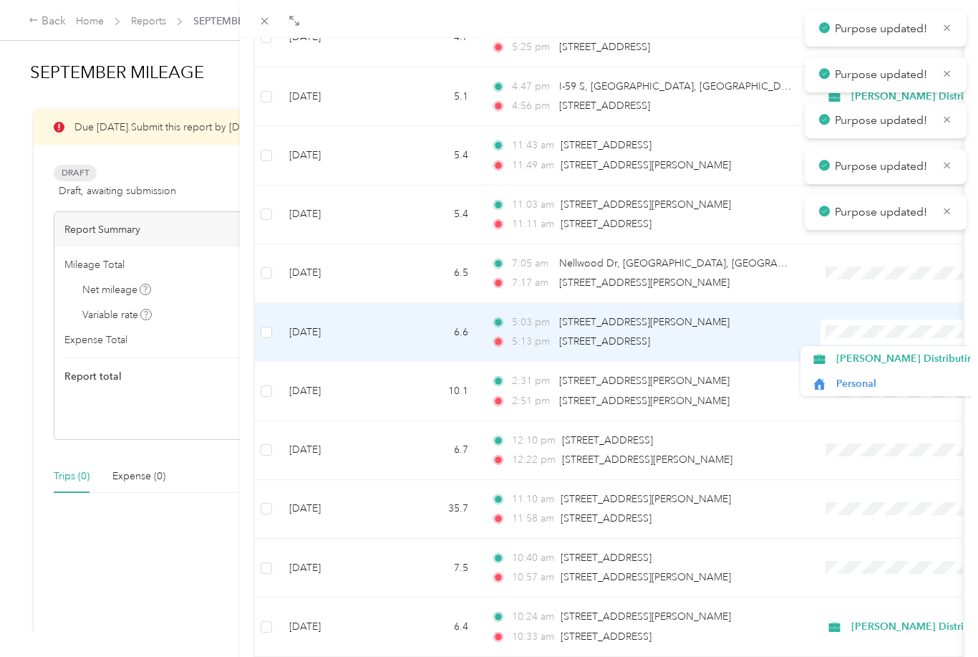
click at [872, 356] on span "[PERSON_NAME] Distributing" at bounding box center [907, 358] width 143 height 15
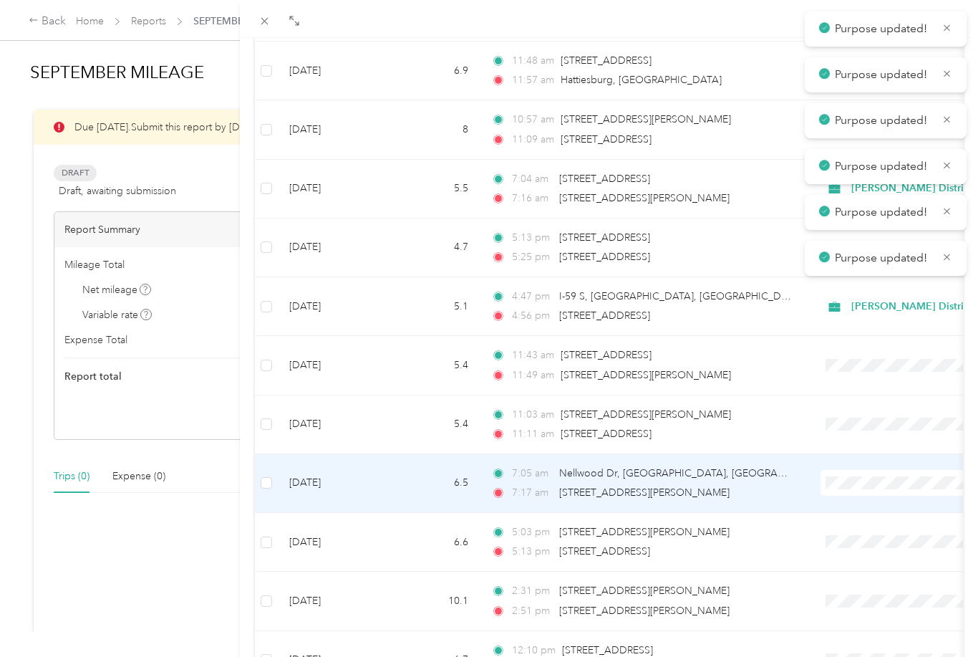
scroll to position [4518, 0]
click at [869, 506] on span "[PERSON_NAME] Distributing" at bounding box center [907, 510] width 143 height 15
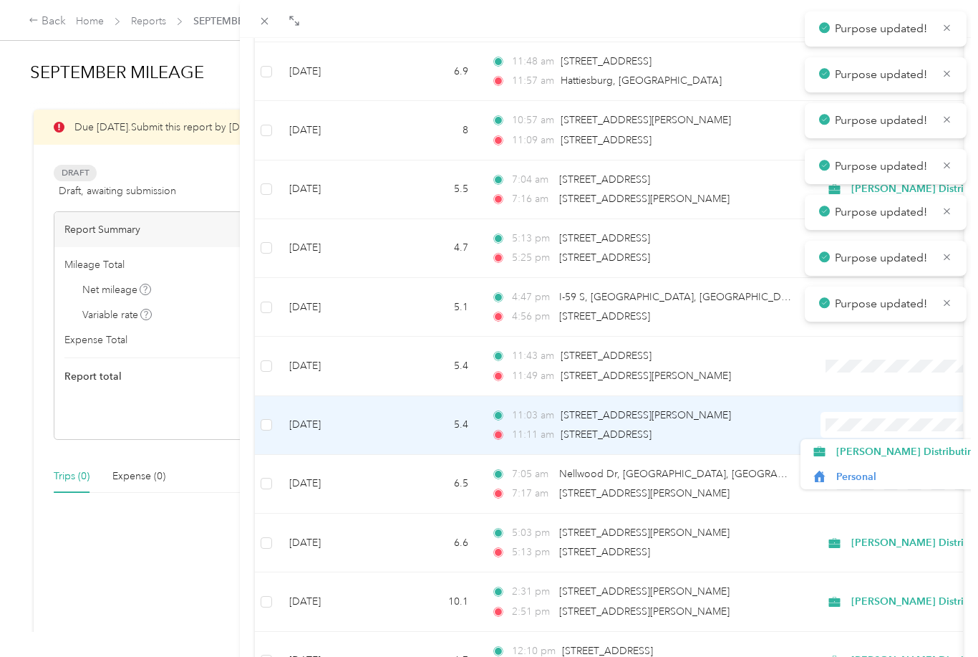
click at [862, 445] on span "[PERSON_NAME] Distributing" at bounding box center [907, 451] width 143 height 15
click at [852, 364] on div "Purpose updated!" at bounding box center [886, 349] width 162 height 35
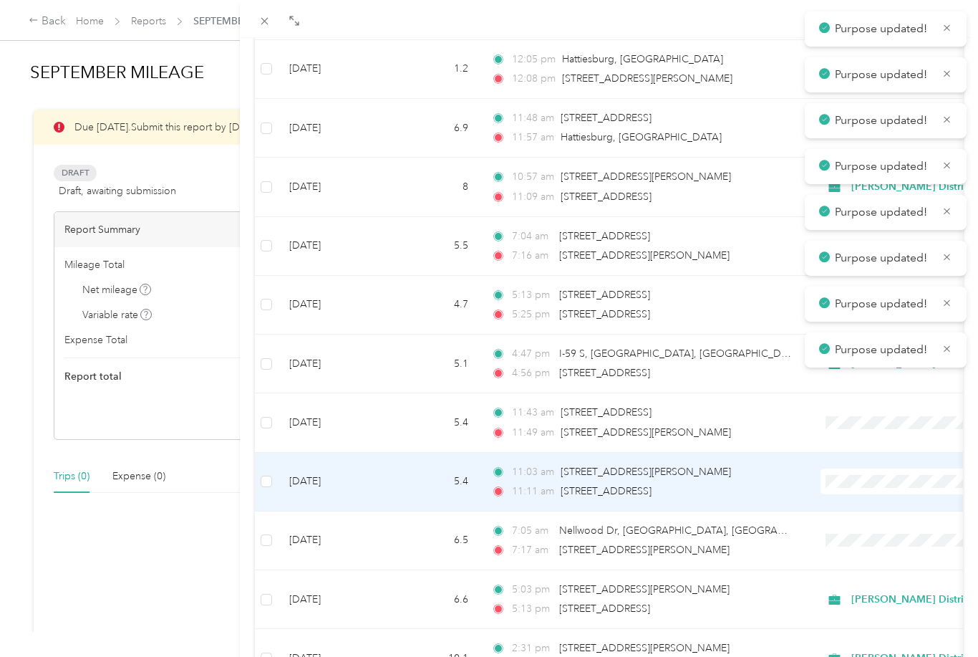
scroll to position [4458, 0]
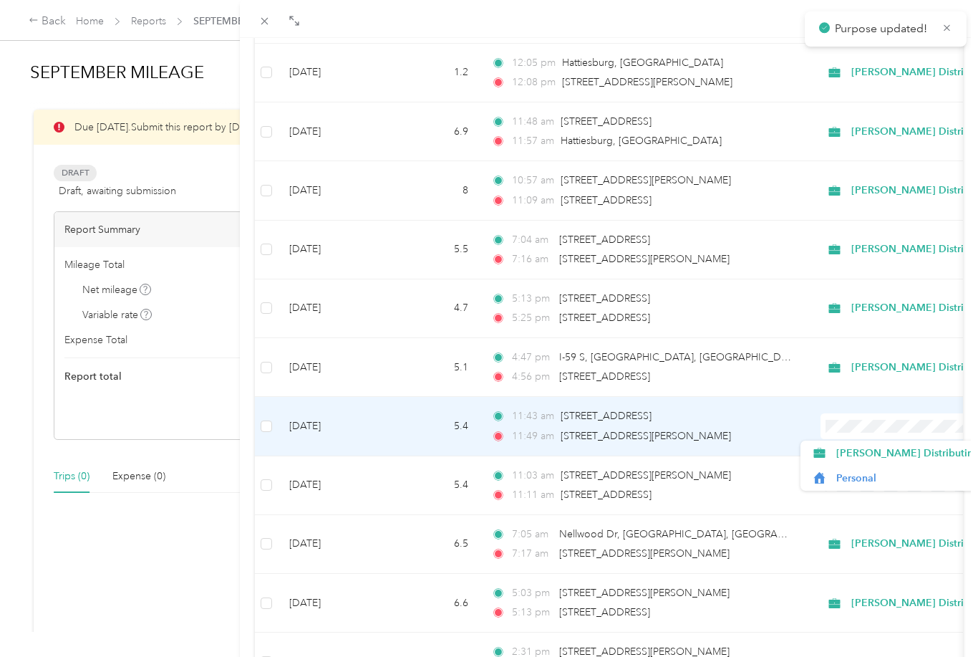
click at [862, 450] on span "[PERSON_NAME] Distributing" at bounding box center [907, 452] width 143 height 15
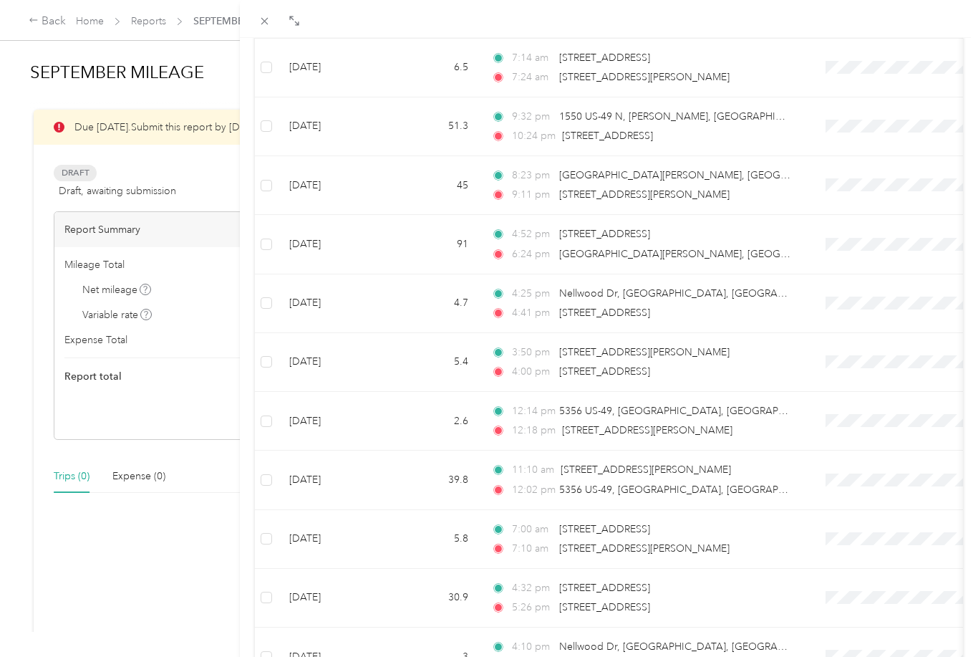
scroll to position [5345, 0]
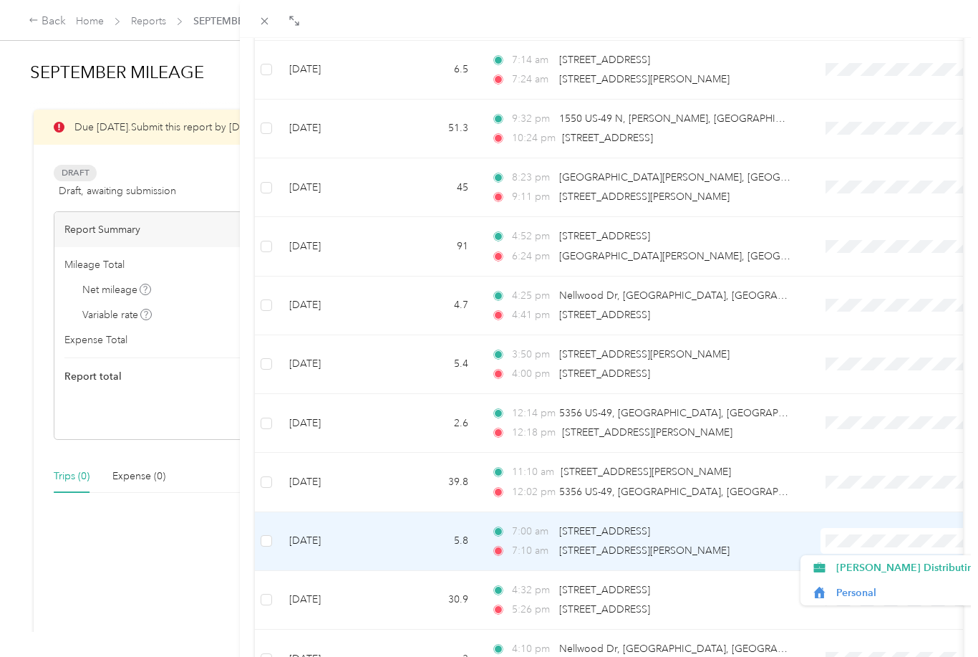
click at [874, 560] on span "[PERSON_NAME] Distributing" at bounding box center [907, 567] width 143 height 15
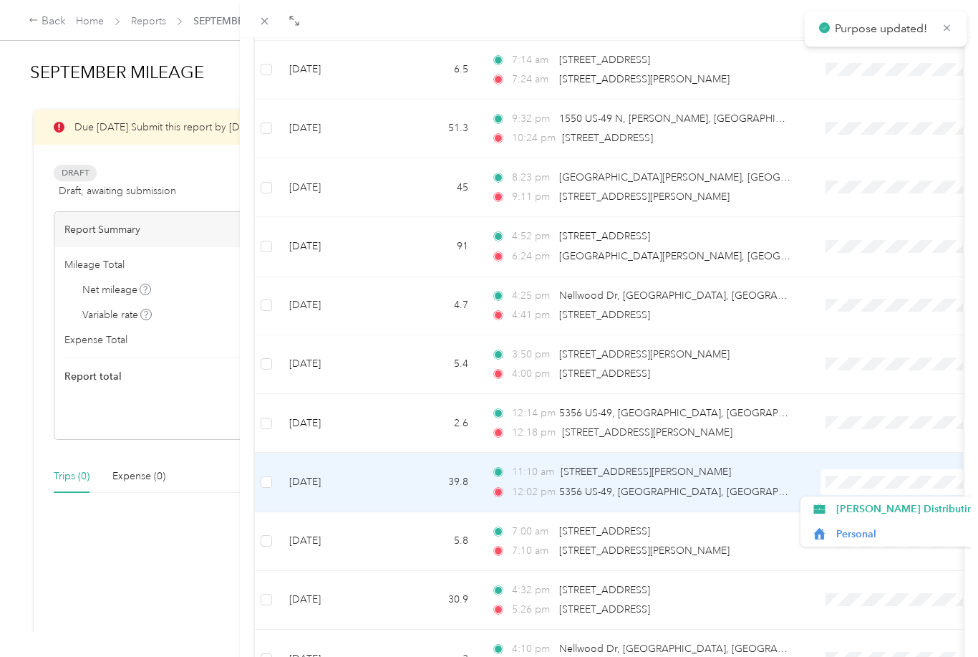
click at [866, 507] on span "[PERSON_NAME] Distributing" at bounding box center [907, 508] width 143 height 15
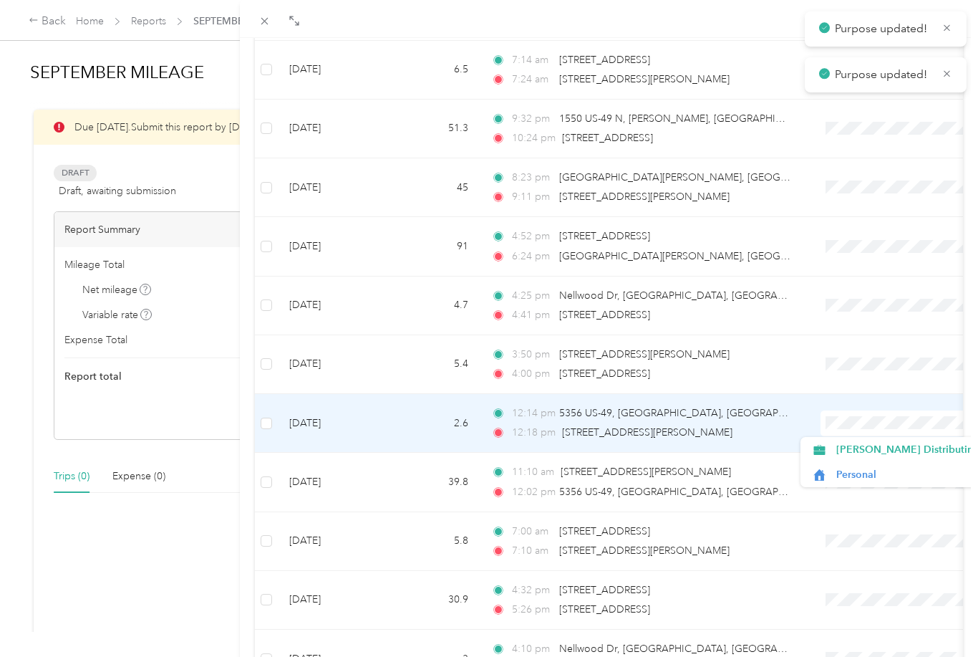
click at [866, 452] on span "[PERSON_NAME] Distributing" at bounding box center [907, 449] width 143 height 15
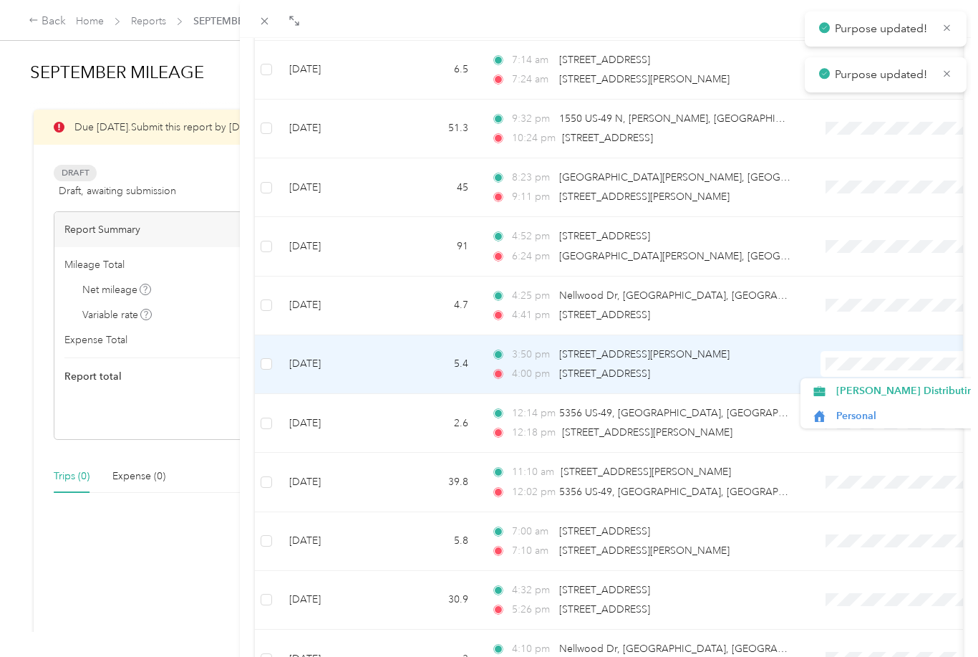
click at [873, 389] on span "[PERSON_NAME] Distributing" at bounding box center [907, 390] width 143 height 15
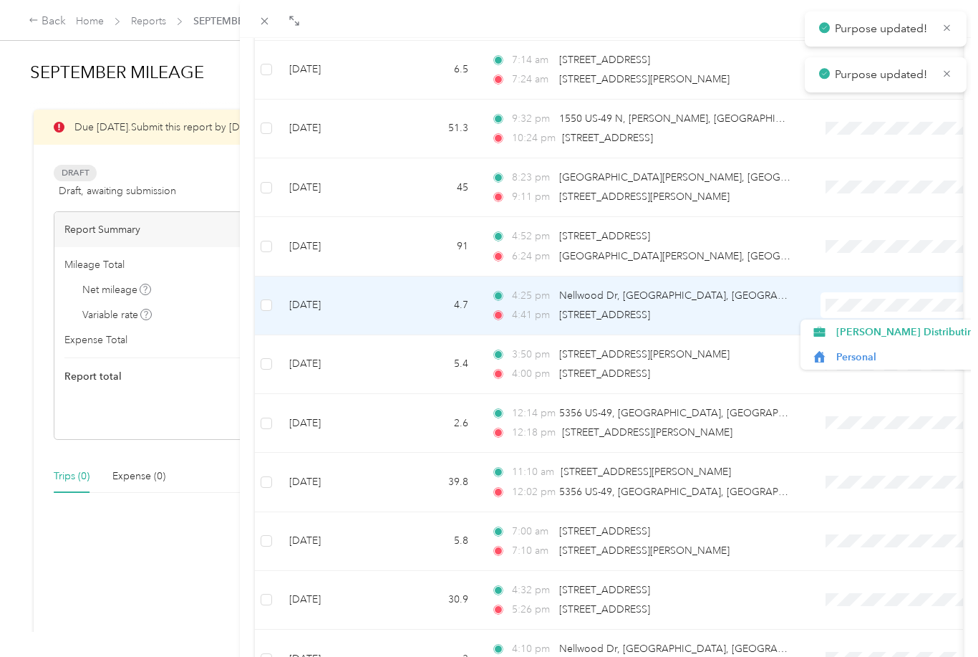
click at [870, 329] on span "[PERSON_NAME] Distributing" at bounding box center [907, 331] width 143 height 15
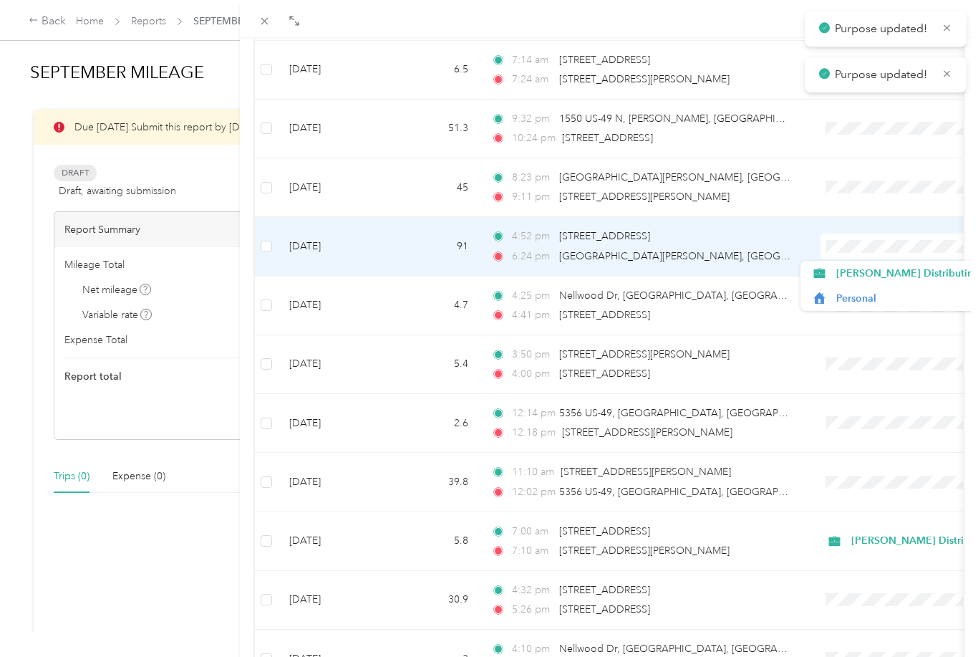
click at [881, 270] on span "[PERSON_NAME] Distributing" at bounding box center [907, 273] width 143 height 15
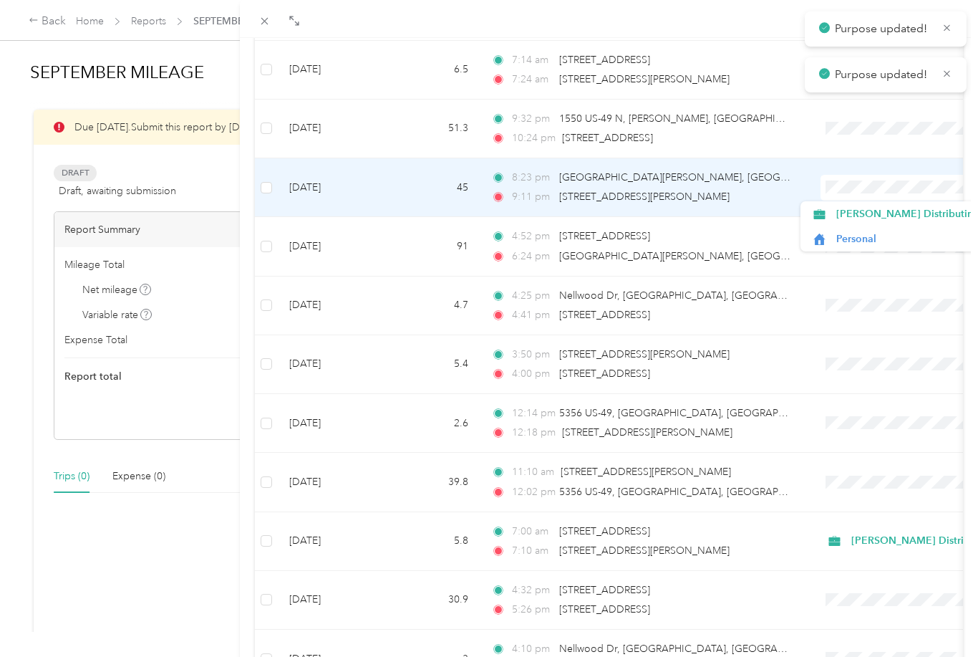
click at [869, 221] on span "[PERSON_NAME] Distributing" at bounding box center [907, 213] width 143 height 15
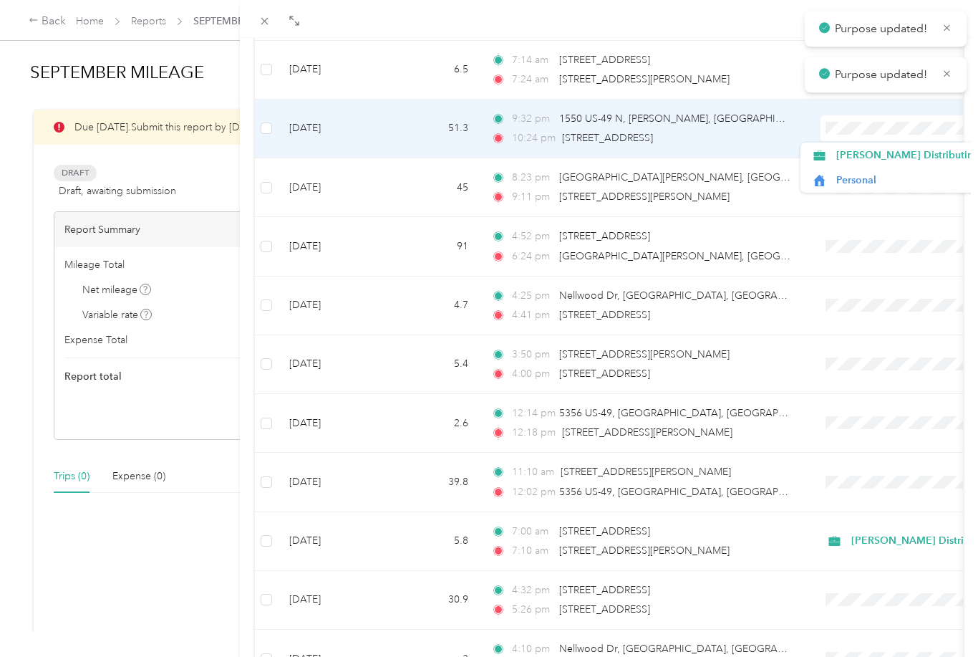
click at [880, 155] on span "[PERSON_NAME] Distributing" at bounding box center [907, 155] width 143 height 15
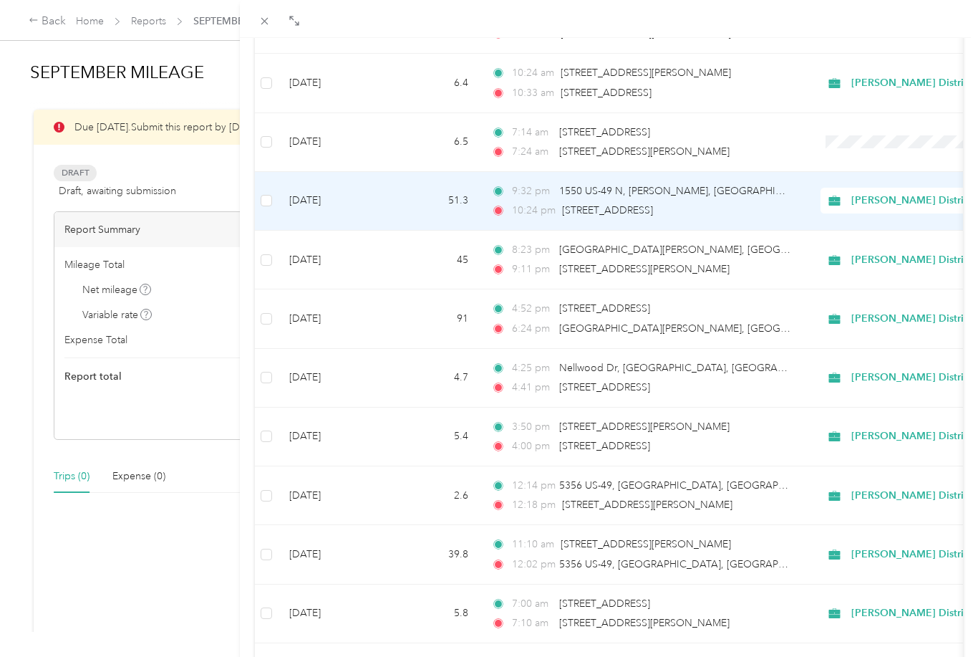
scroll to position [5272, 0]
click at [888, 257] on span "[PERSON_NAME] Distributing" at bounding box center [922, 261] width 143 height 16
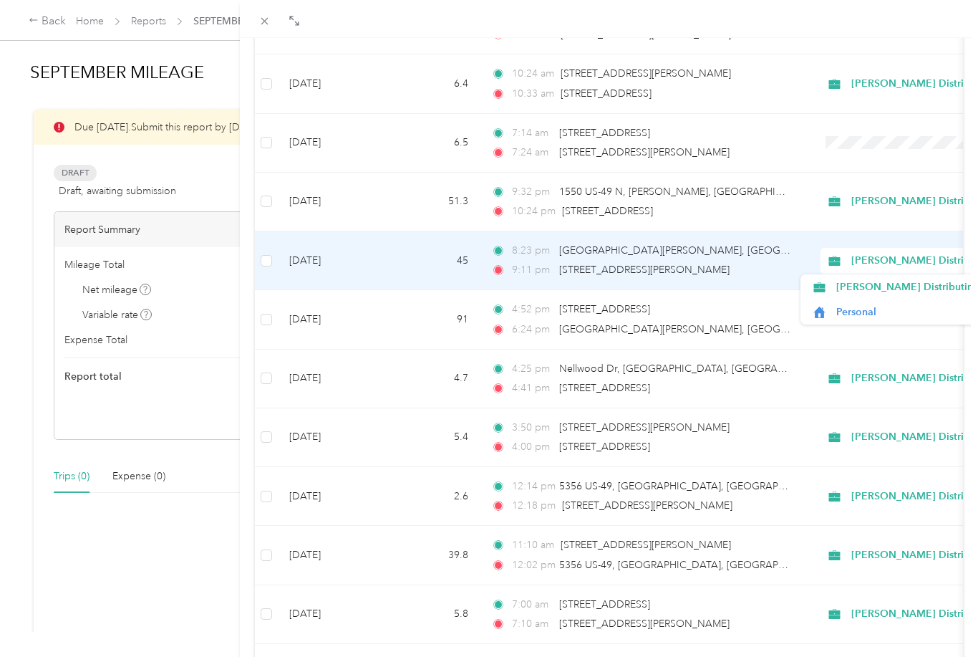
click at [871, 309] on span "Personal" at bounding box center [916, 311] width 161 height 15
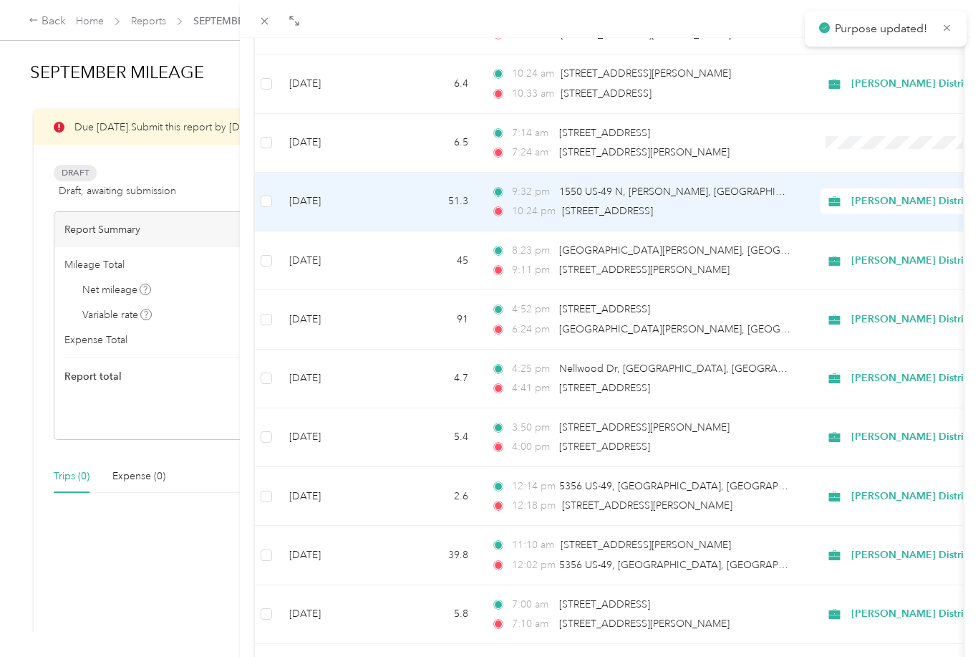
click at [885, 198] on span "[PERSON_NAME] Distributing" at bounding box center [922, 201] width 143 height 16
click at [861, 250] on span "Personal" at bounding box center [916, 253] width 161 height 15
click at [883, 324] on span "[PERSON_NAME] Distributing" at bounding box center [922, 319] width 143 height 16
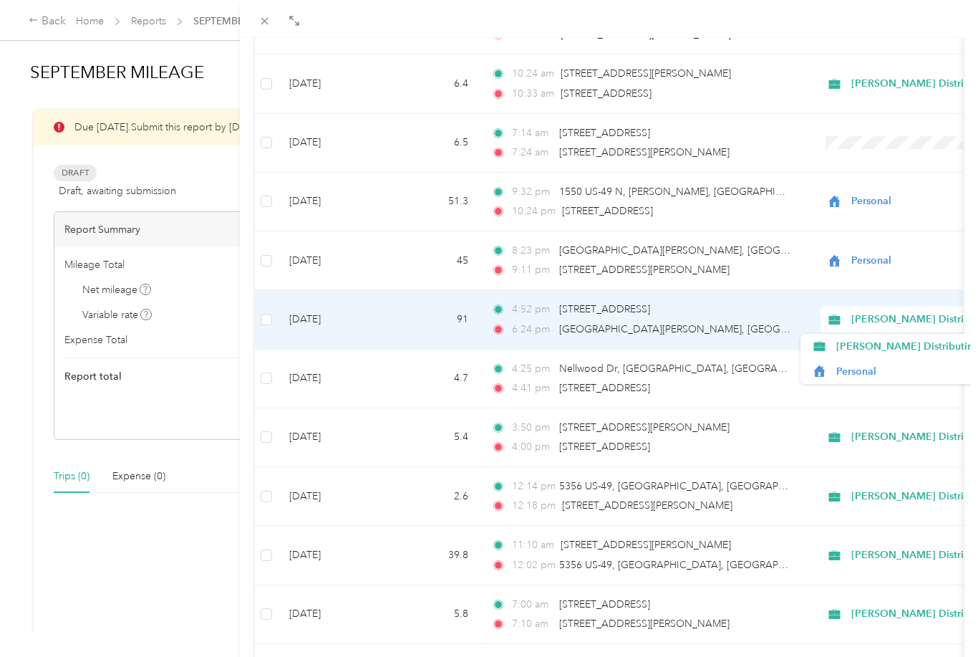
click at [876, 366] on span "Personal" at bounding box center [916, 371] width 161 height 15
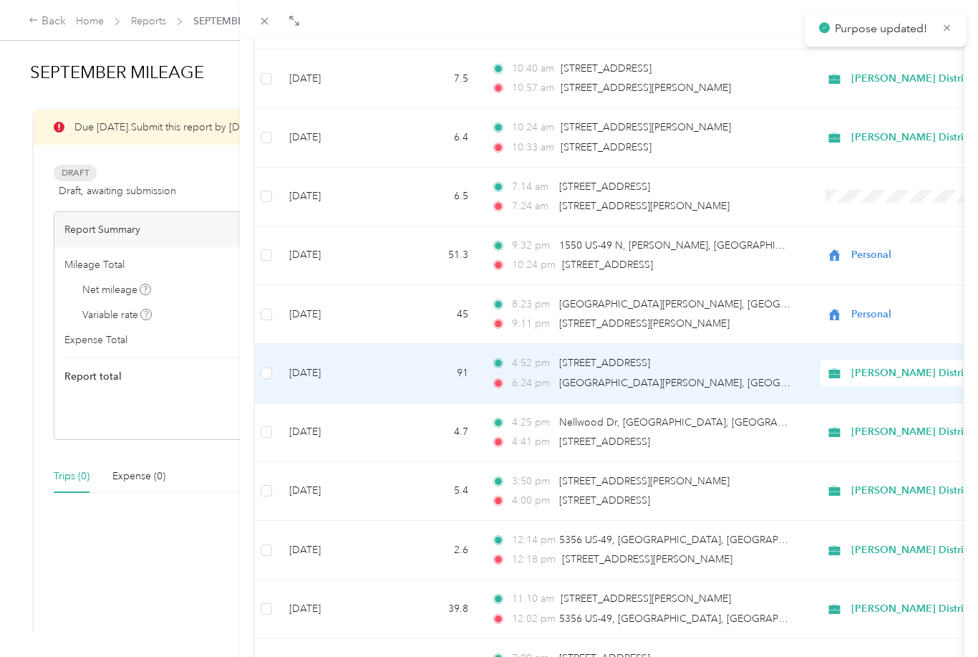
scroll to position [5214, 0]
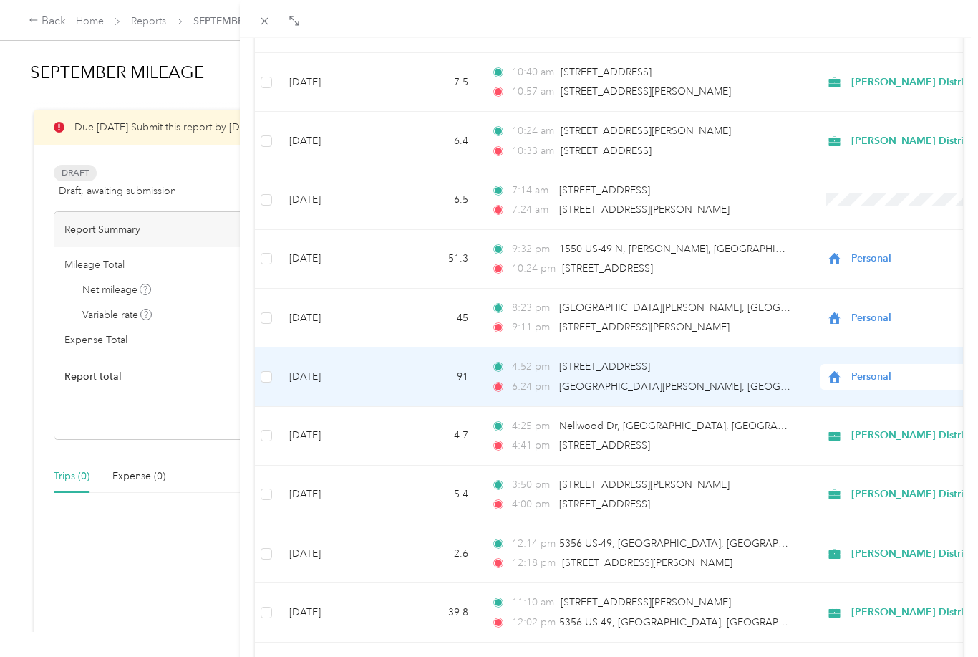
click at [909, 377] on span "Personal" at bounding box center [916, 377] width 131 height 16
click at [868, 430] on span "Personal" at bounding box center [899, 428] width 127 height 15
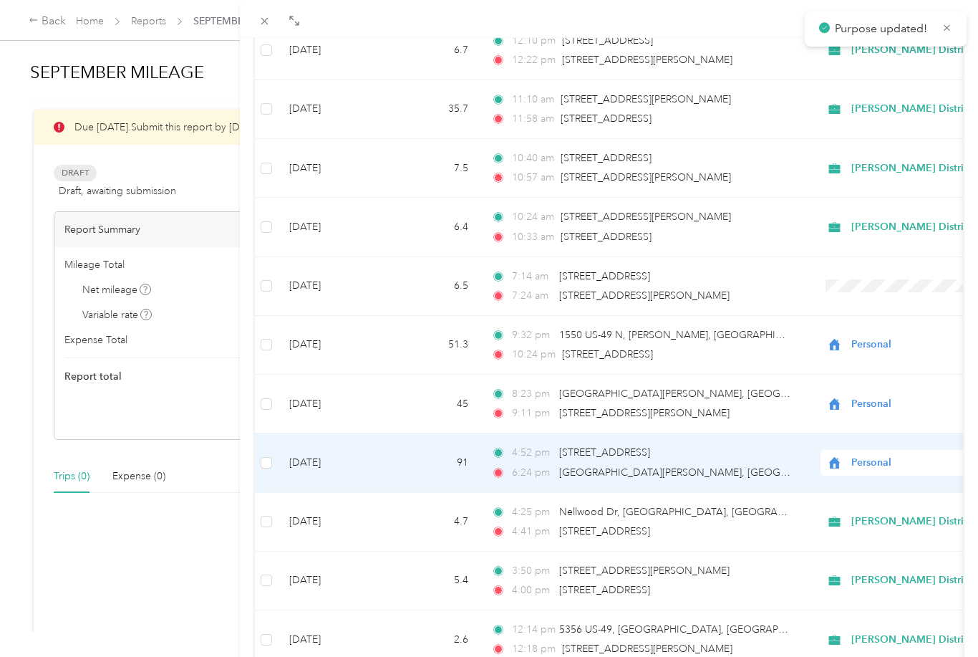
scroll to position [5126, 0]
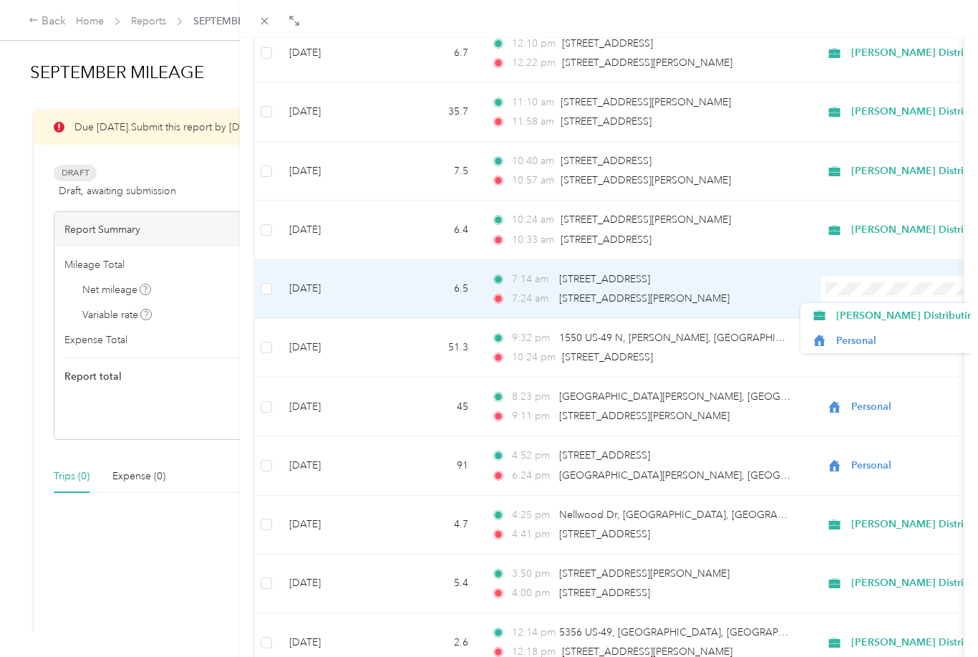
click at [905, 317] on span "[PERSON_NAME] Distributing" at bounding box center [907, 315] width 143 height 15
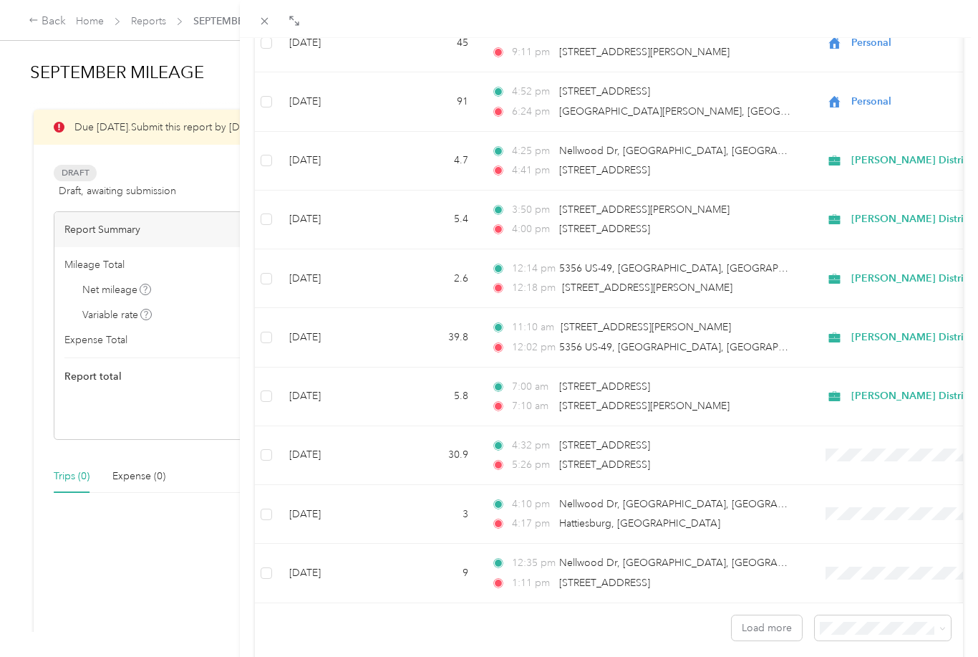
scroll to position [46, 0]
click at [774, 622] on button "Load more" at bounding box center [767, 627] width 70 height 25
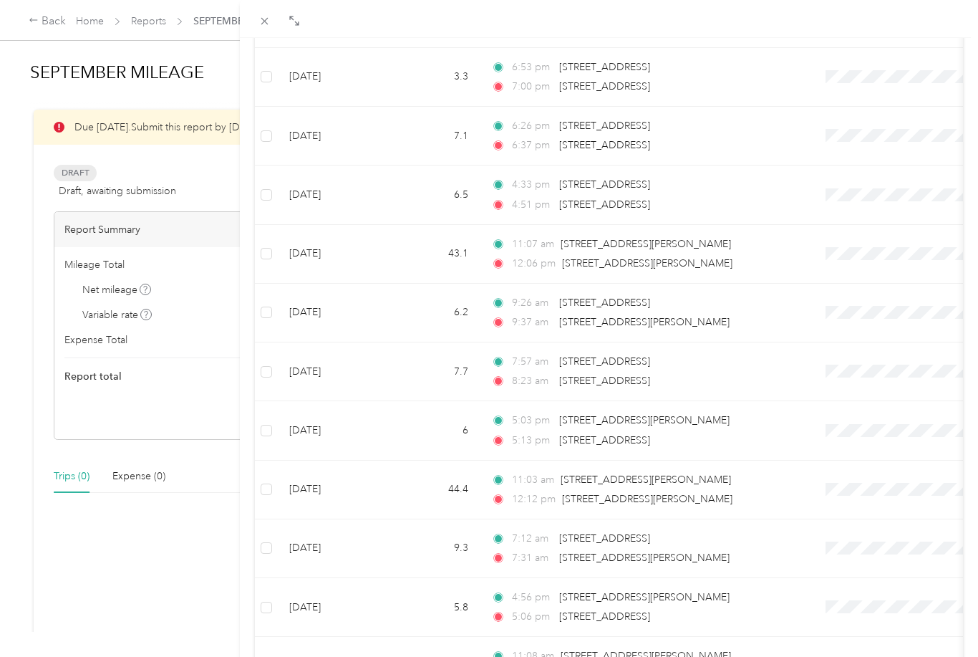
scroll to position [6339, 0]
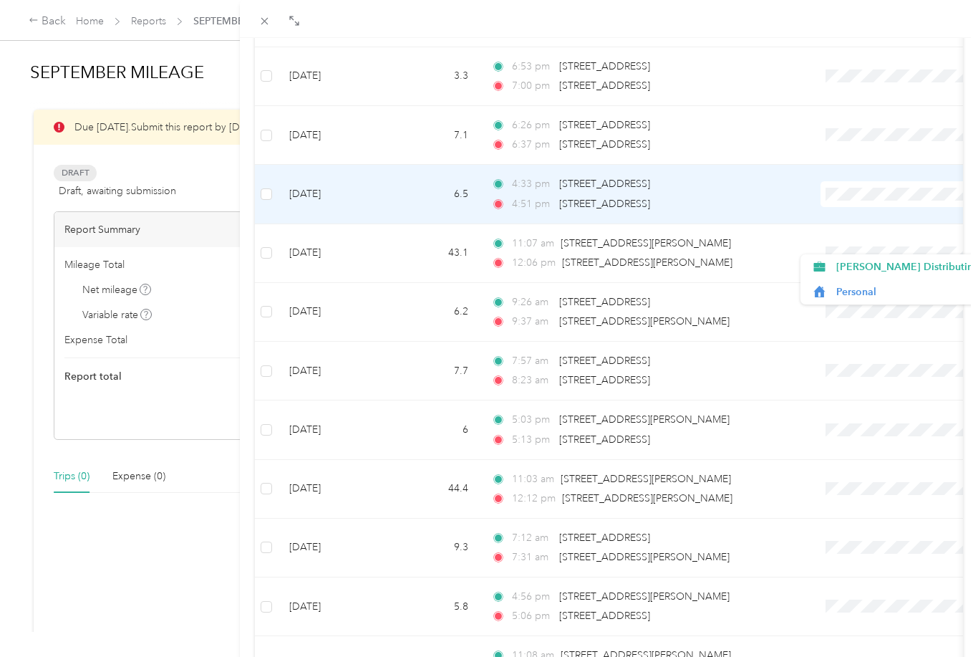
click at [891, 259] on span "[PERSON_NAME] Distributing" at bounding box center [907, 266] width 143 height 15
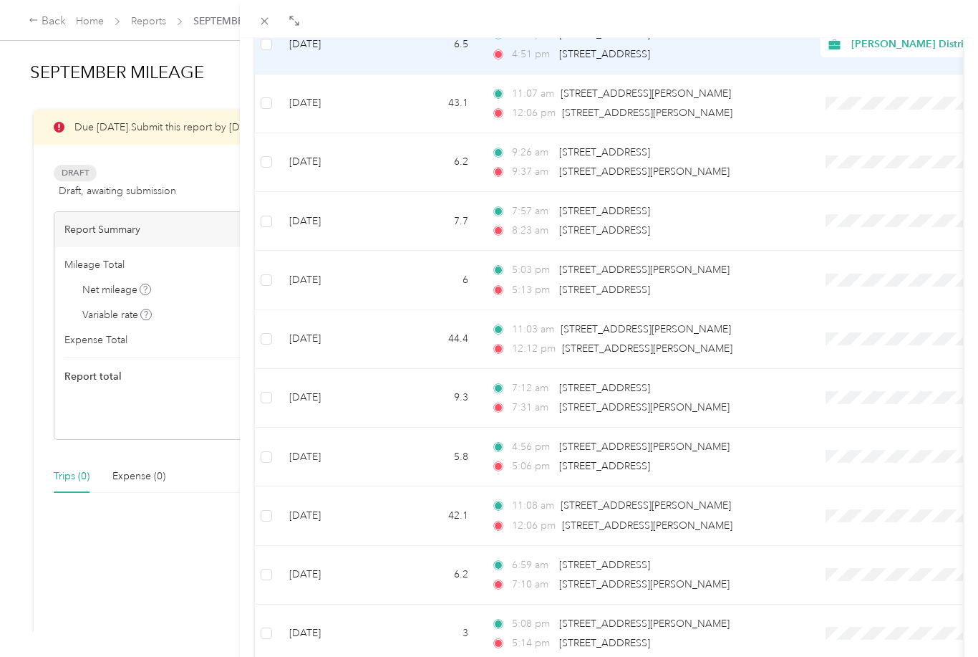
scroll to position [6492, 0]
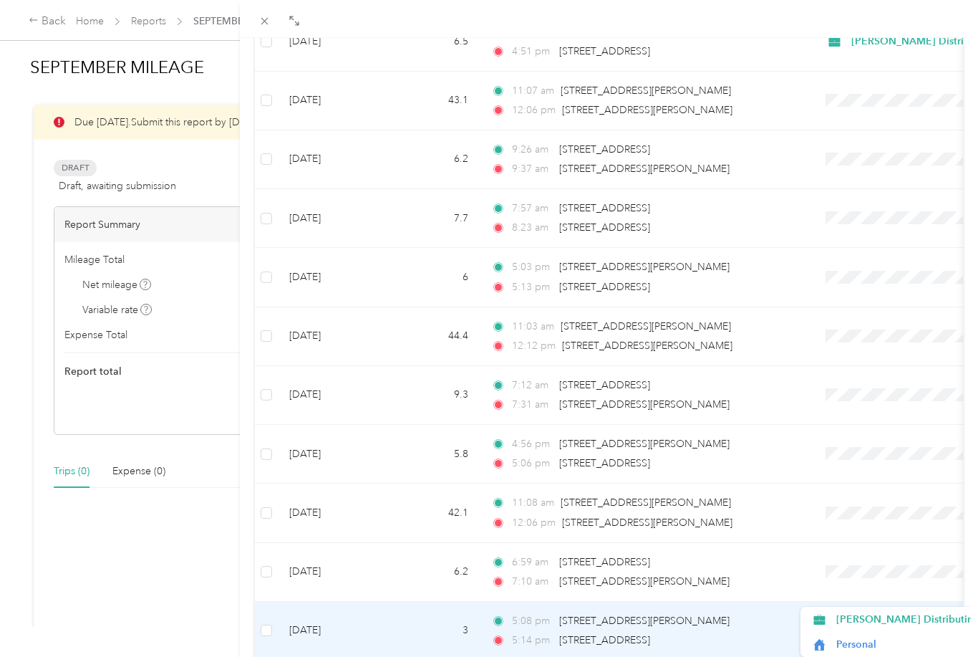
click at [884, 612] on span "[PERSON_NAME] Distributing" at bounding box center [907, 619] width 143 height 15
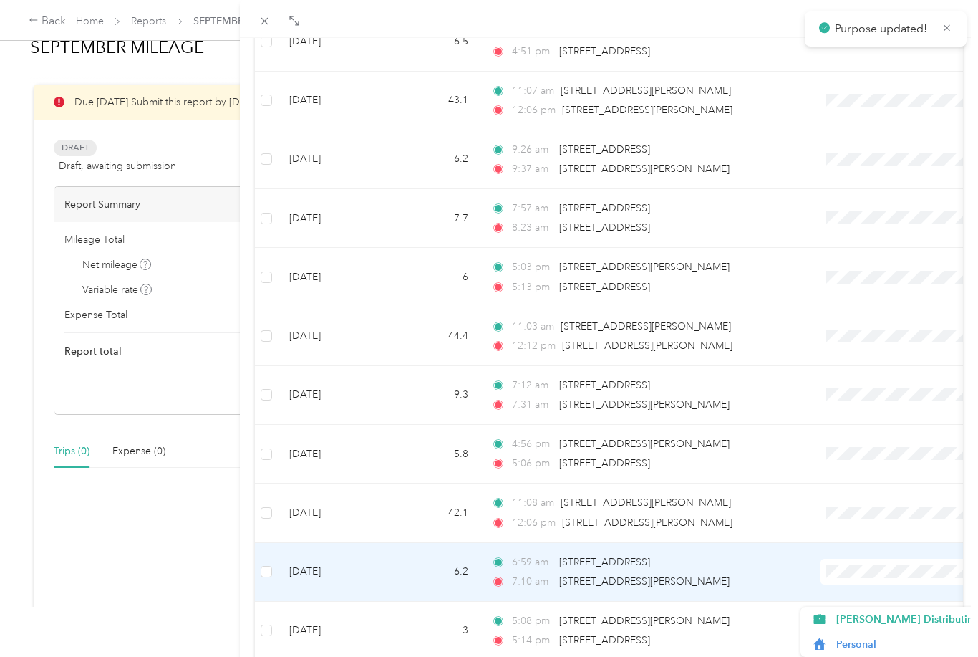
click at [883, 612] on span "[PERSON_NAME] Distributing" at bounding box center [907, 619] width 143 height 15
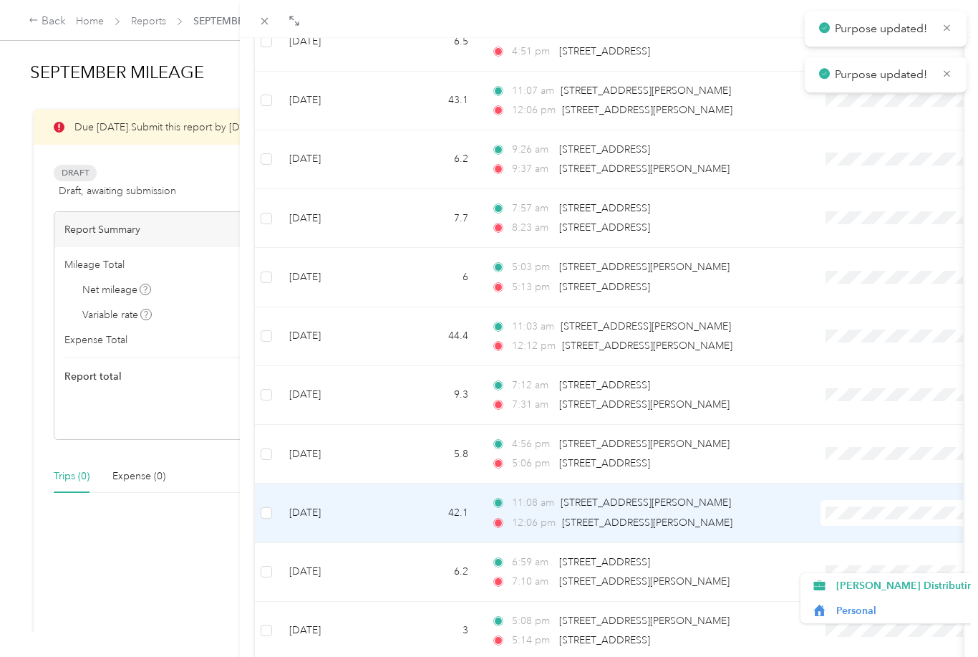
click at [877, 578] on span "[PERSON_NAME] Distributing" at bounding box center [907, 585] width 143 height 15
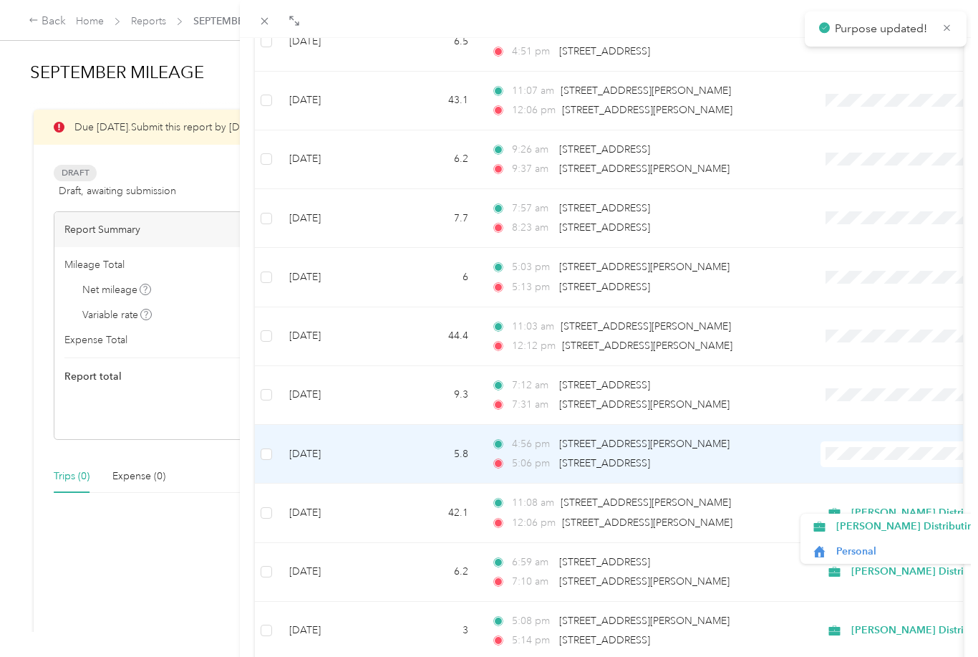
click at [889, 518] on span "[PERSON_NAME] Distributing" at bounding box center [907, 525] width 143 height 15
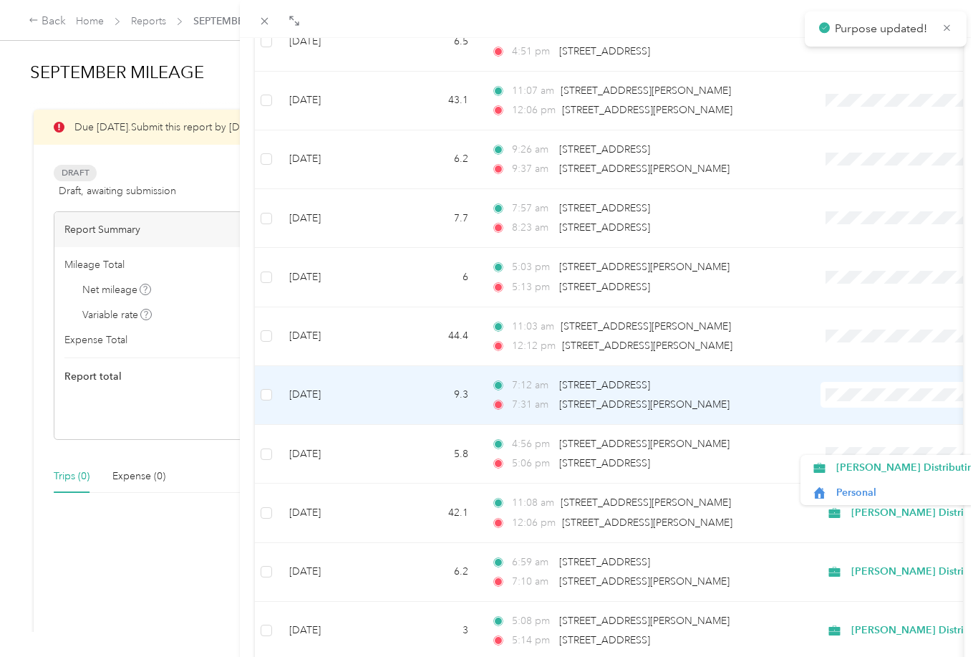
click at [879, 460] on span "[PERSON_NAME] Distributing" at bounding box center [907, 467] width 143 height 15
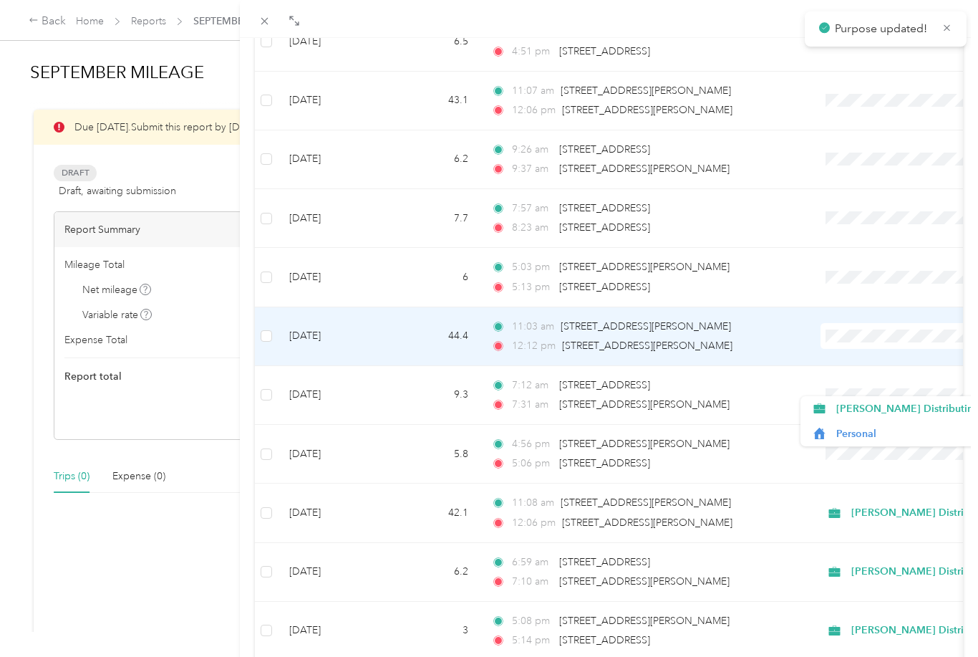
click at [894, 401] on span "[PERSON_NAME] Distributing" at bounding box center [907, 408] width 143 height 15
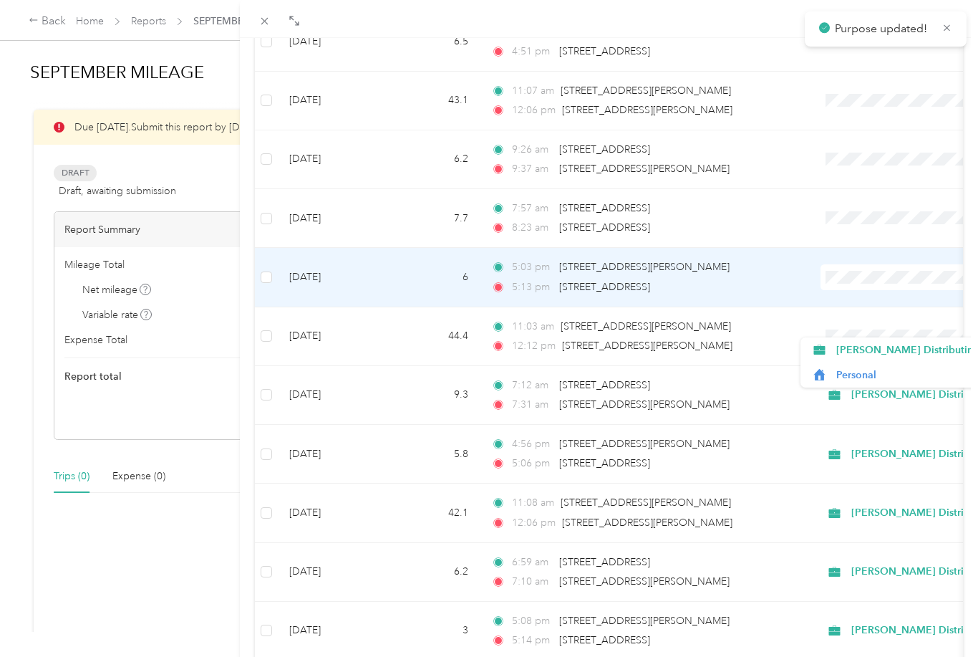
click at [899, 342] on span "[PERSON_NAME] Distributing" at bounding box center [907, 349] width 143 height 15
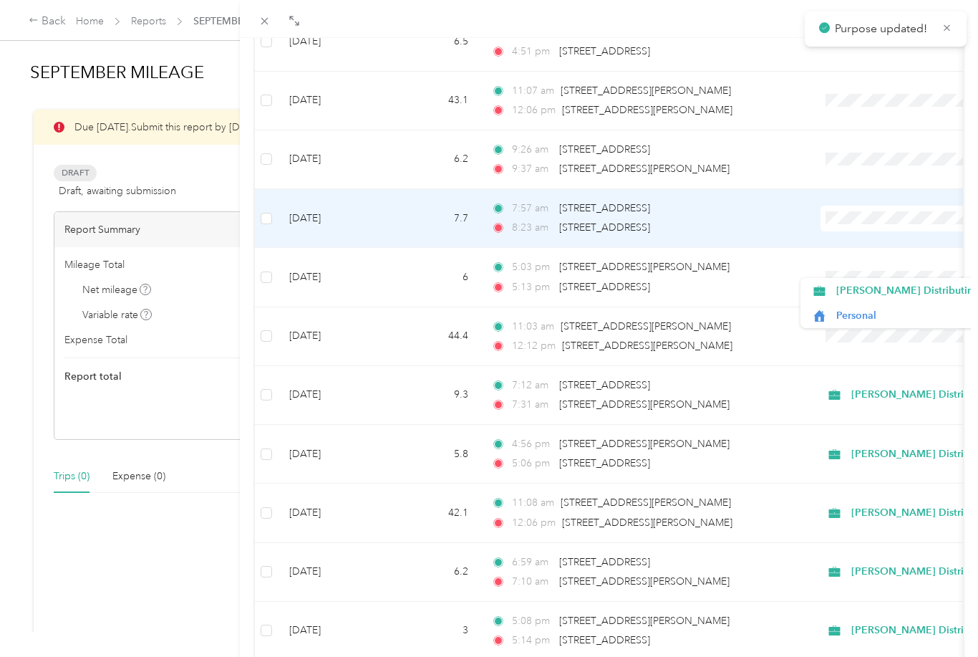
click at [886, 283] on span "[PERSON_NAME] Distributing" at bounding box center [907, 290] width 143 height 15
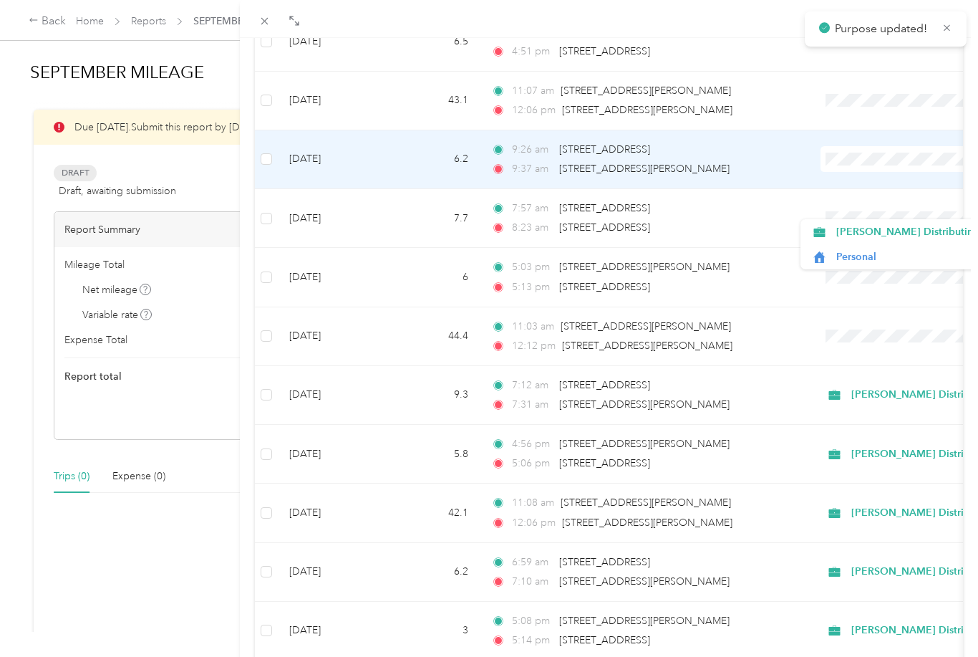
click at [886, 224] on span "[PERSON_NAME] Distributing" at bounding box center [907, 231] width 143 height 15
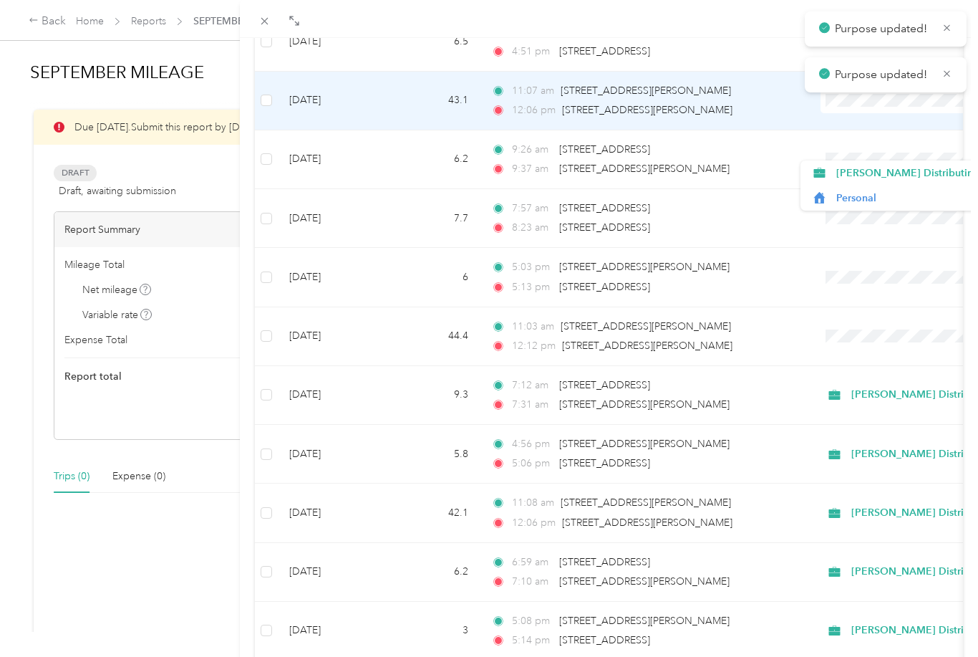
click at [906, 165] on span "[PERSON_NAME] Distributing" at bounding box center [907, 172] width 143 height 15
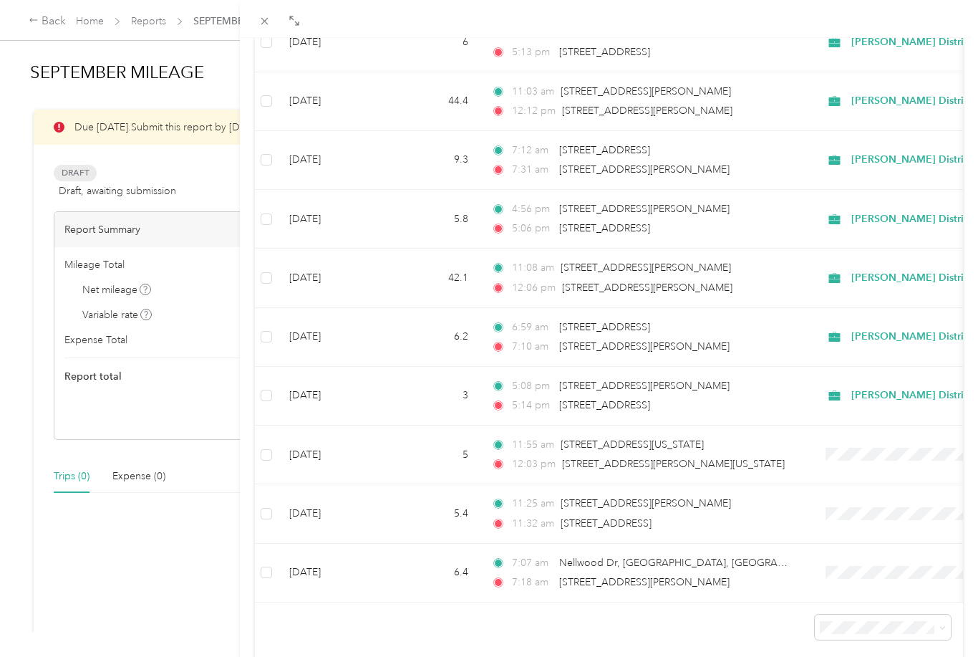
scroll to position [6726, 0]
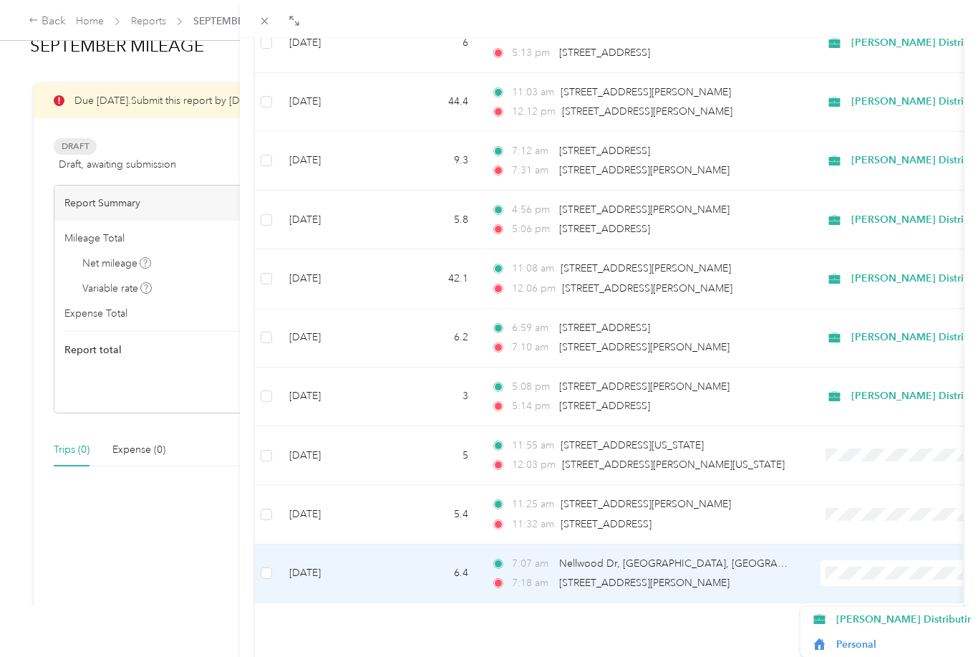
click at [868, 612] on span "[PERSON_NAME] Distributing" at bounding box center [907, 619] width 143 height 15
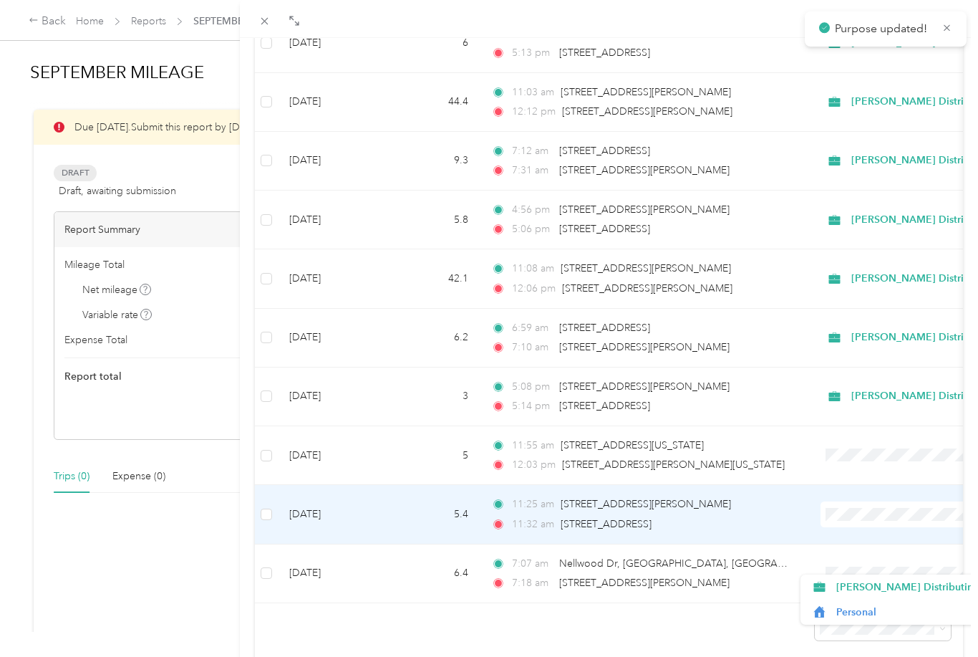
click at [874, 579] on span "[PERSON_NAME] Distributing" at bounding box center [907, 586] width 143 height 15
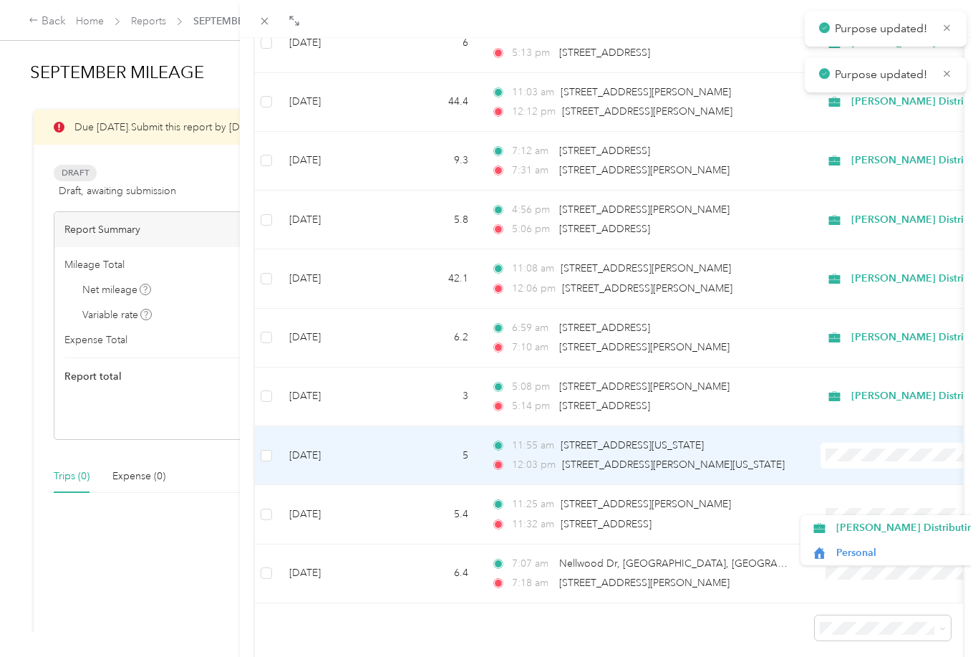
click at [866, 520] on span "[PERSON_NAME] Distributing" at bounding box center [907, 527] width 143 height 15
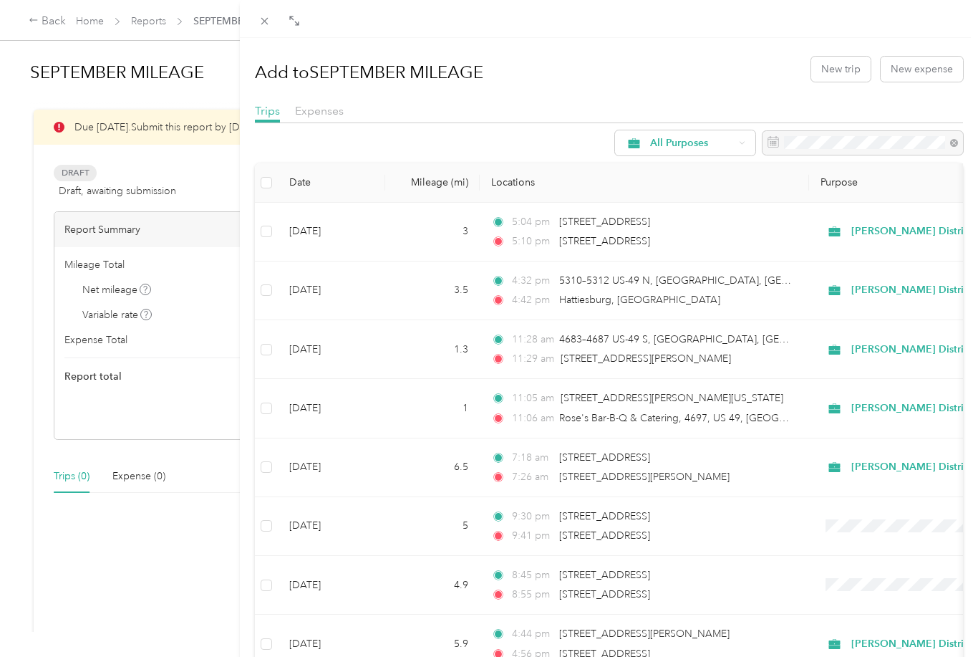
scroll to position [0, 0]
click at [78, 183] on div "Add to SEPTEMBER MILEAGE New trip New expense Trips Expenses All Purposes Date …" at bounding box center [489, 328] width 978 height 657
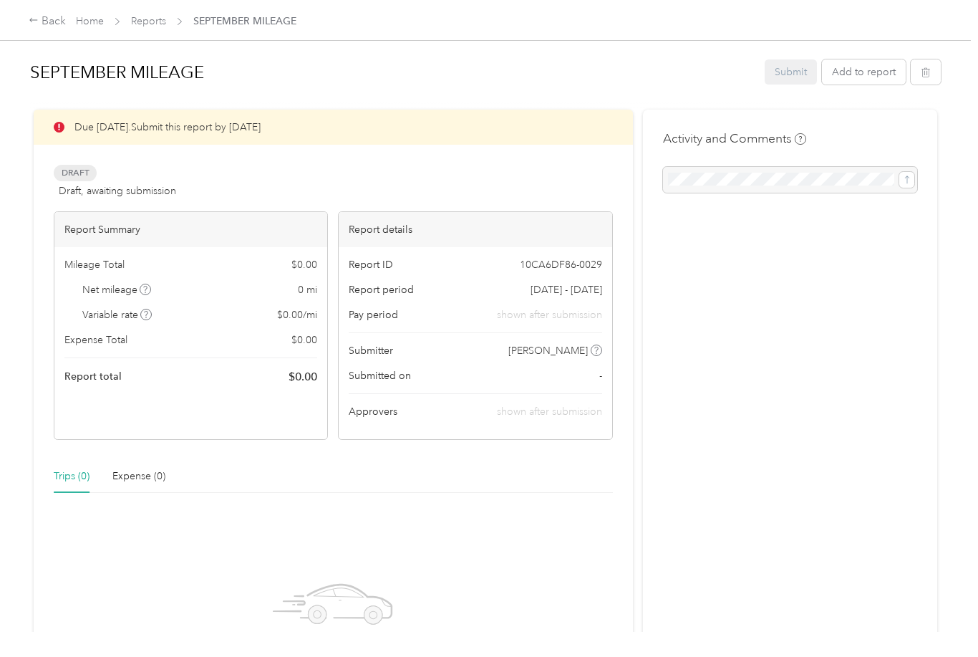
click at [74, 172] on div at bounding box center [489, 328] width 978 height 657
click at [77, 125] on div "Due [DATE]. Submit this report by [DATE]" at bounding box center [333, 127] width 599 height 35
click at [809, 77] on div "Submit Add to report" at bounding box center [853, 71] width 176 height 25
click at [136, 469] on div "Expense (0)" at bounding box center [138, 476] width 53 height 16
click at [74, 471] on div "Trips (0)" at bounding box center [72, 476] width 36 height 16
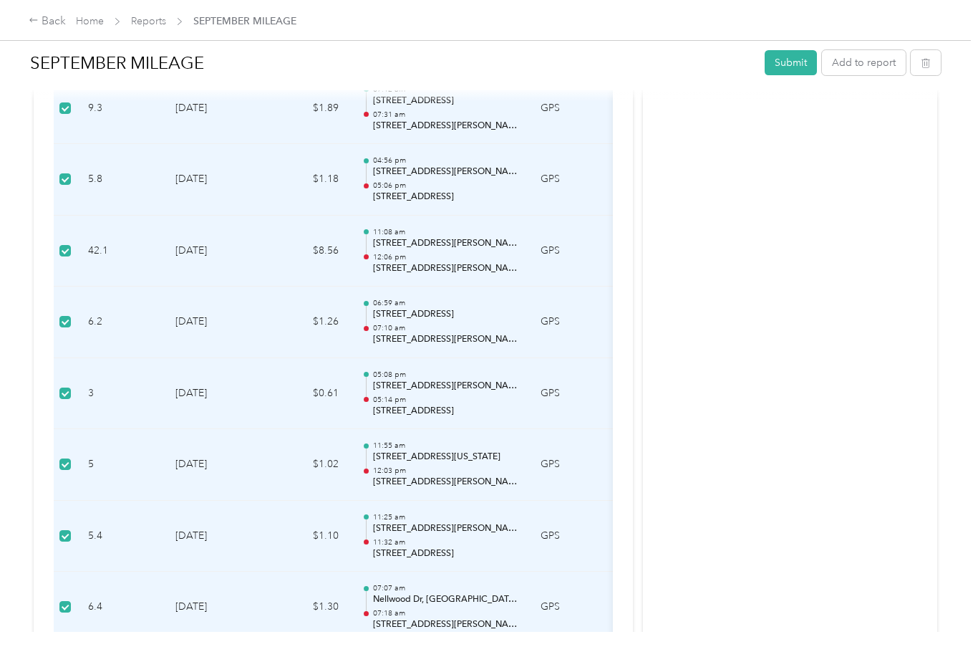
scroll to position [6028, 0]
click at [797, 59] on button "Submit" at bounding box center [791, 62] width 52 height 25
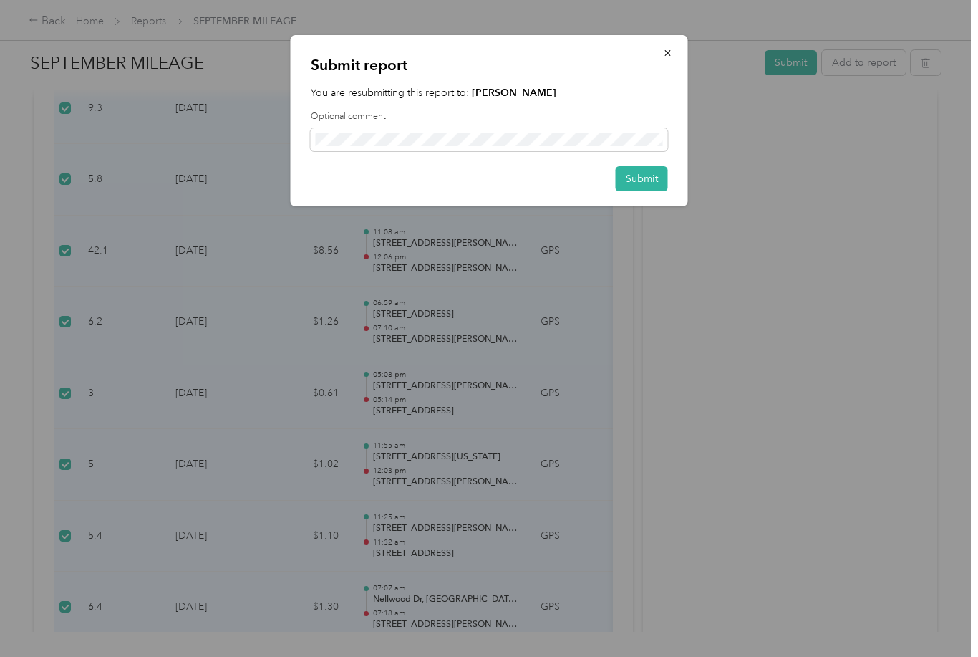
click at [649, 185] on button "Submit" at bounding box center [642, 178] width 52 height 25
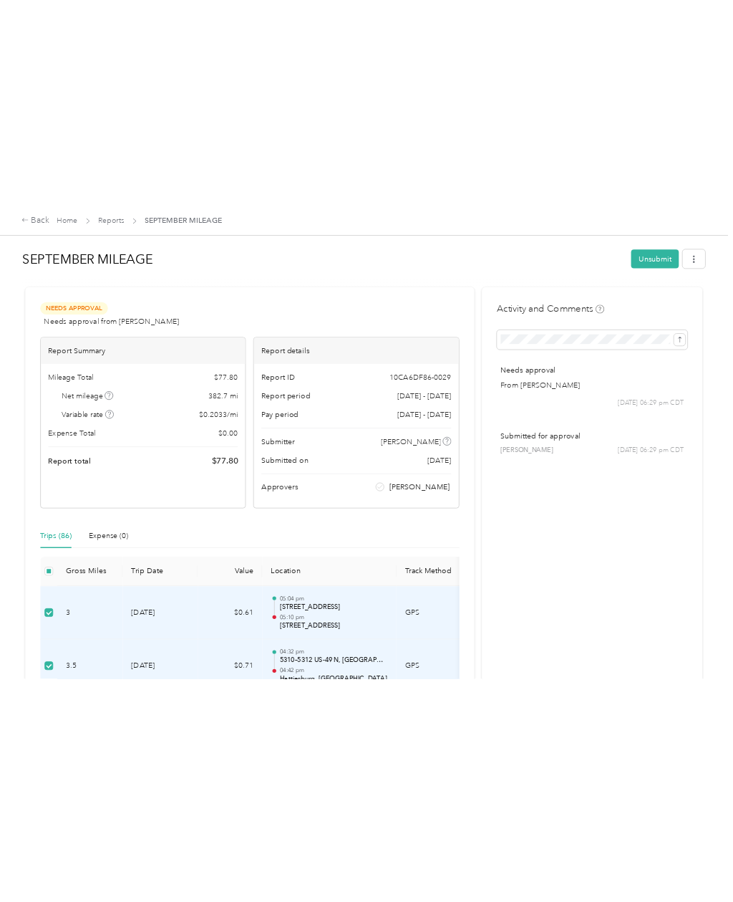
scroll to position [0, 0]
